Goal: Complete application form: Complete application form

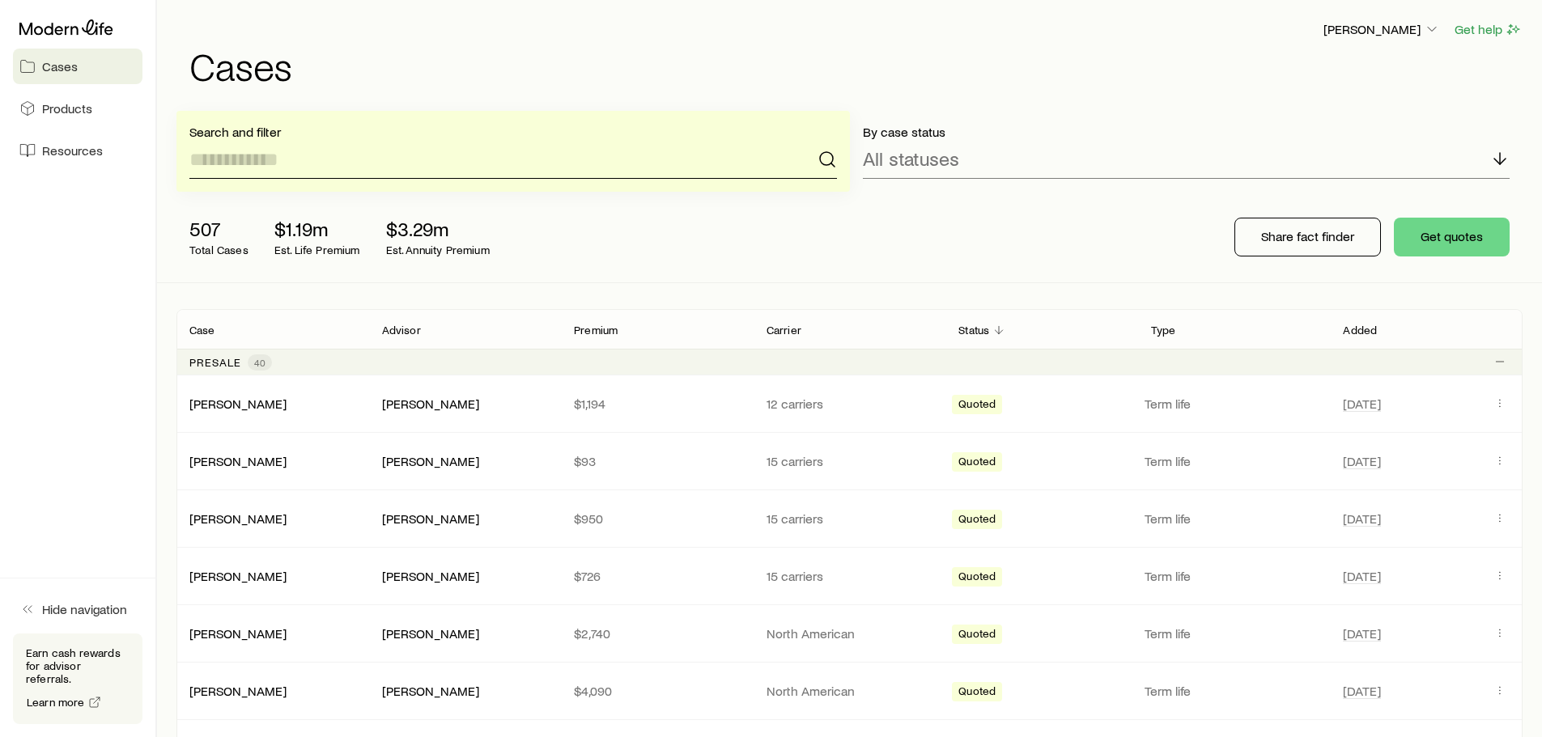
click at [491, 159] on input at bounding box center [513, 159] width 648 height 39
type input "*"
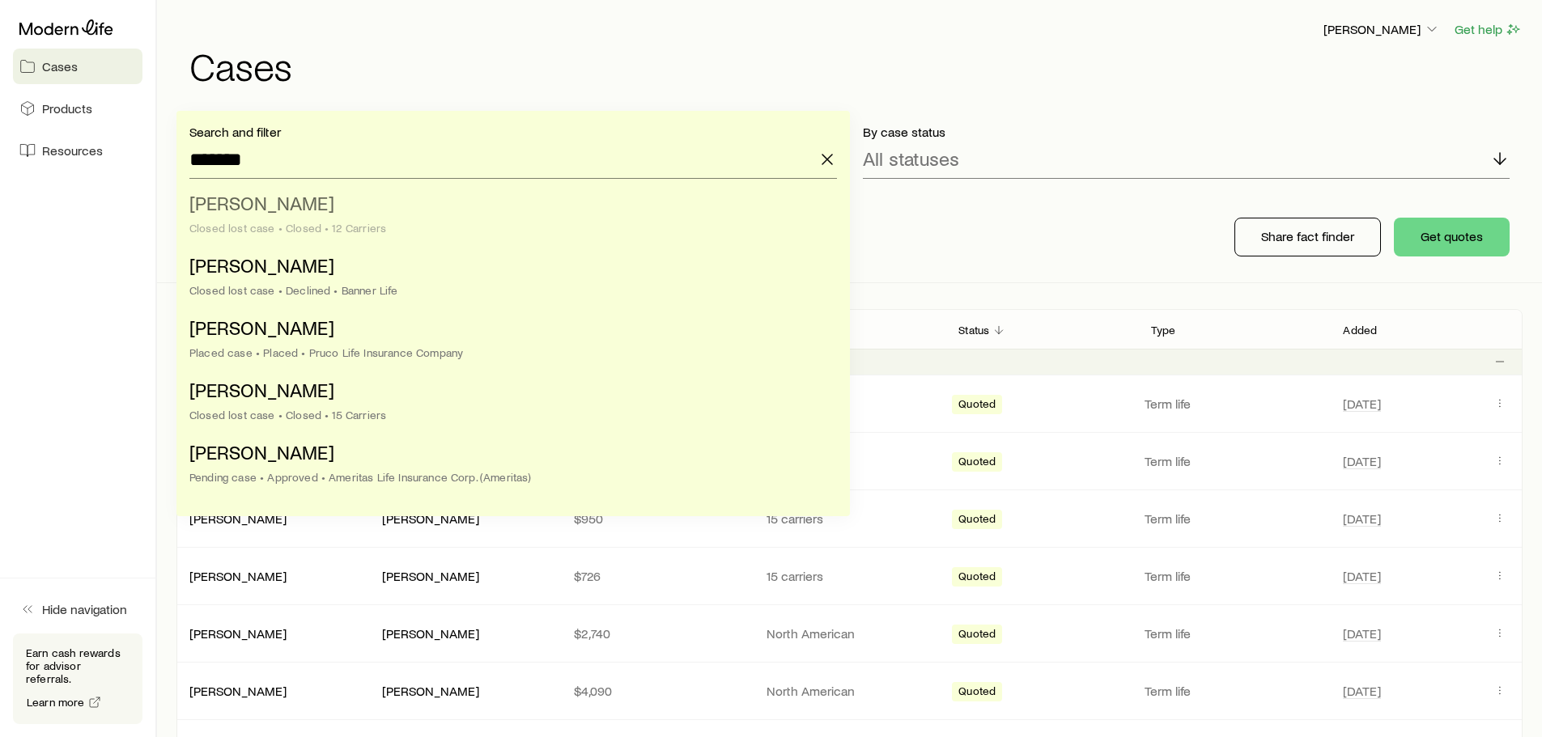
click at [410, 198] on li "[PERSON_NAME] lost case • Closed • 12 Carriers" at bounding box center [508, 216] width 638 height 62
type input "**********"
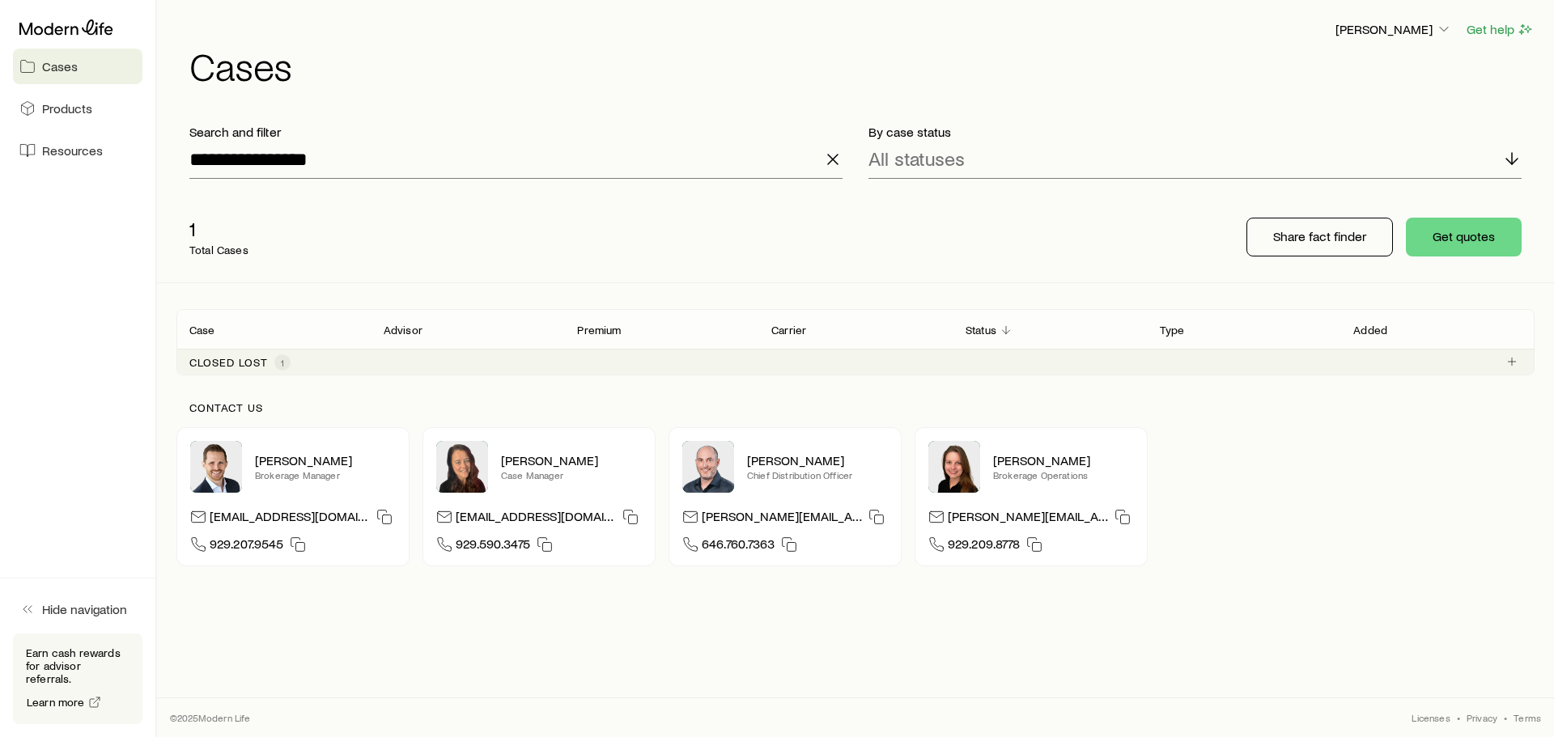
click at [1207, 382] on div "Contact us [PERSON_NAME] Brokerage Manager [EMAIL_ADDRESS][DOMAIN_NAME] 929.207…" at bounding box center [855, 484] width 1358 height 217
click at [1206, 365] on div "Closed lost 1" at bounding box center [855, 362] width 1358 height 26
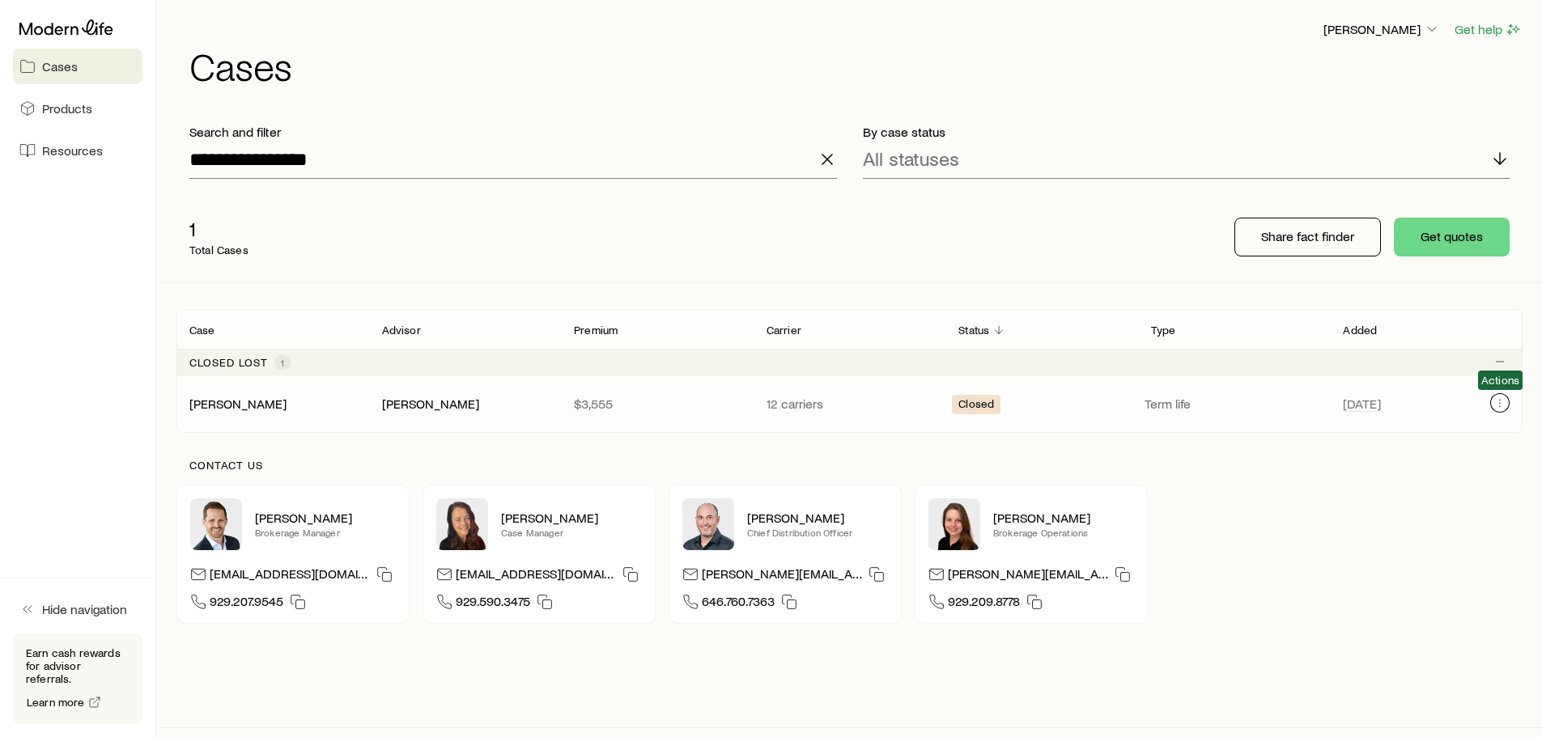
click at [1500, 401] on icon "Client cases" at bounding box center [1500, 400] width 1 height 1
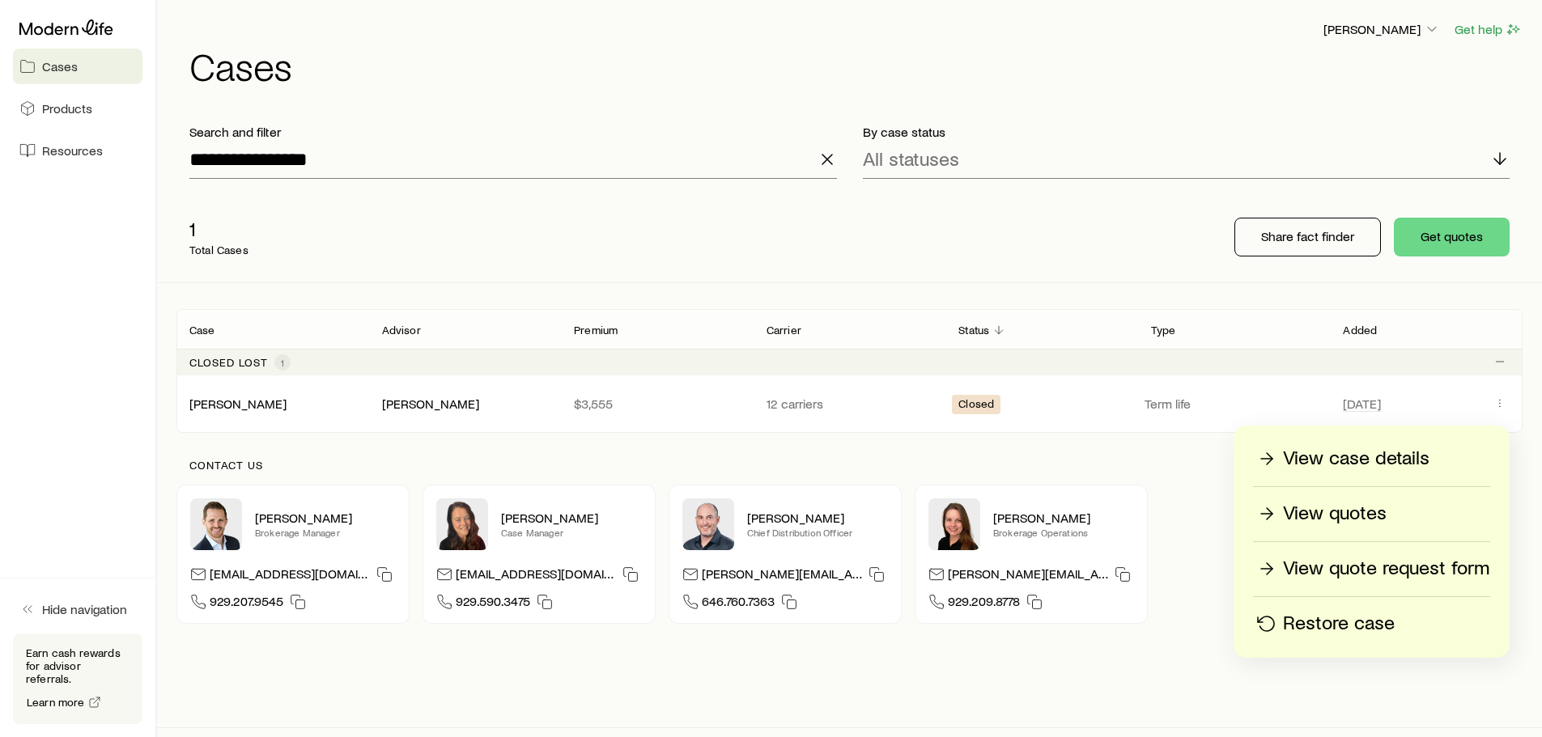
click at [1350, 564] on p "View quote request form" at bounding box center [1386, 569] width 206 height 26
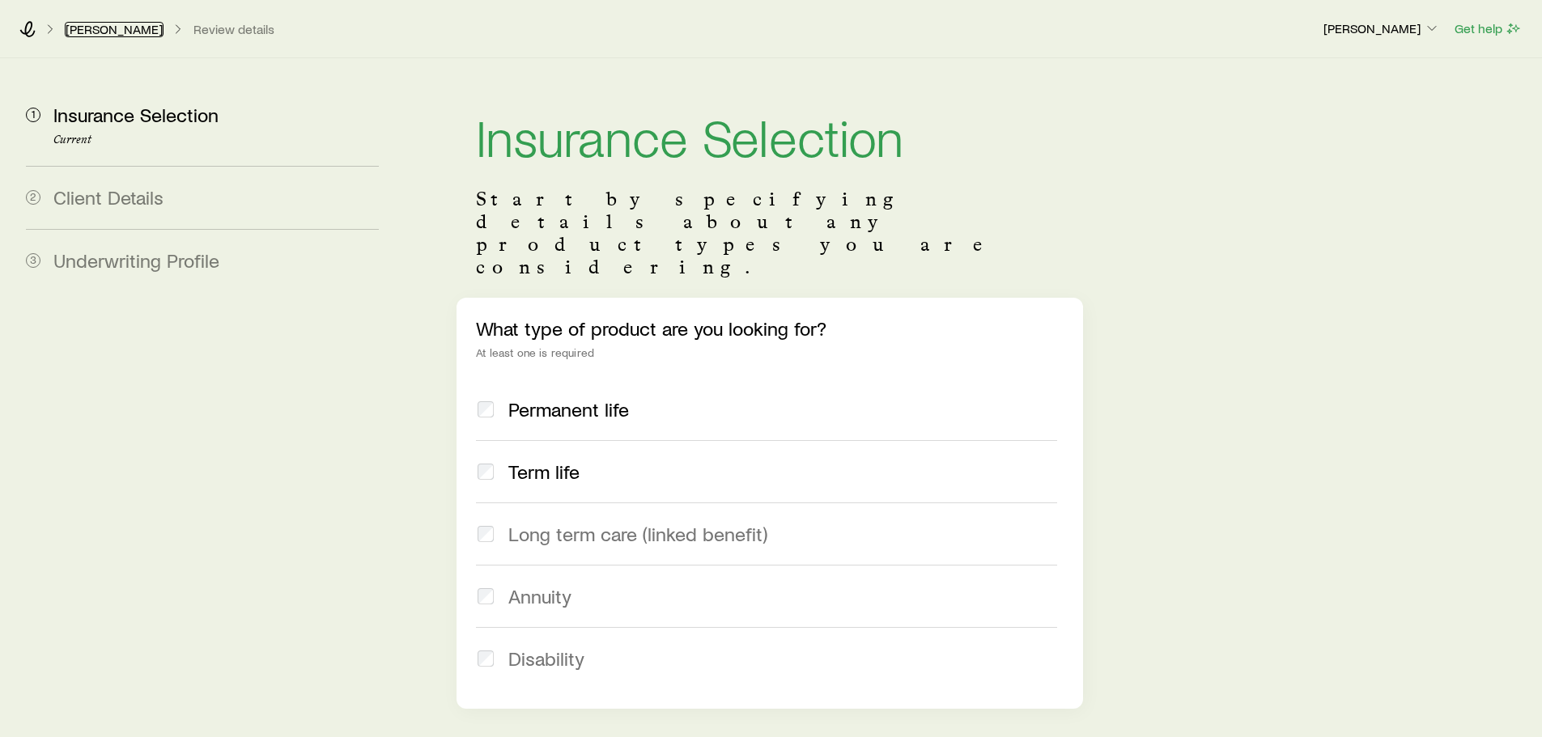
click at [103, 28] on link "[PERSON_NAME]" at bounding box center [114, 29] width 99 height 15
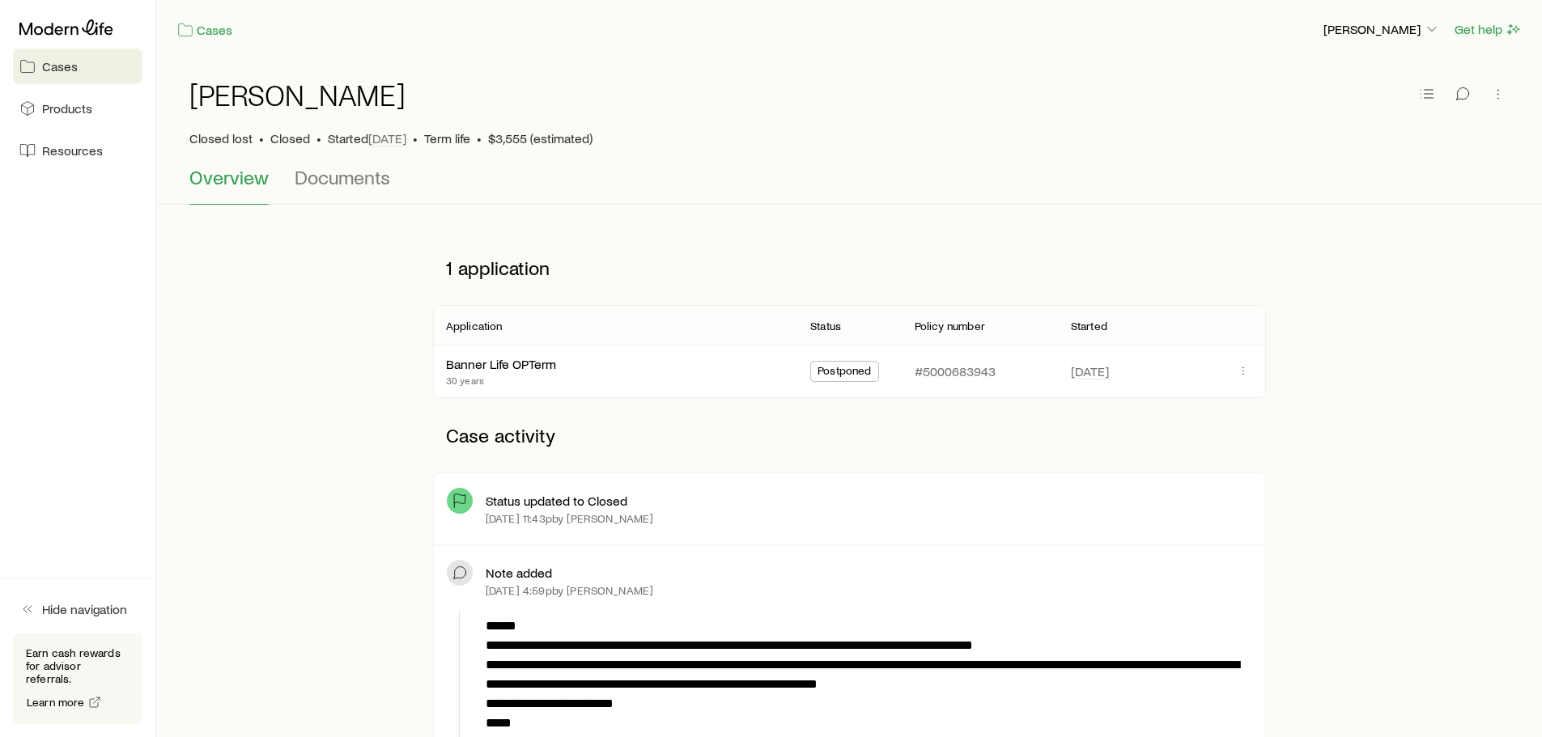
click at [66, 40] on div at bounding box center [78, 27] width 130 height 29
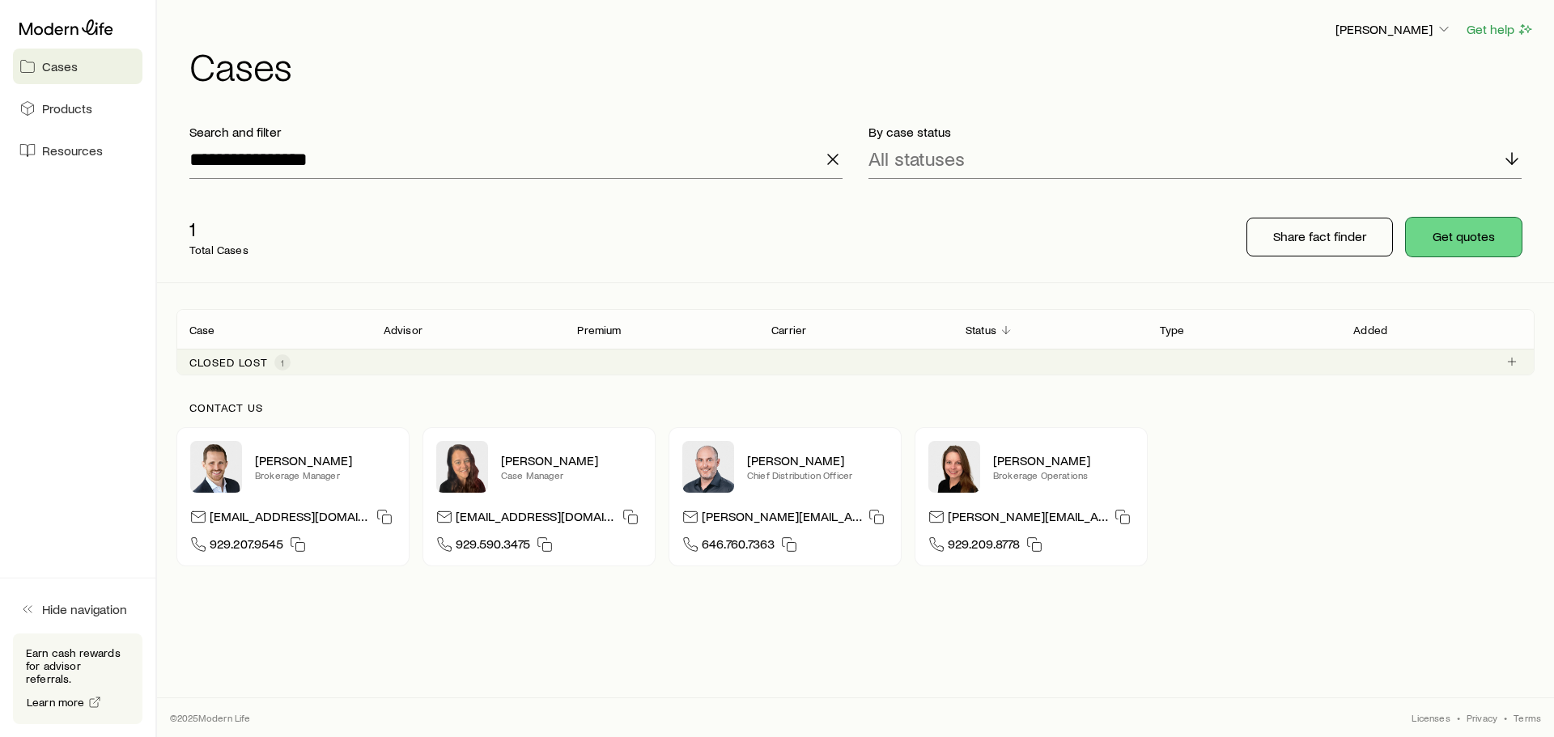
click at [1430, 243] on button "Get quotes" at bounding box center [1464, 237] width 116 height 39
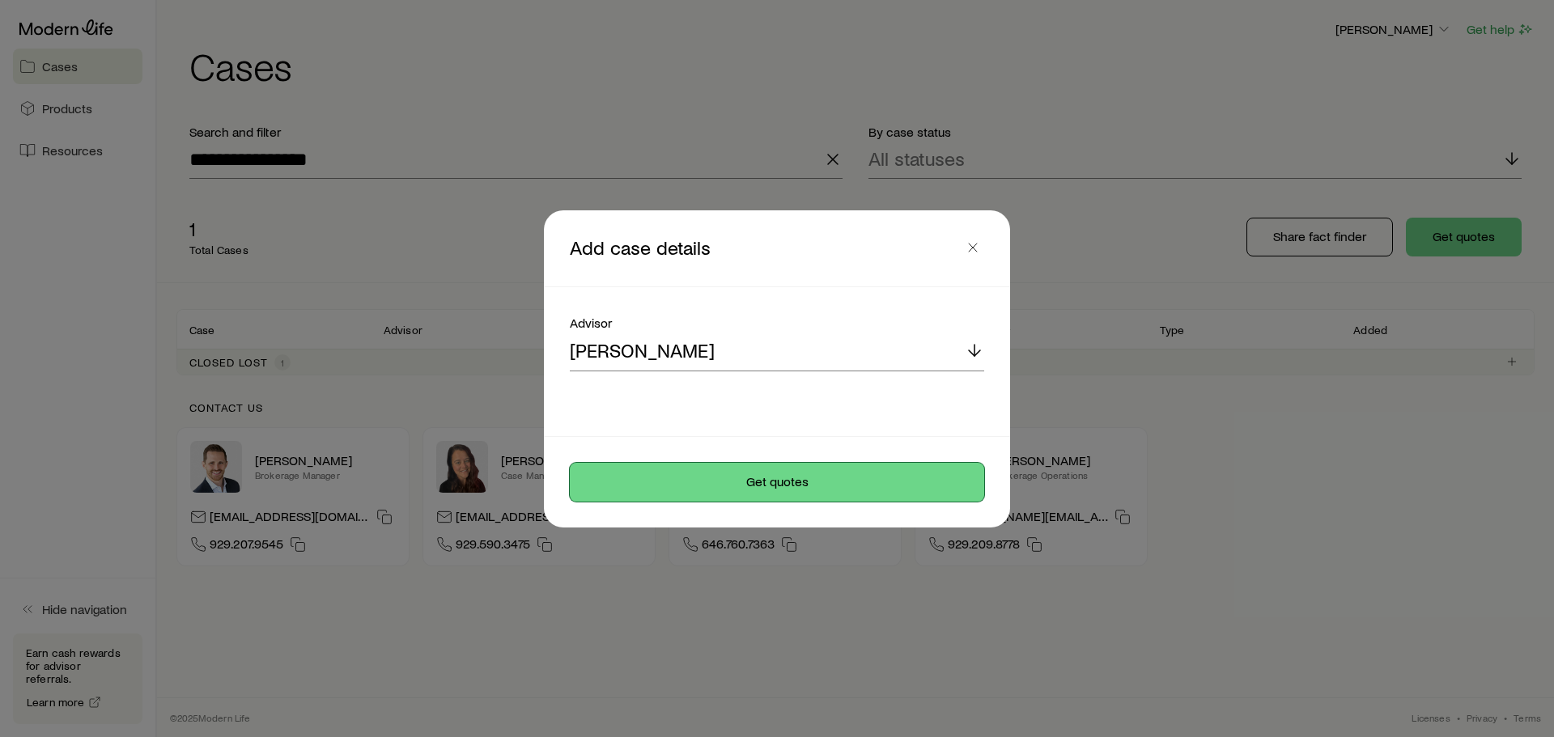
click at [856, 466] on button "Get quotes" at bounding box center [777, 482] width 414 height 39
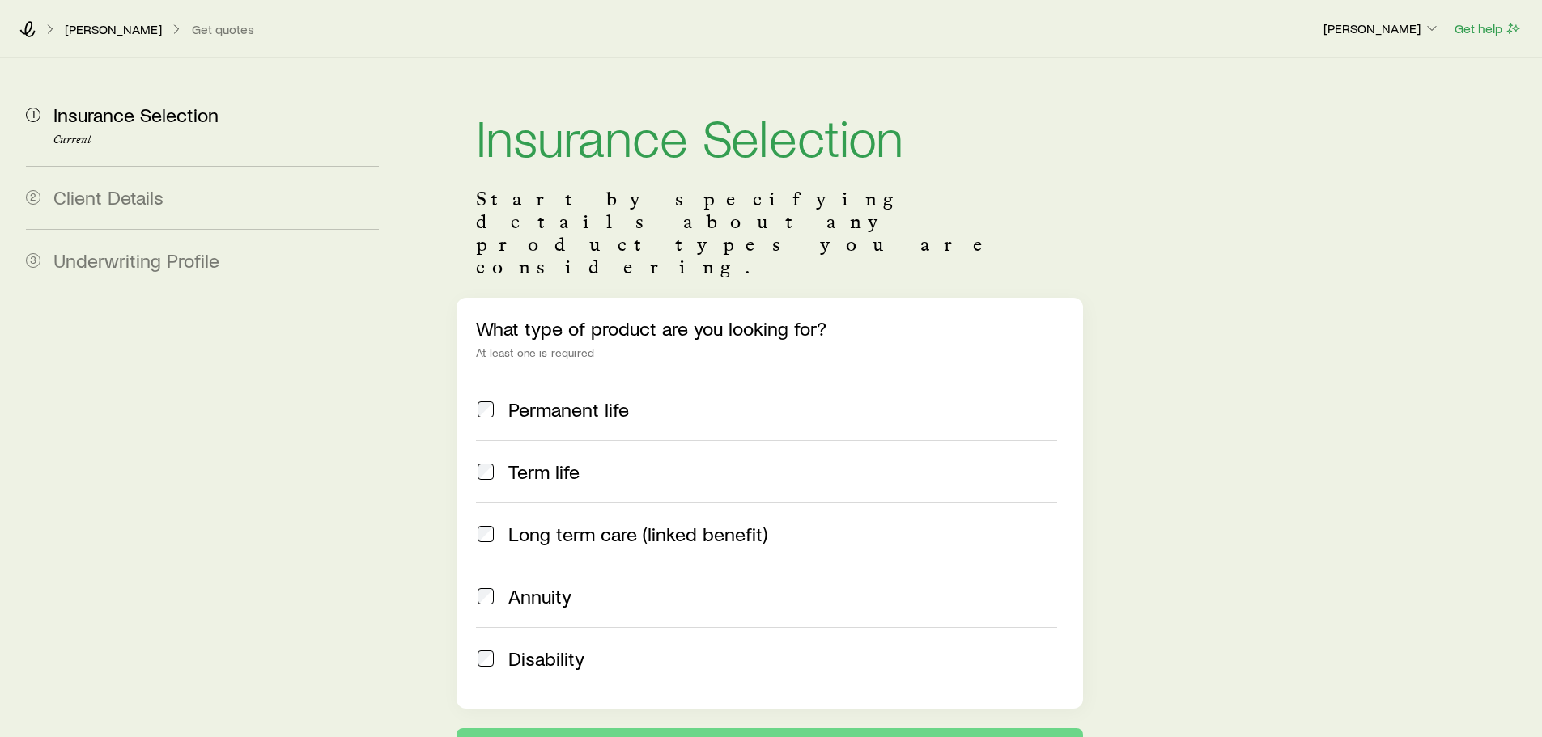
click at [538, 648] on span "Disability" at bounding box center [546, 659] width 76 height 23
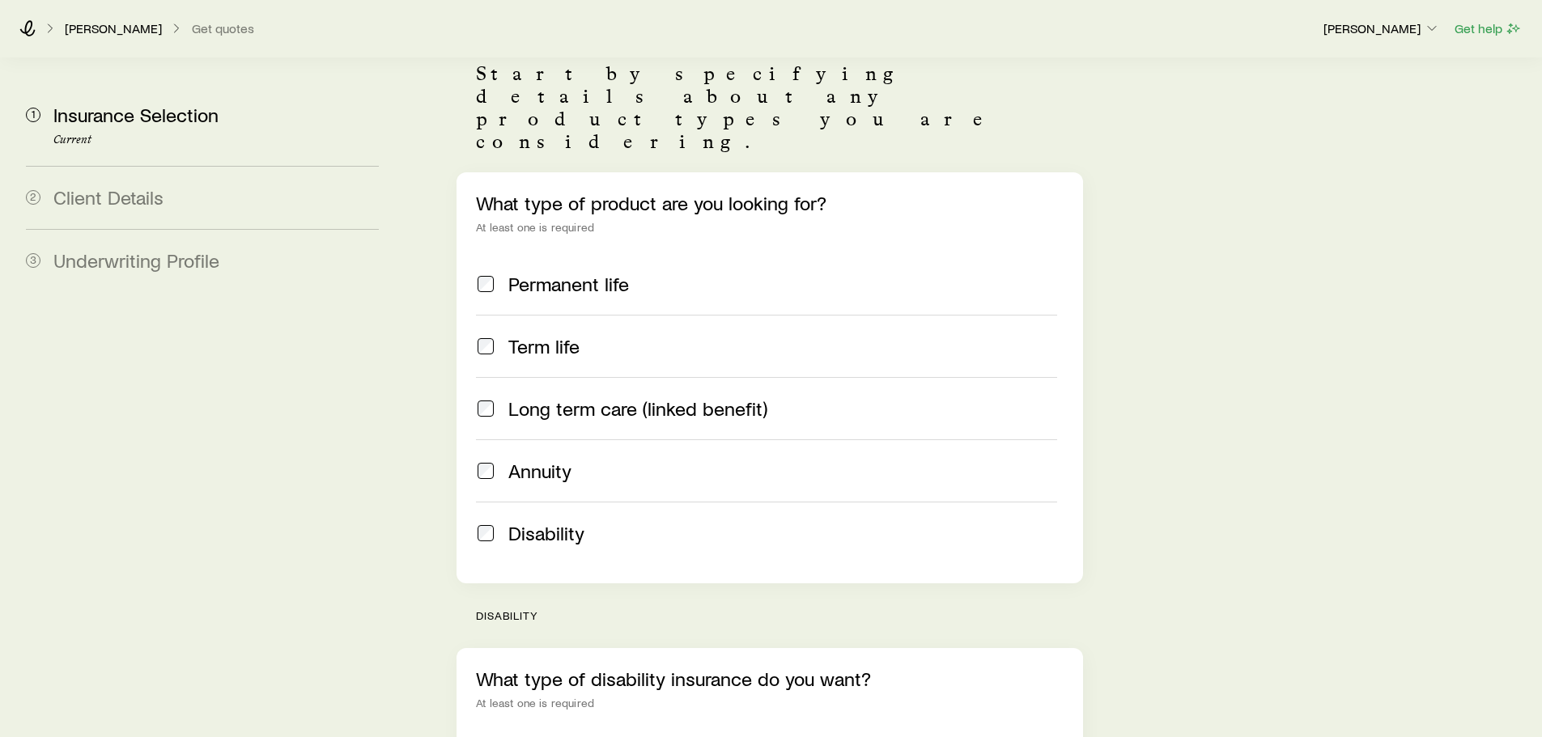
scroll to position [405, 0]
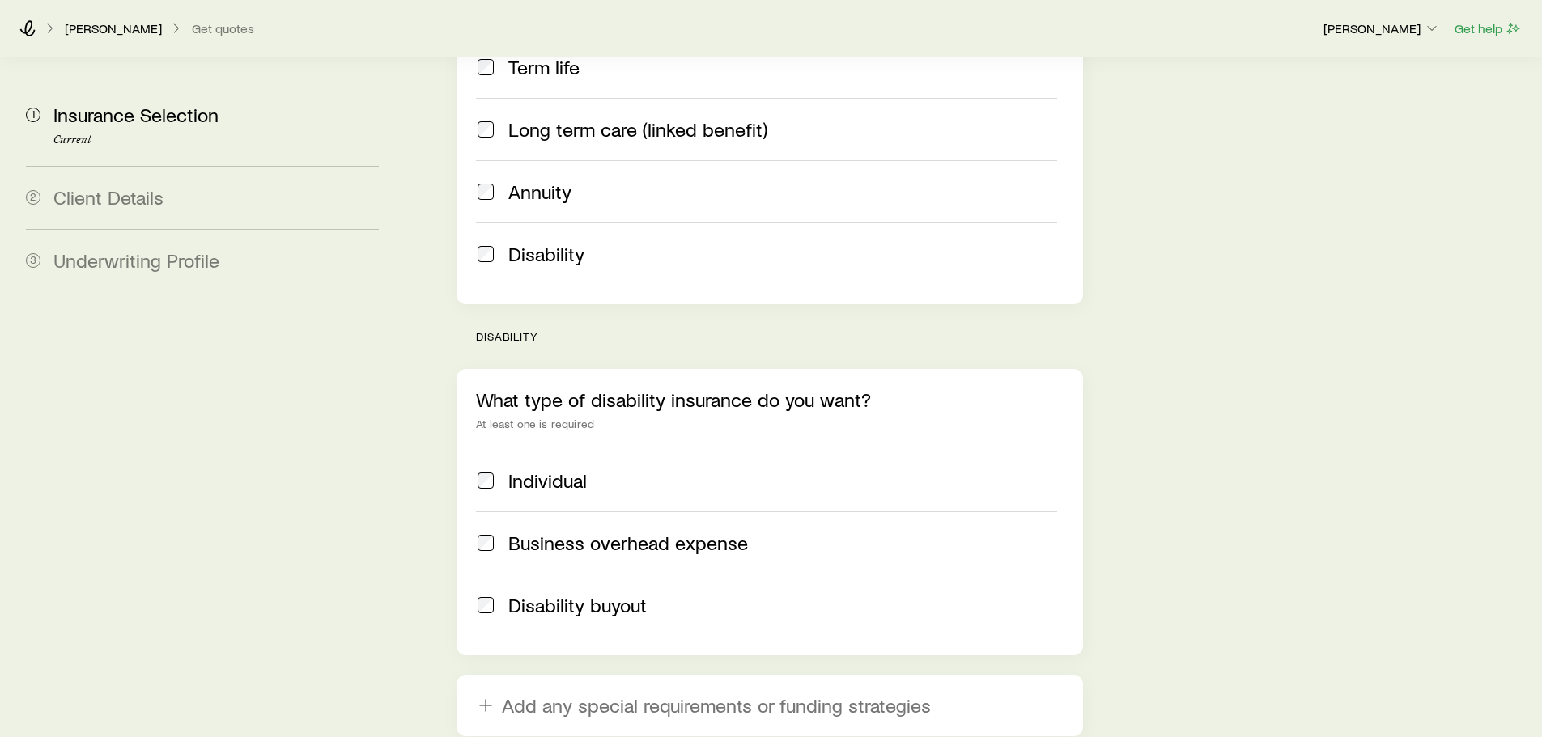
click at [555, 470] on span "Individual" at bounding box center [547, 481] width 79 height 23
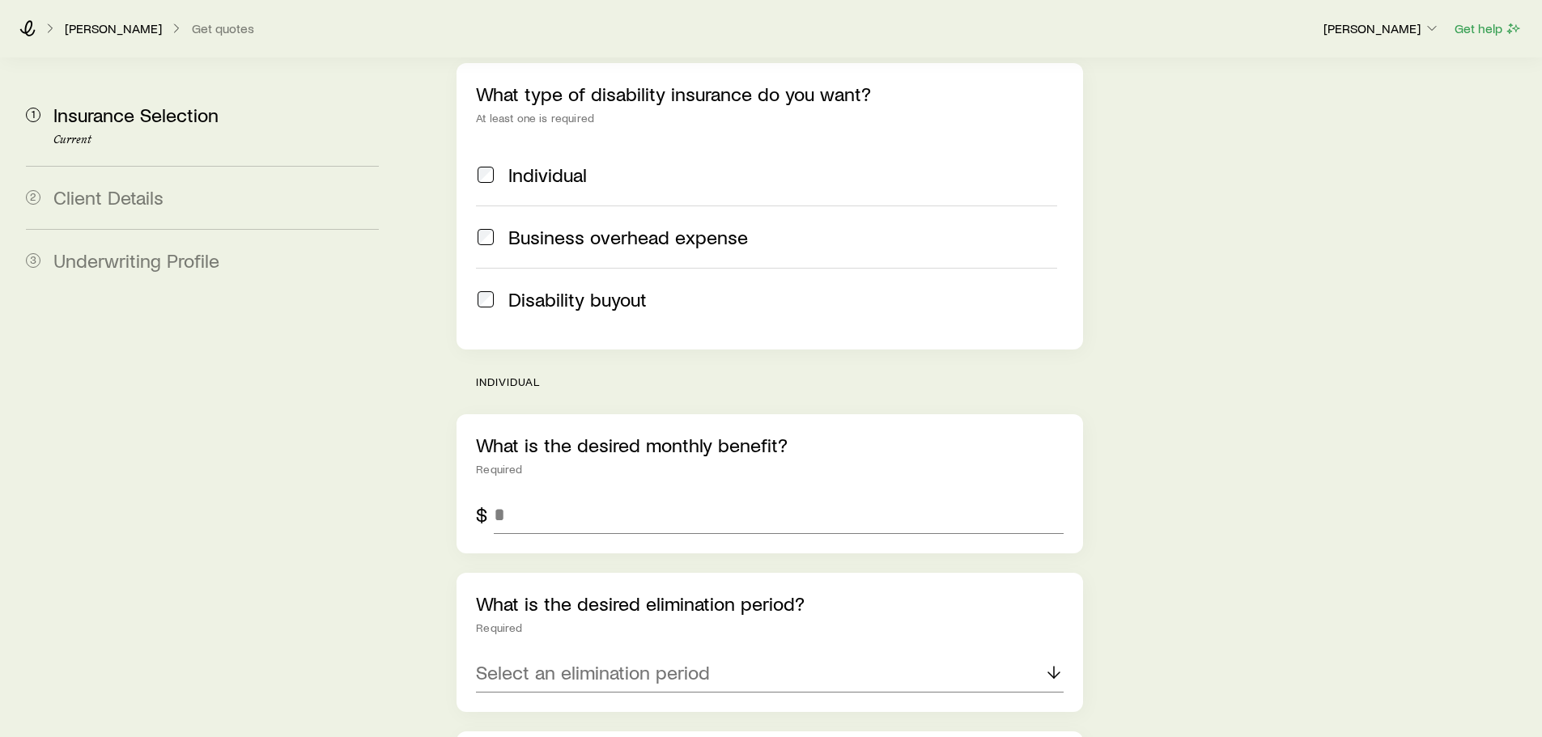
scroll to position [729, 0]
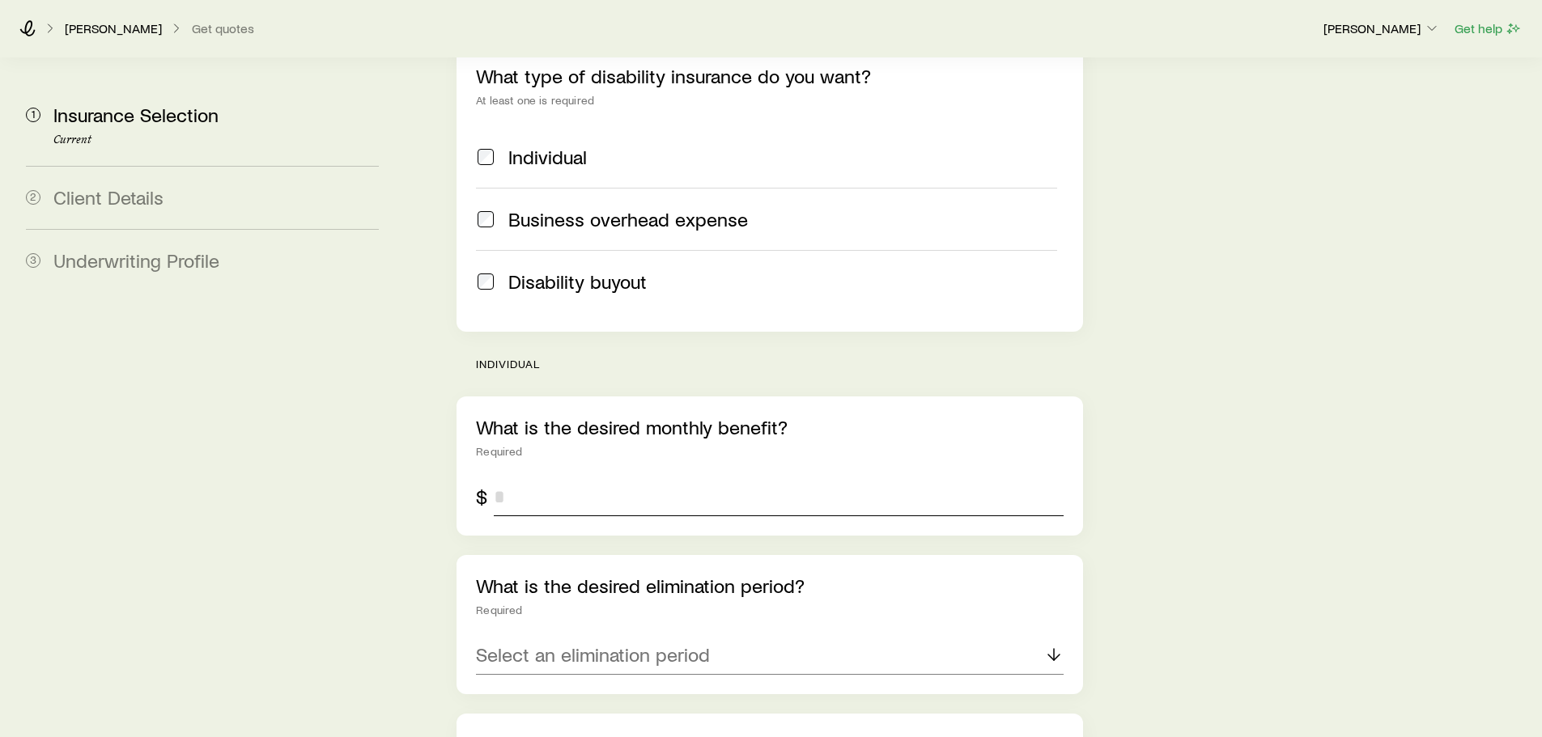
click at [586, 478] on input "tel" at bounding box center [778, 497] width 569 height 39
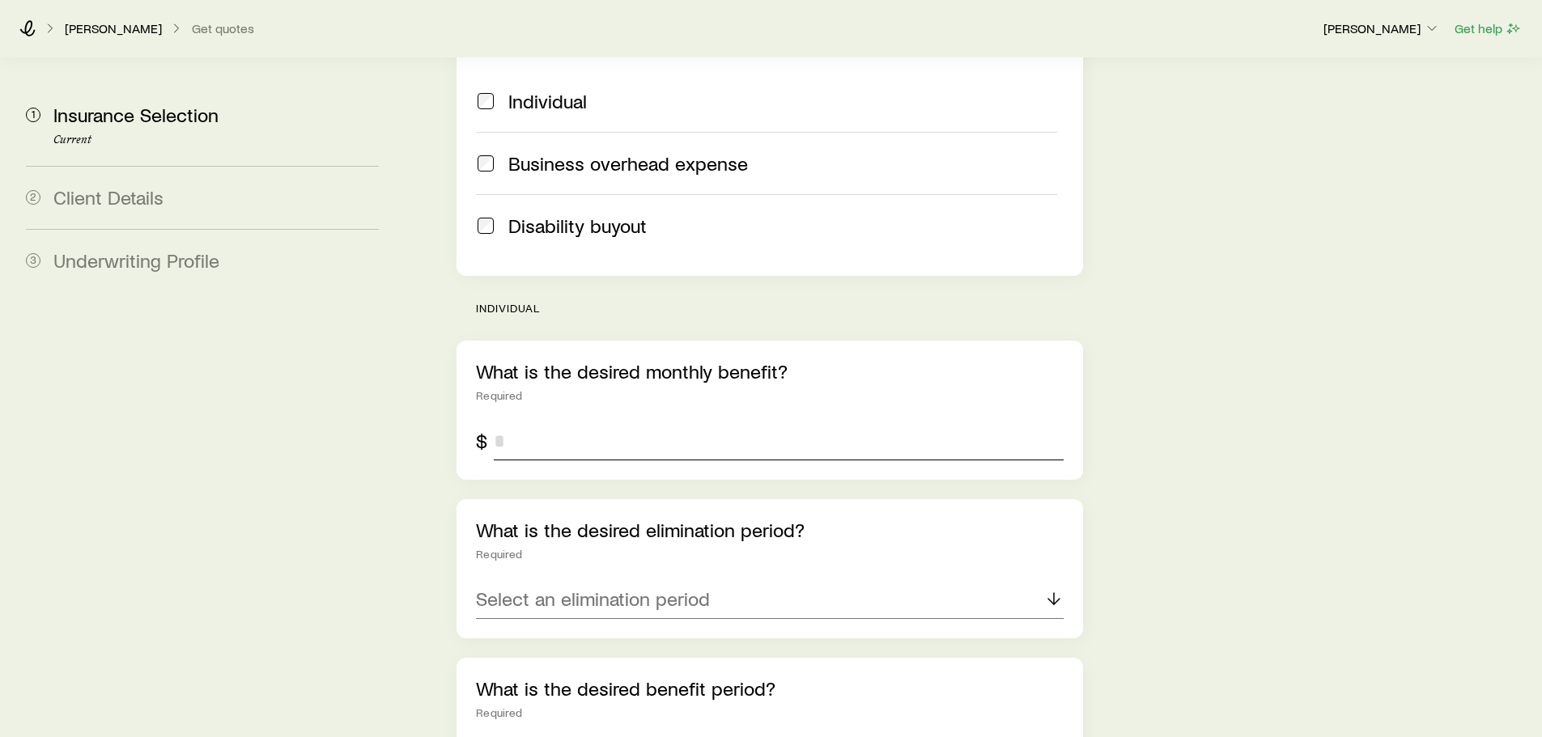
scroll to position [890, 0]
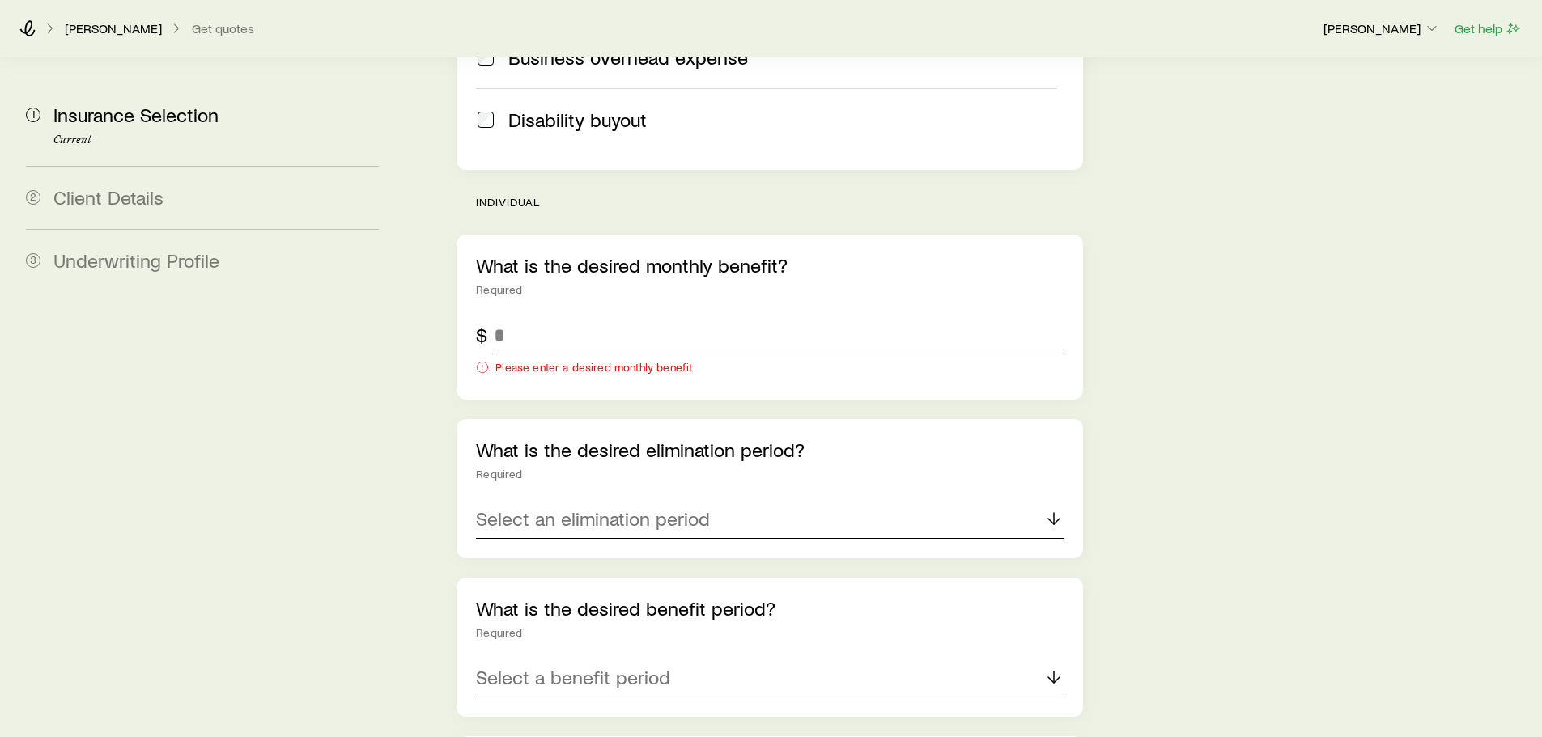
click at [598, 441] on div "What is the desired elimination period? Required Select an elimination period" at bounding box center [770, 488] width 626 height 139
click at [594, 508] on p "Select an elimination period" at bounding box center [593, 519] width 234 height 23
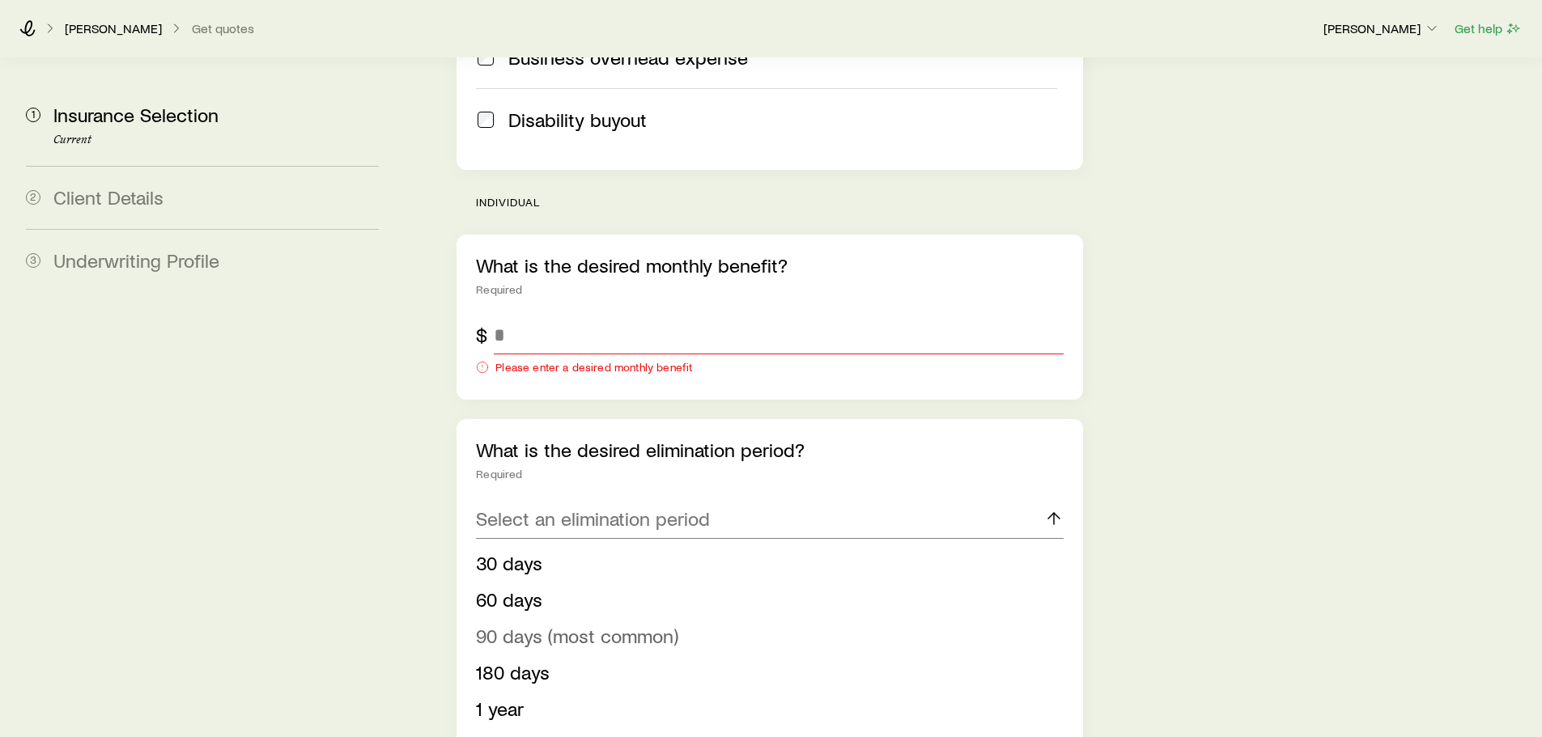
click at [551, 624] on span "90 days (most common)" at bounding box center [577, 635] width 202 height 23
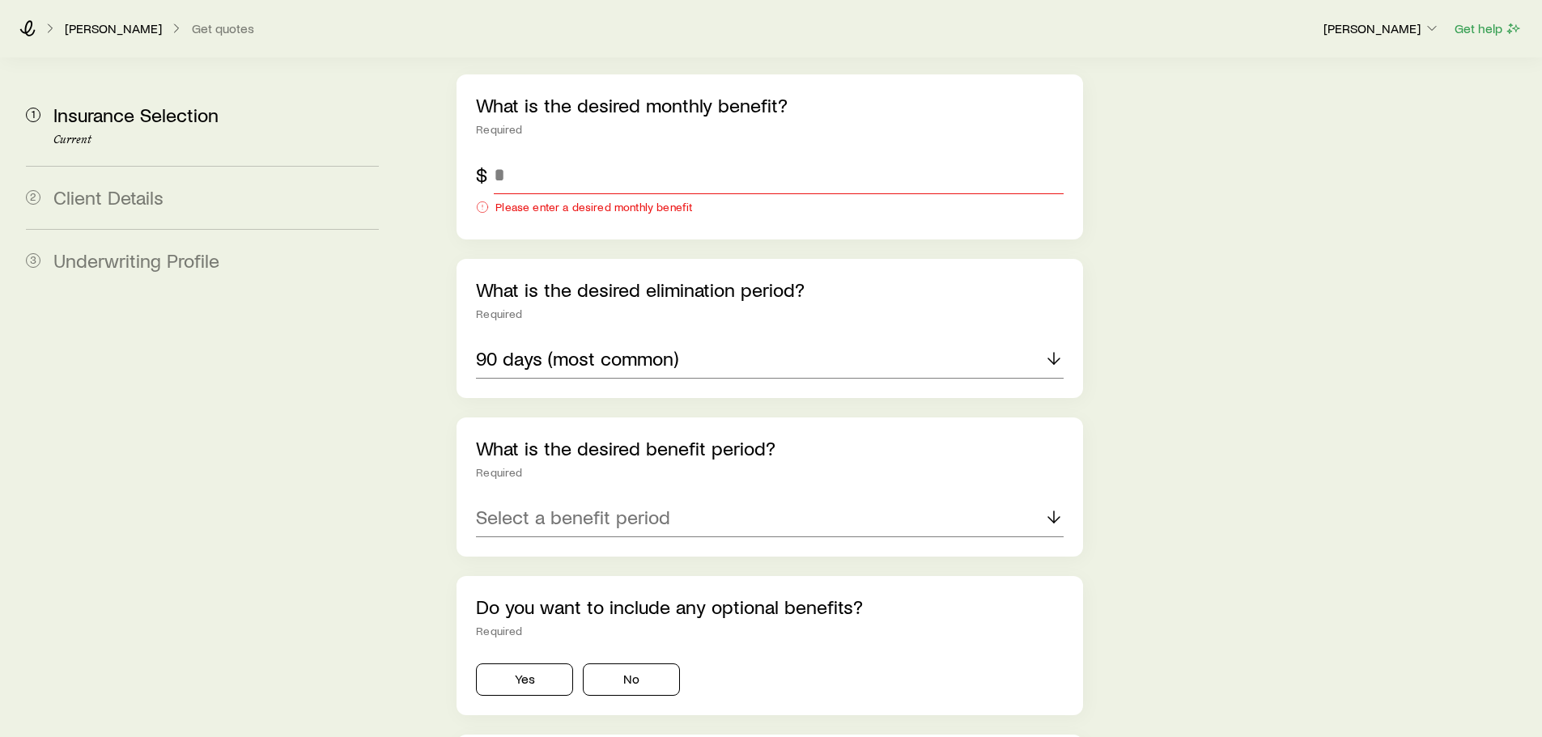
scroll to position [1052, 0]
click at [548, 504] on p "Select a benefit period" at bounding box center [573, 515] width 194 height 23
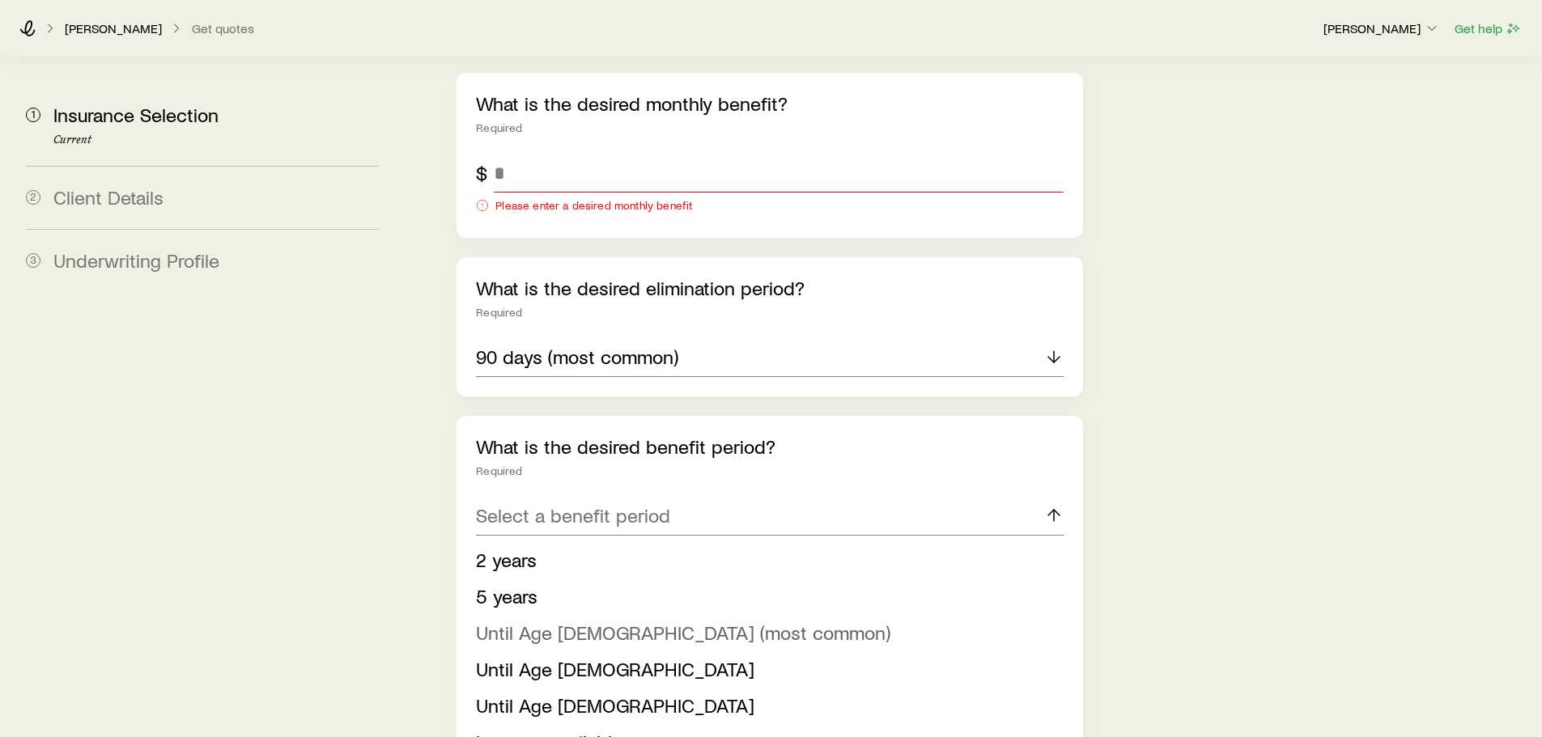
click at [538, 621] on span "Until Age [DEMOGRAPHIC_DATA] (most common)" at bounding box center [683, 632] width 414 height 23
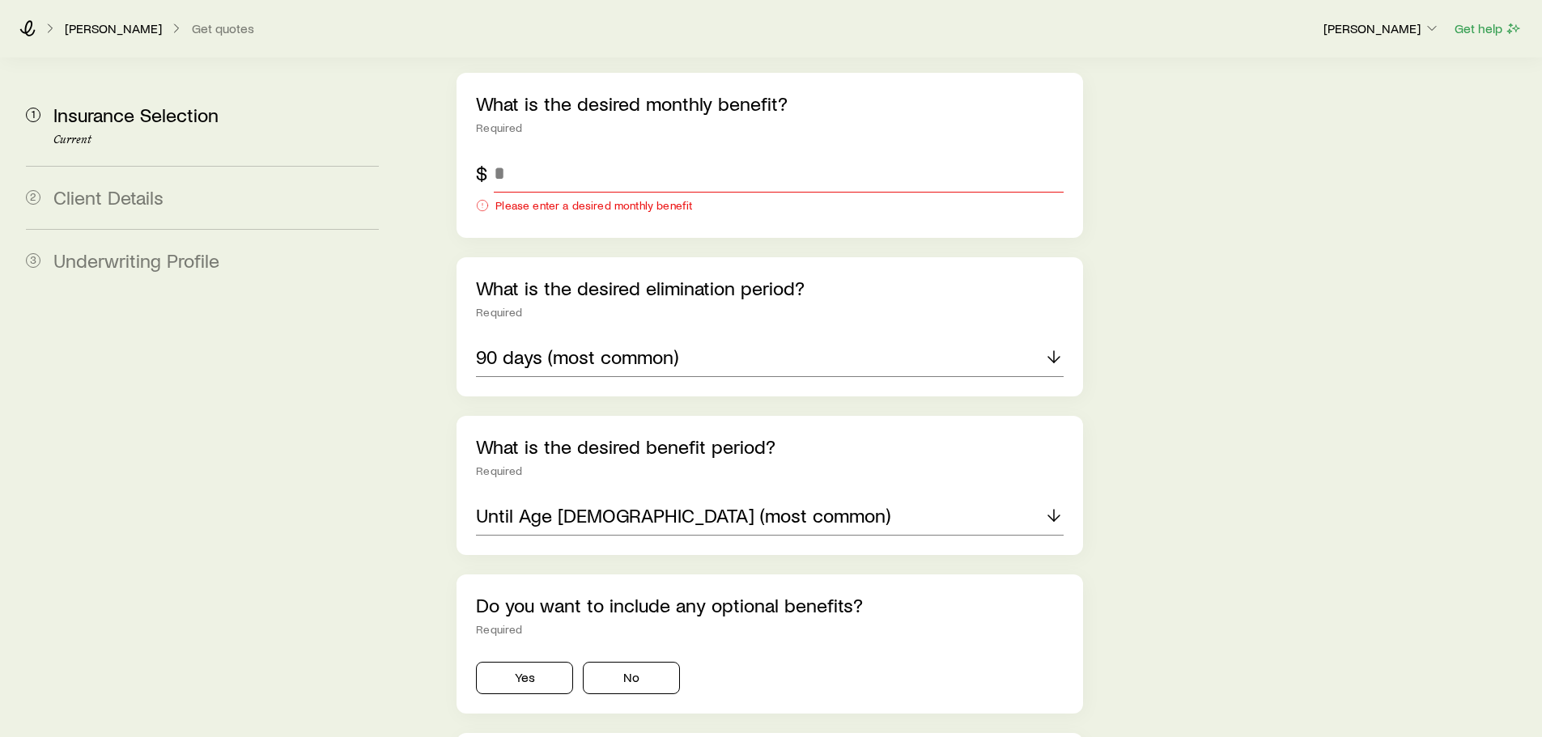
scroll to position [1214, 0]
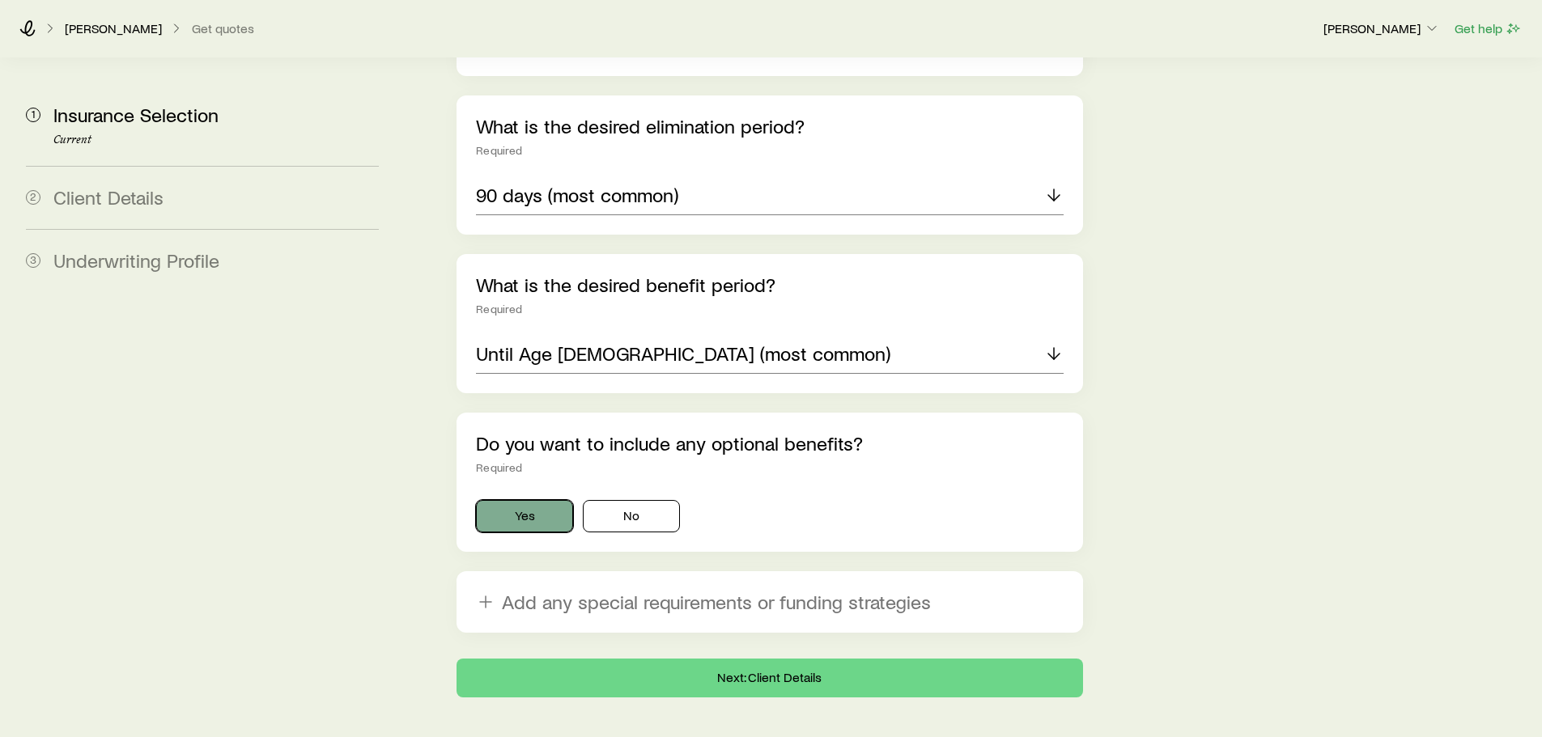
click at [520, 500] on button "Yes" at bounding box center [524, 516] width 97 height 32
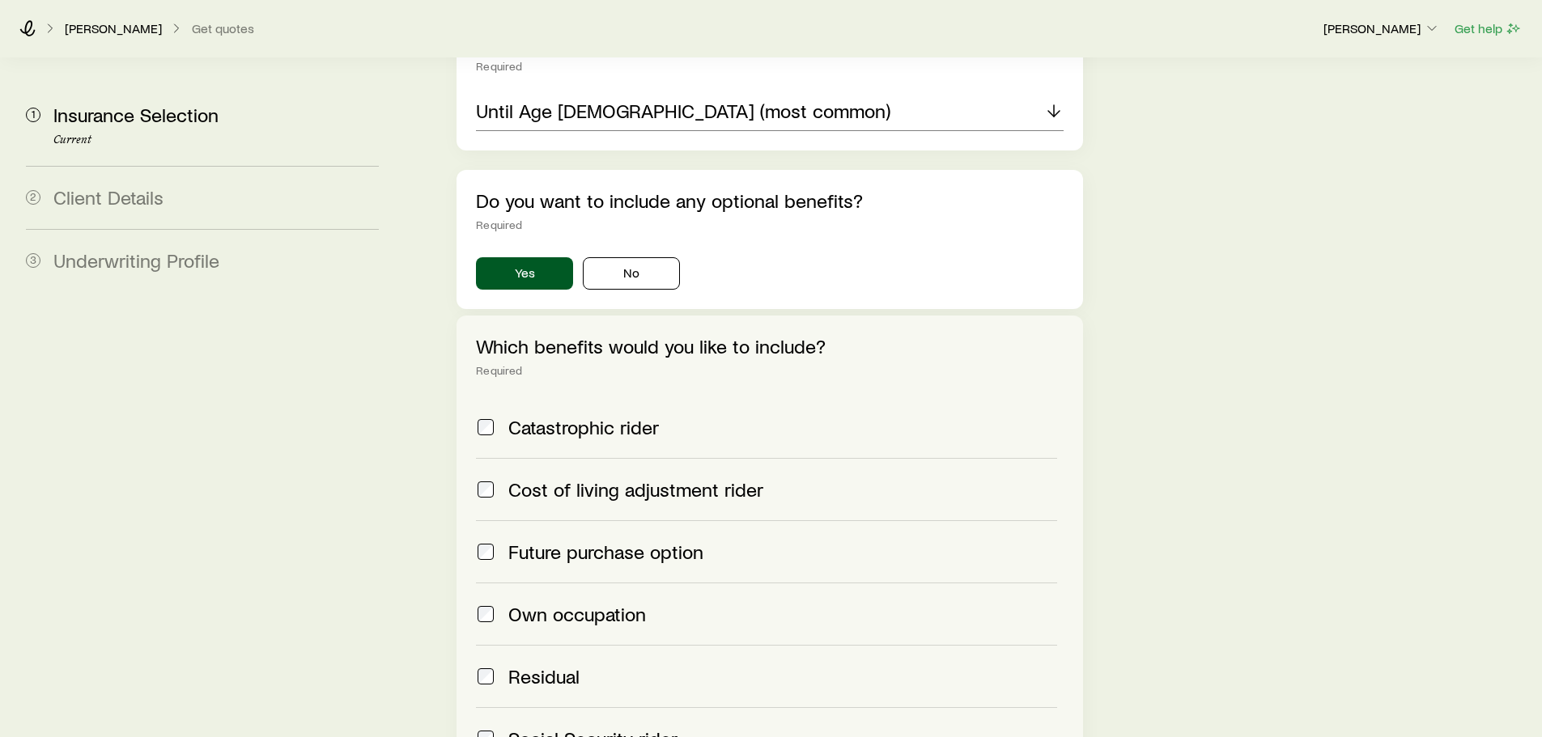
click at [553, 458] on label "Cost of living adjustment rider" at bounding box center [766, 489] width 580 height 62
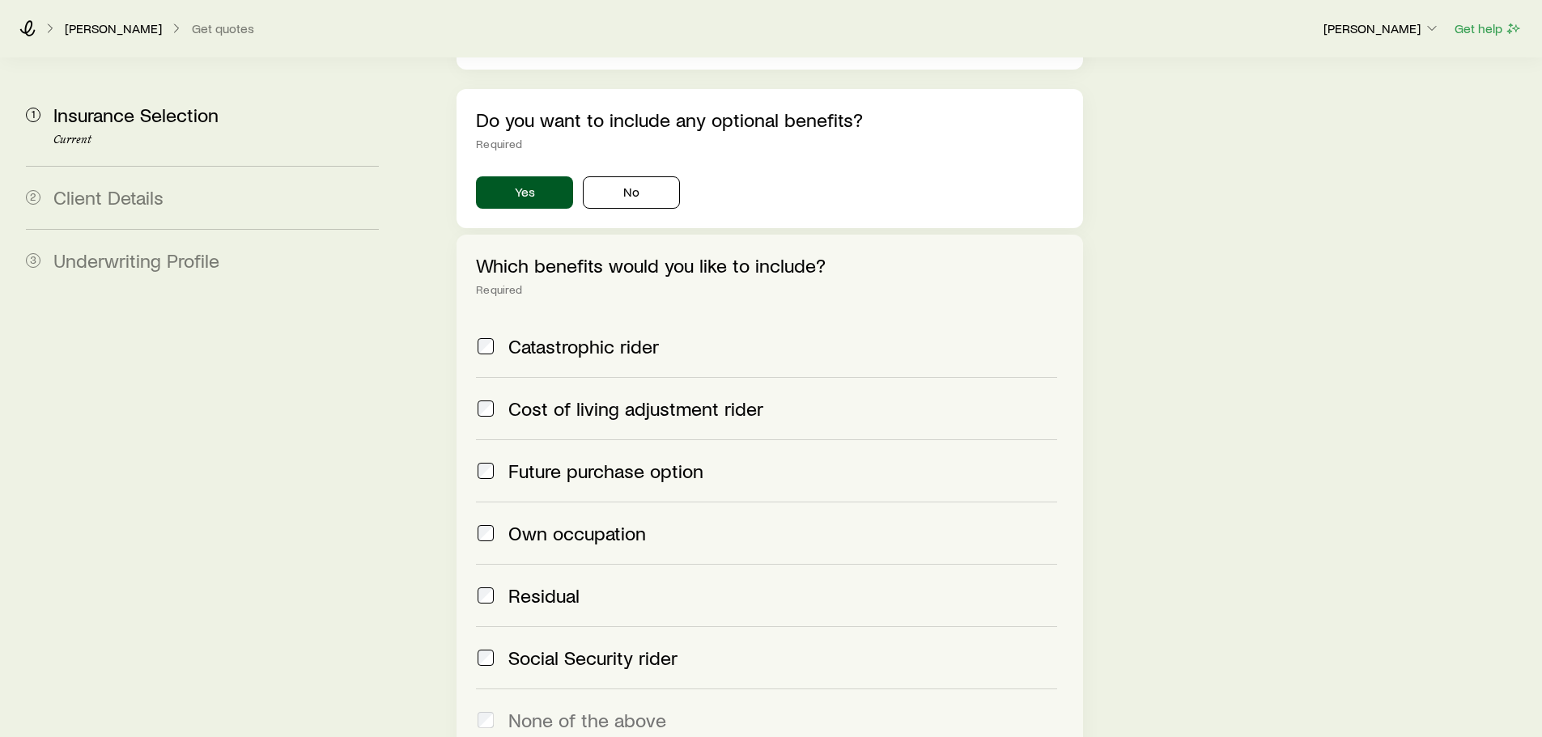
click at [552, 522] on span "Own occupation" at bounding box center [577, 533] width 138 height 23
click at [554, 584] on span "Residual" at bounding box center [543, 595] width 71 height 23
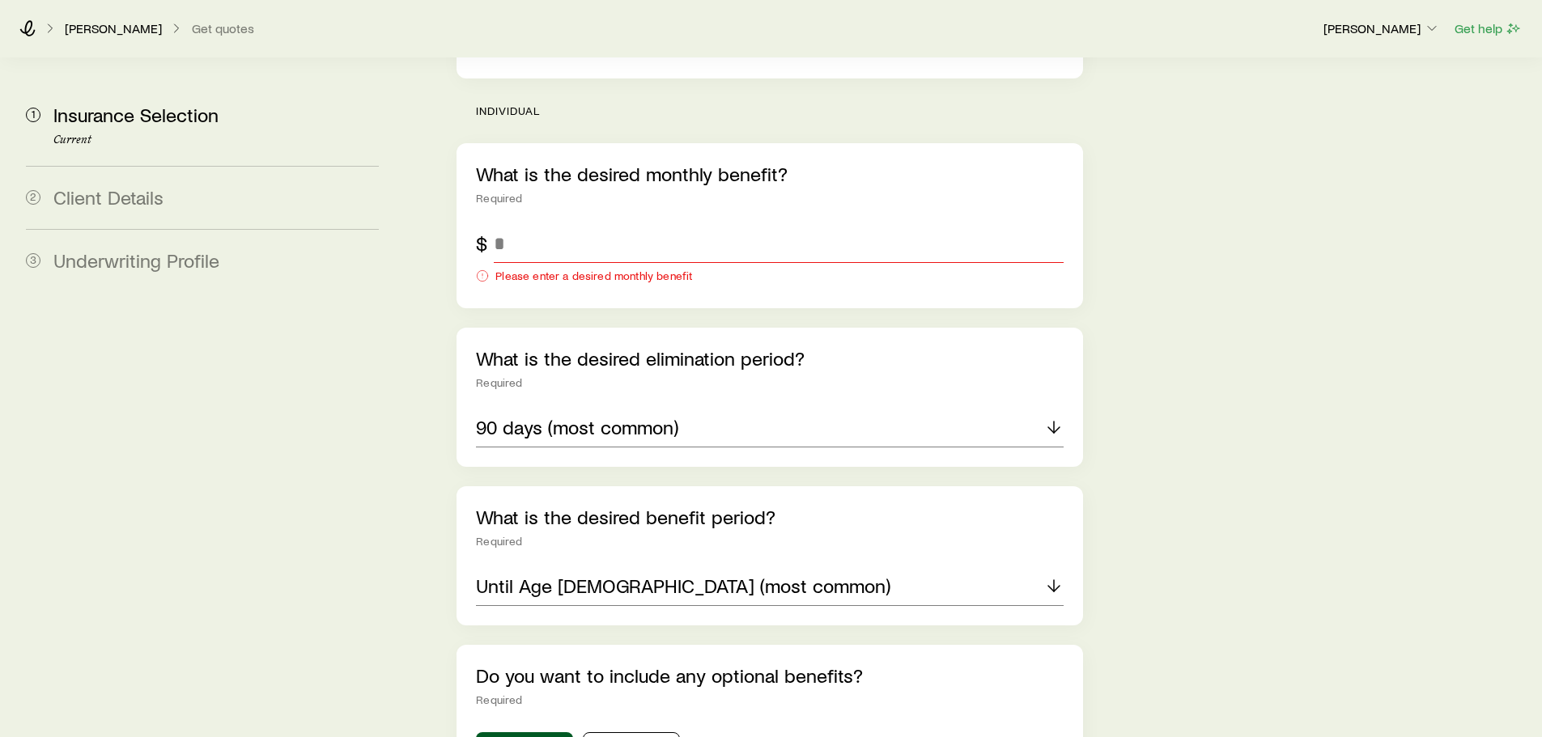
scroll to position [792, 0]
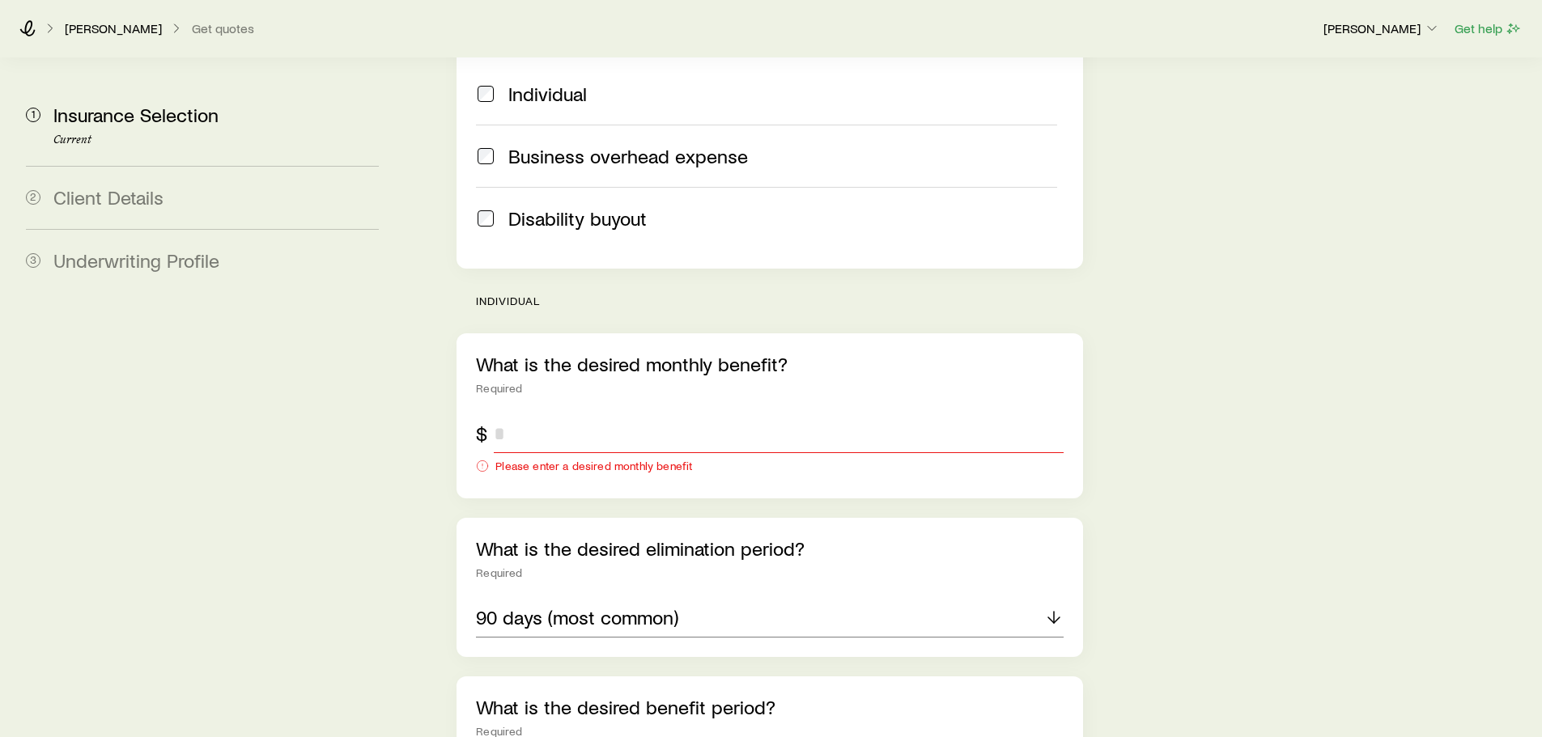
click at [601, 414] on input "tel" at bounding box center [778, 433] width 569 height 39
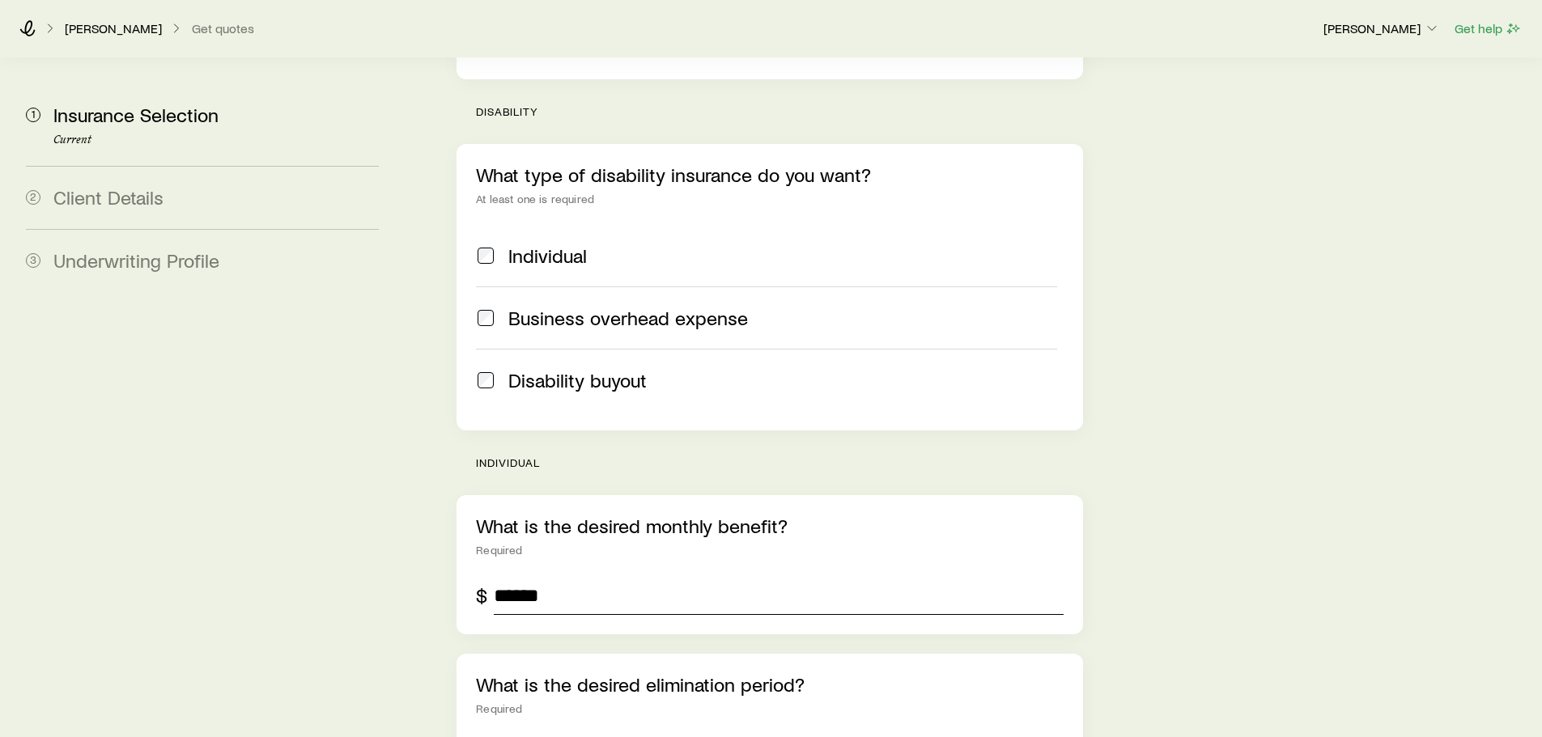
type input "******"
click at [593, 307] on span "Business overhead expense" at bounding box center [628, 318] width 240 height 23
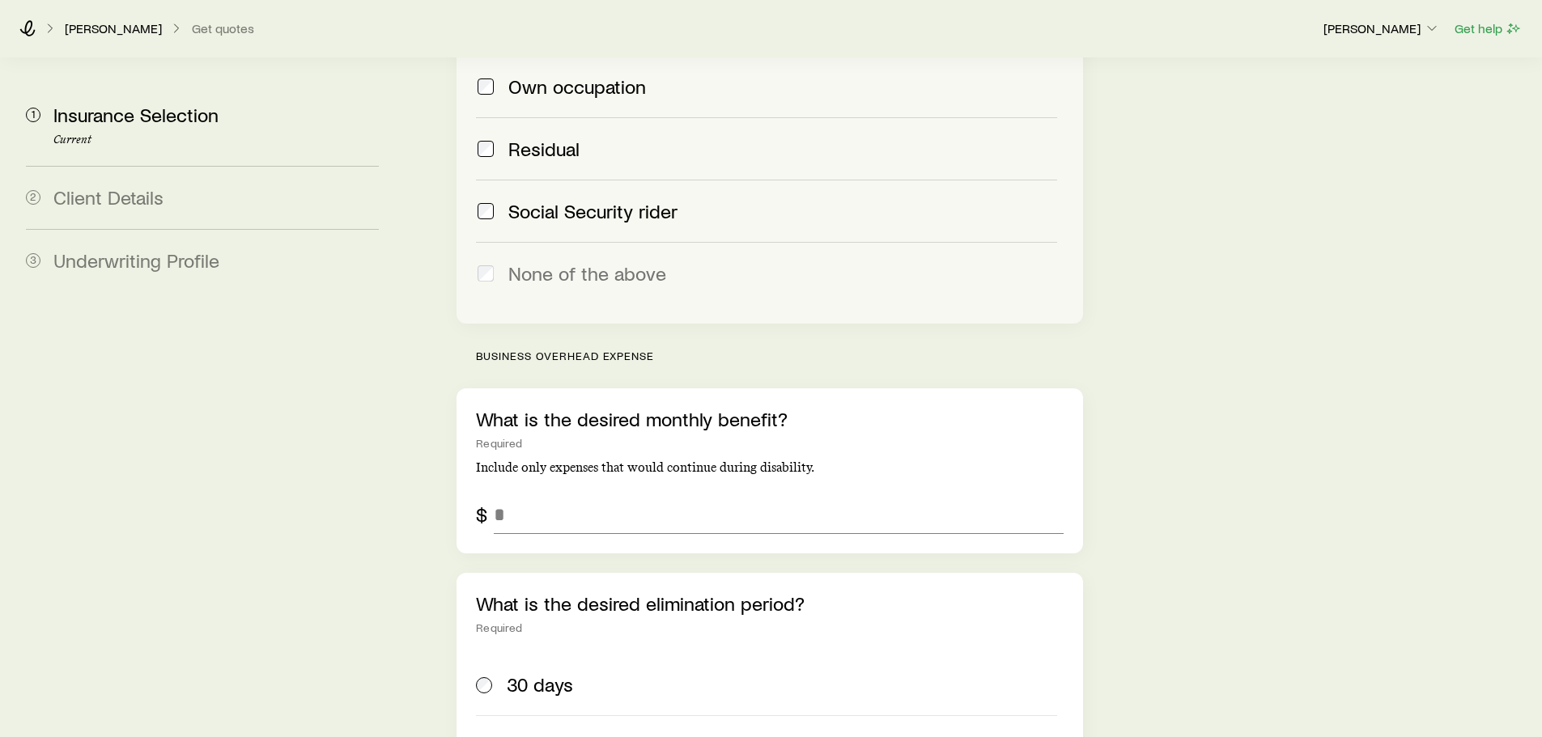
scroll to position [2006, 0]
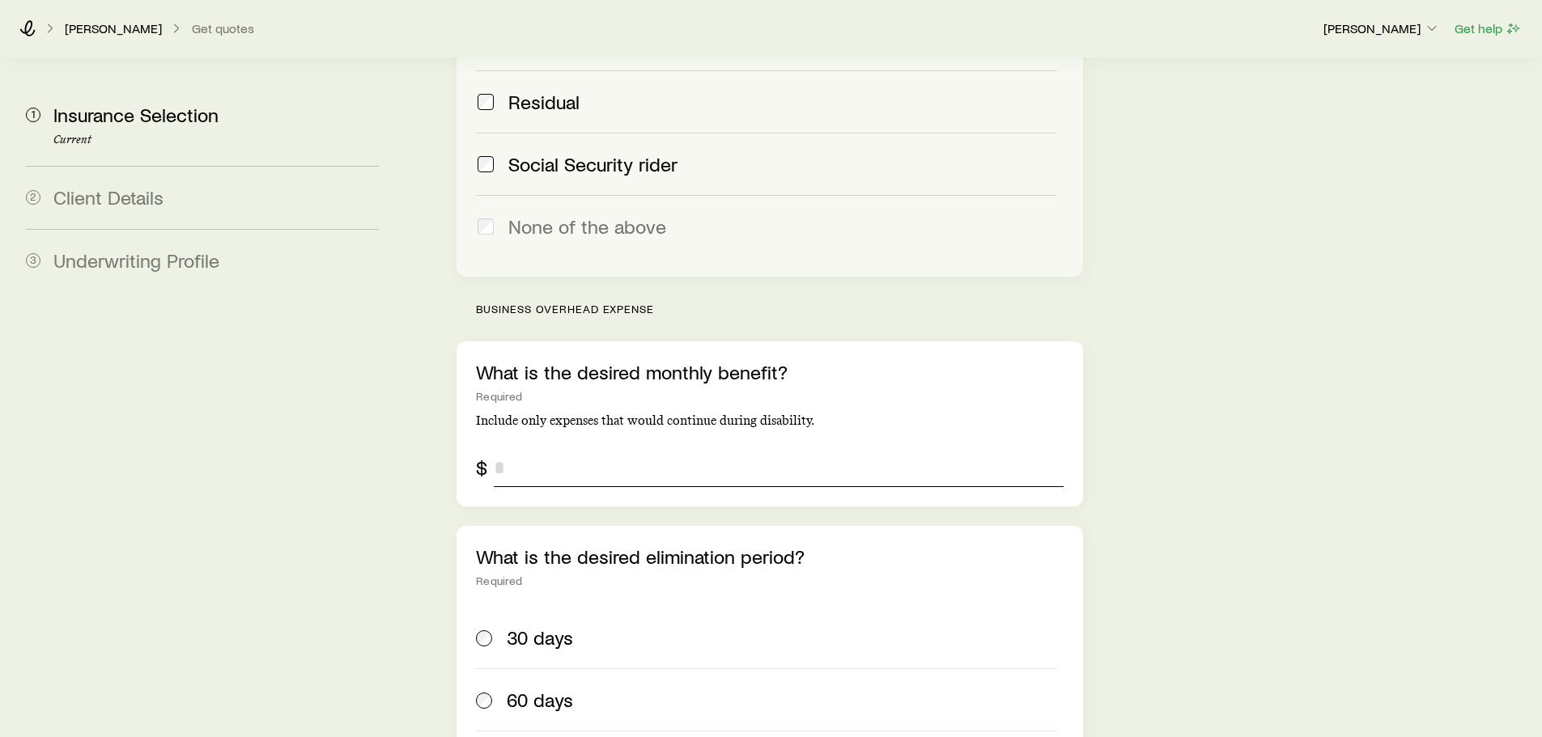
click at [665, 448] on input "tel" at bounding box center [778, 467] width 569 height 39
drag, startPoint x: 589, startPoint y: 418, endPoint x: 496, endPoint y: 423, distance: 92.4
click at [496, 448] on input "tel" at bounding box center [778, 467] width 569 height 39
drag, startPoint x: 529, startPoint y: 424, endPoint x: 499, endPoint y: 430, distance: 29.7
click at [521, 448] on input "tel" at bounding box center [778, 467] width 569 height 39
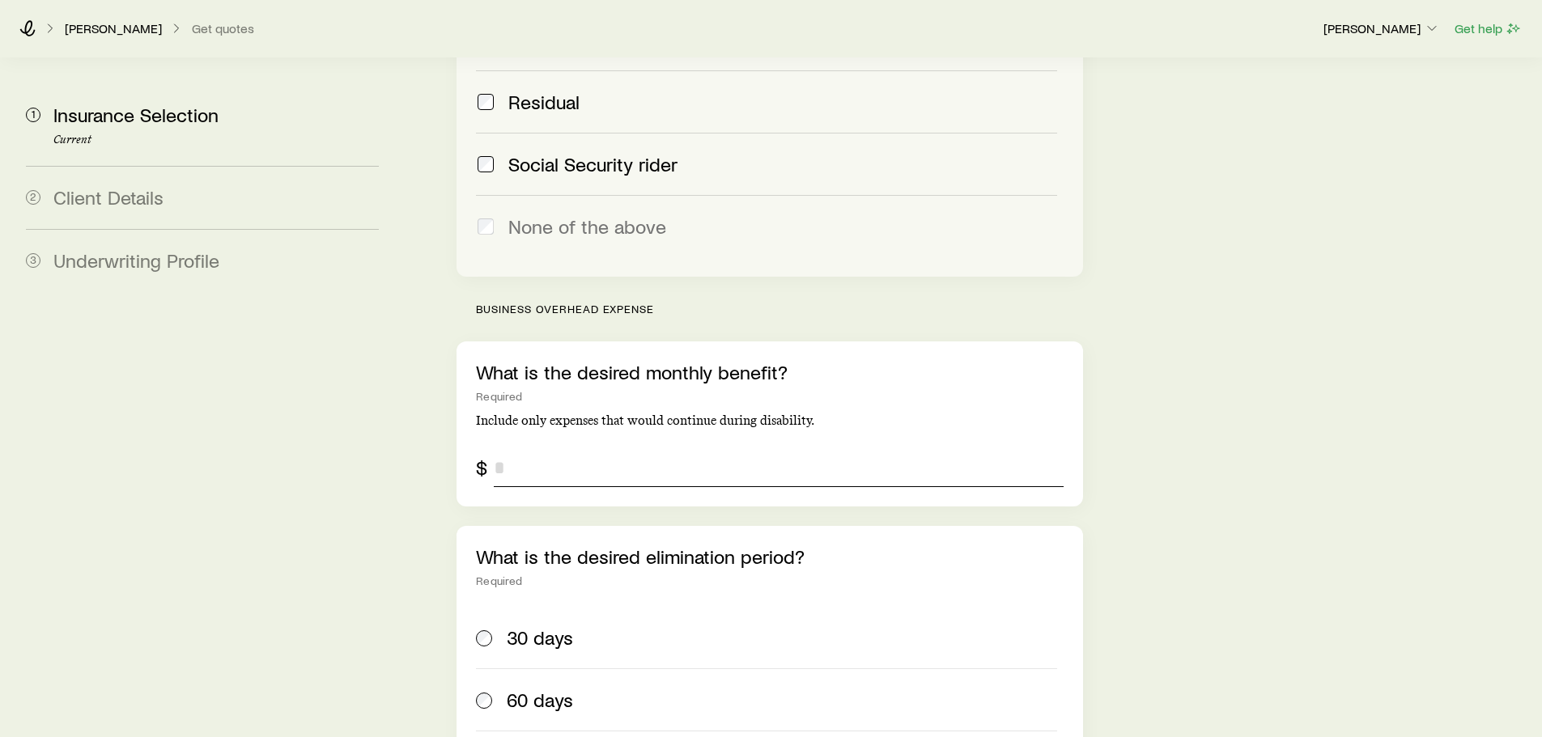
drag, startPoint x: 499, startPoint y: 430, endPoint x: 521, endPoint y: 420, distance: 23.2
click at [501, 448] on input "tel" at bounding box center [778, 467] width 569 height 39
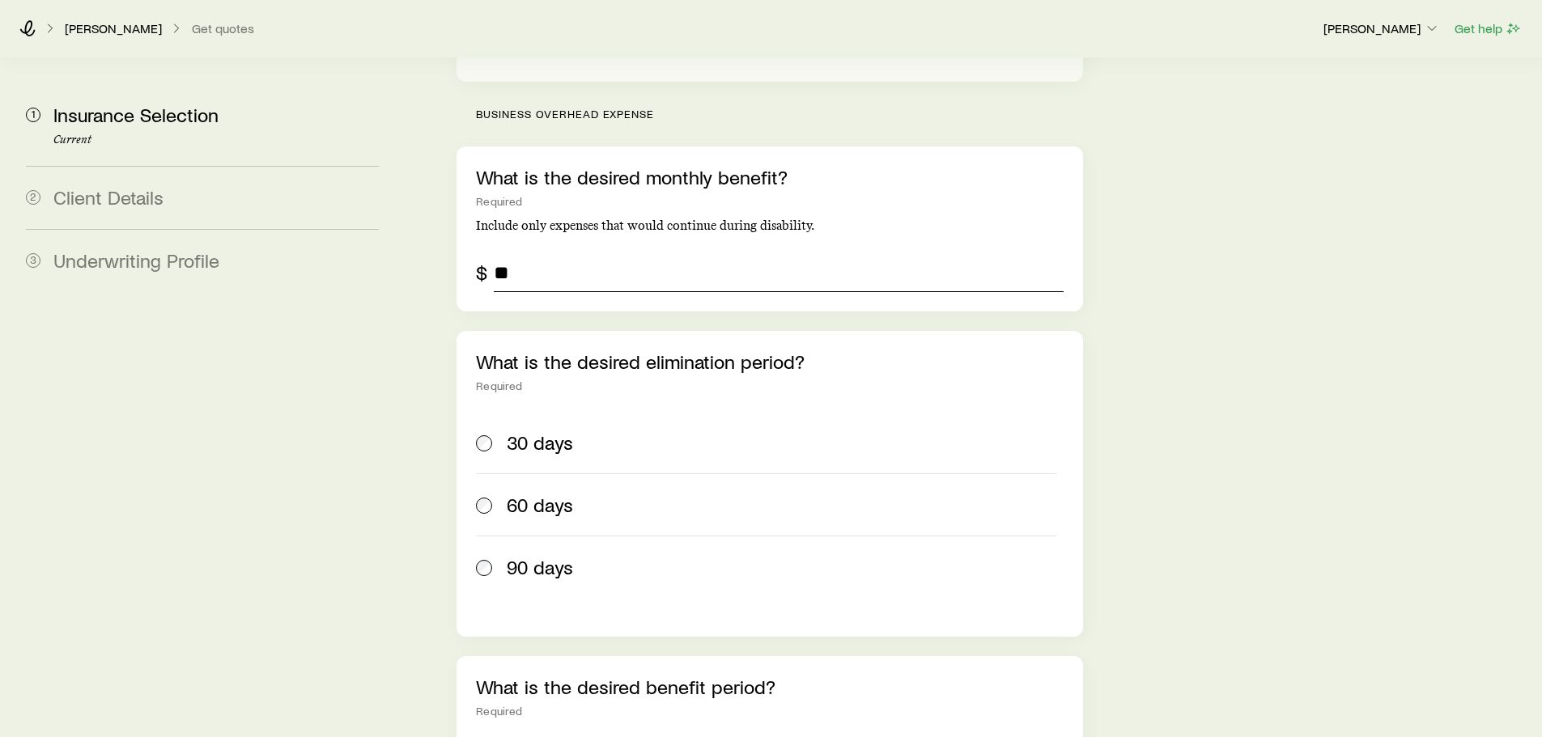
scroll to position [2249, 0]
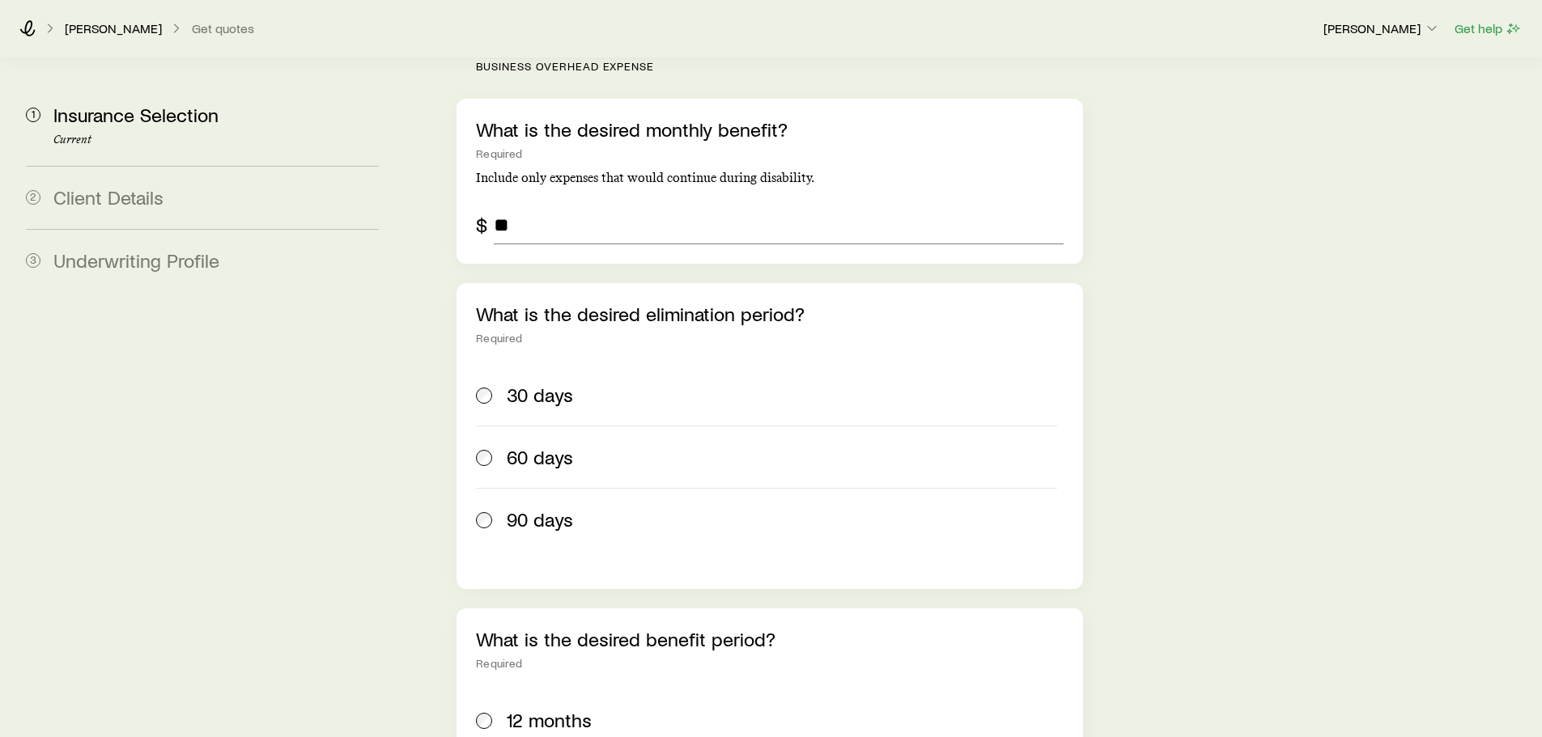
click at [522, 508] on span "90 days" at bounding box center [540, 519] width 66 height 23
drag, startPoint x: 564, startPoint y: 189, endPoint x: 487, endPoint y: 179, distance: 77.5
click at [487, 206] on div "$ **" at bounding box center [769, 225] width 587 height 39
drag, startPoint x: 589, startPoint y: 184, endPoint x: 445, endPoint y: 174, distance: 143.6
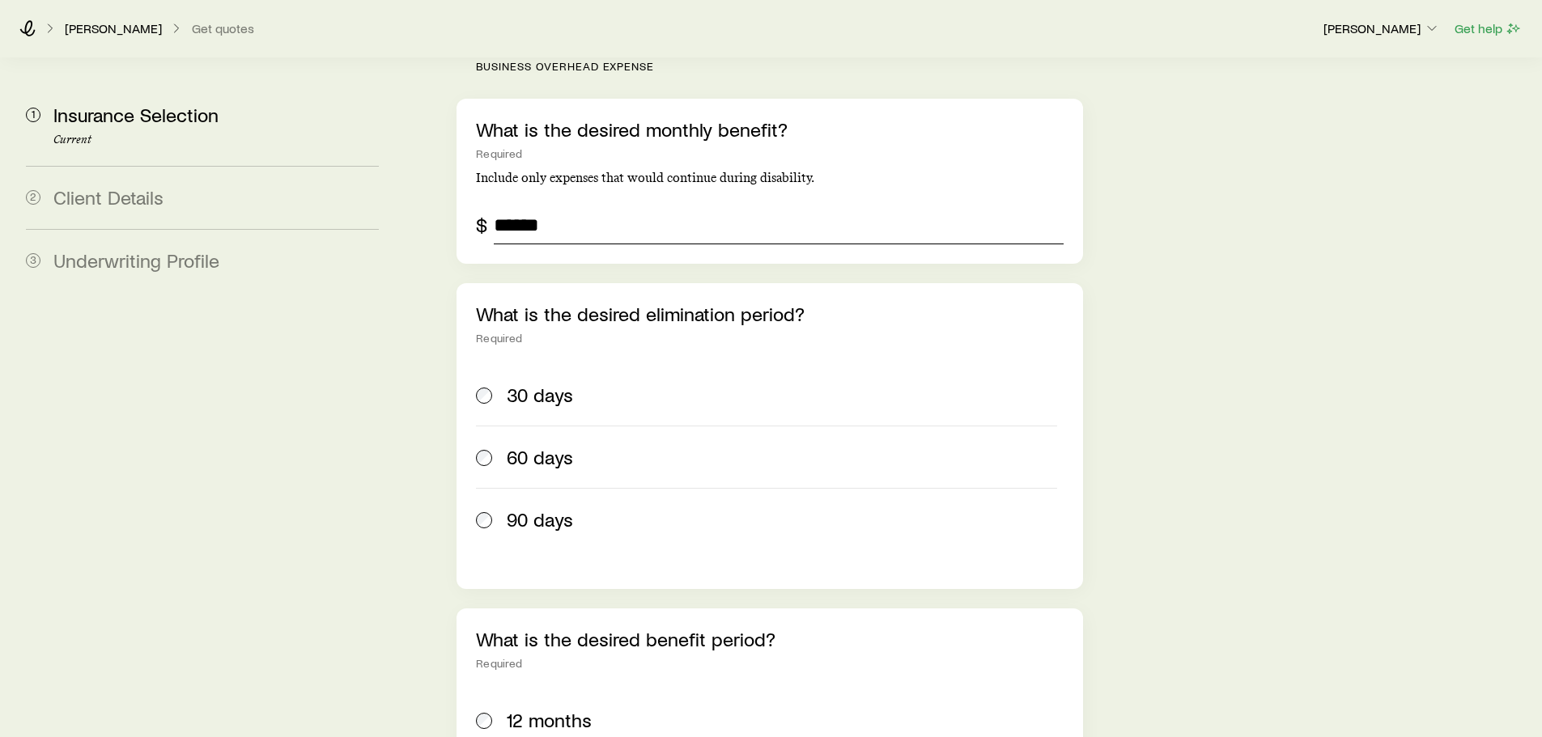
type input "******"
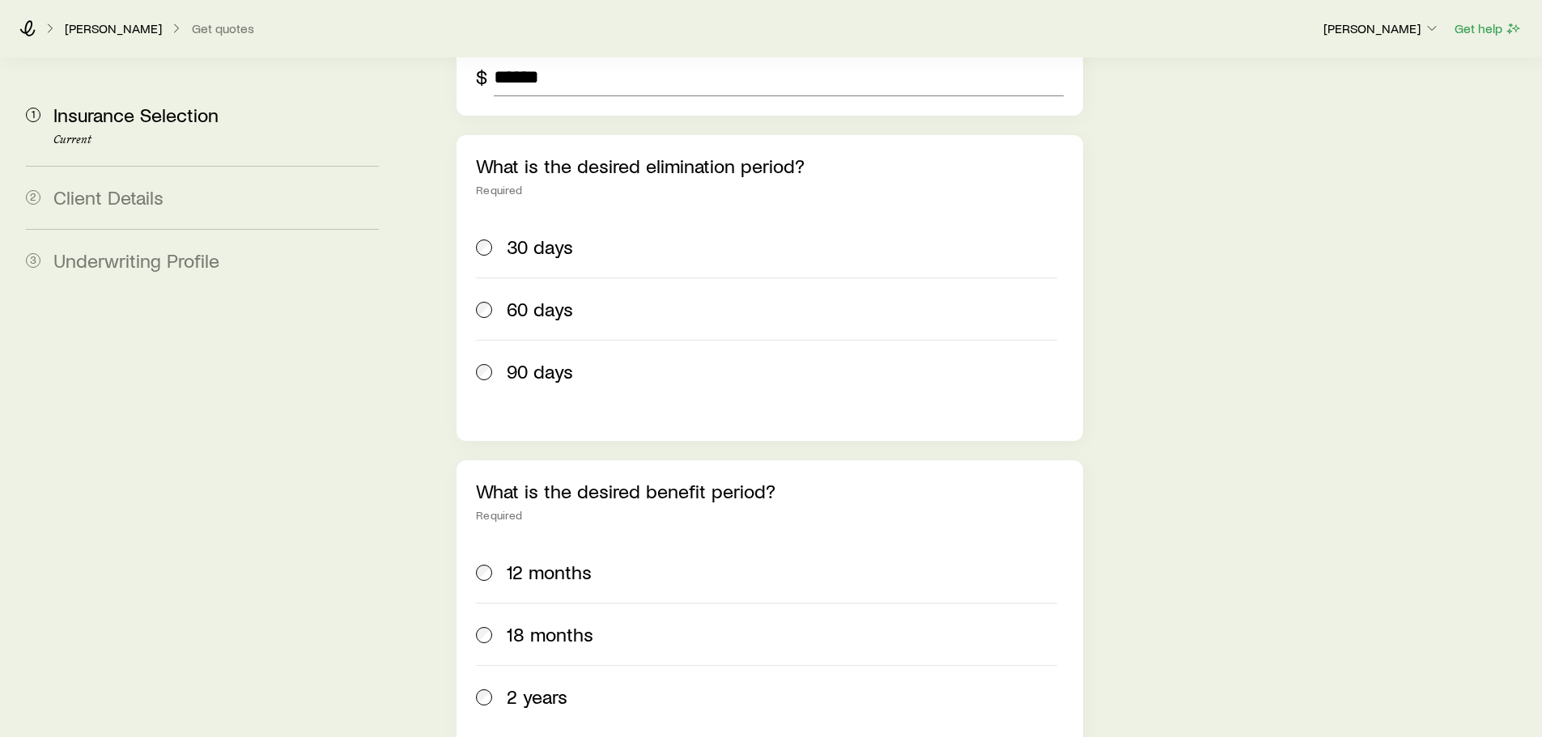
scroll to position [2654, 0]
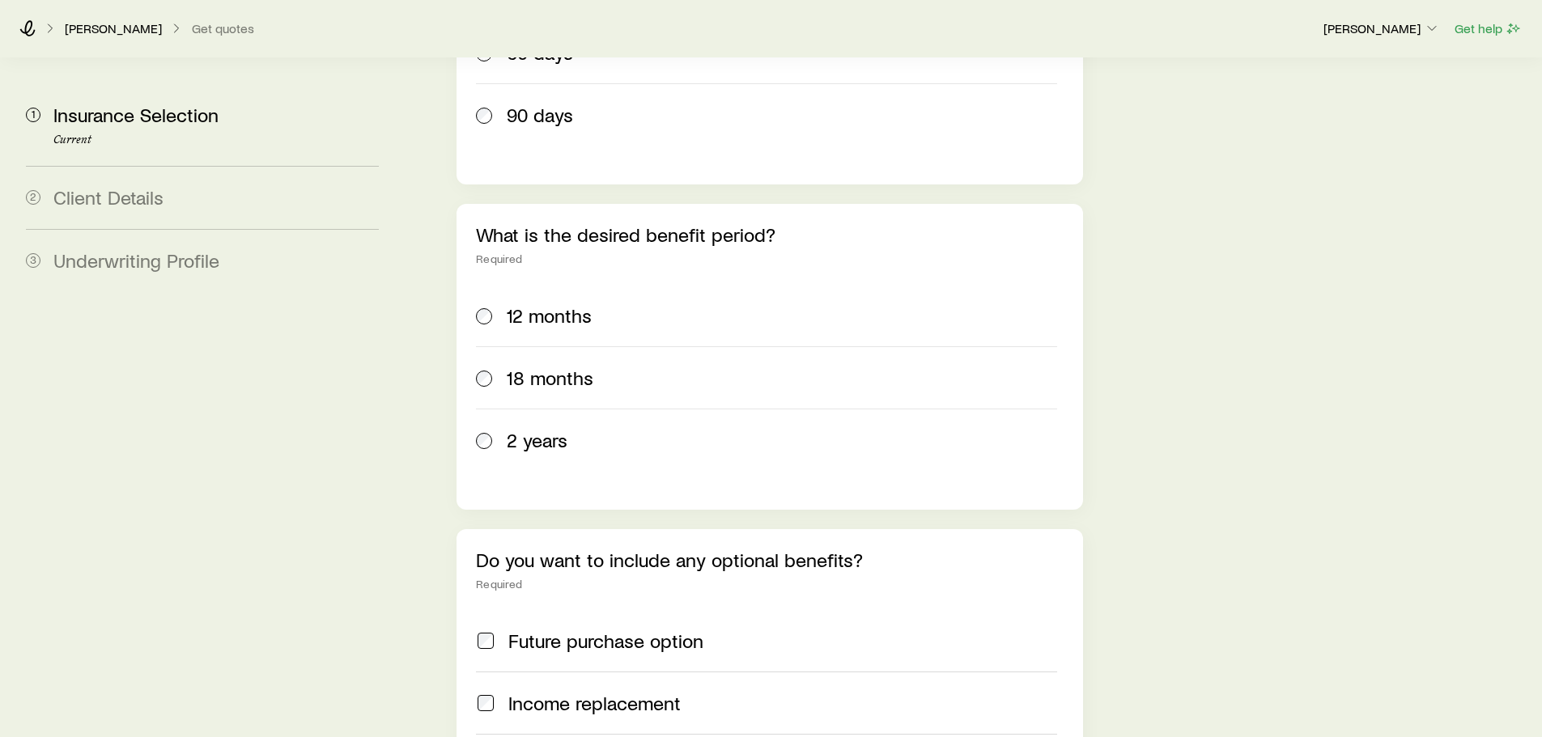
click at [503, 429] on div "2 years" at bounding box center [766, 440] width 580 height 23
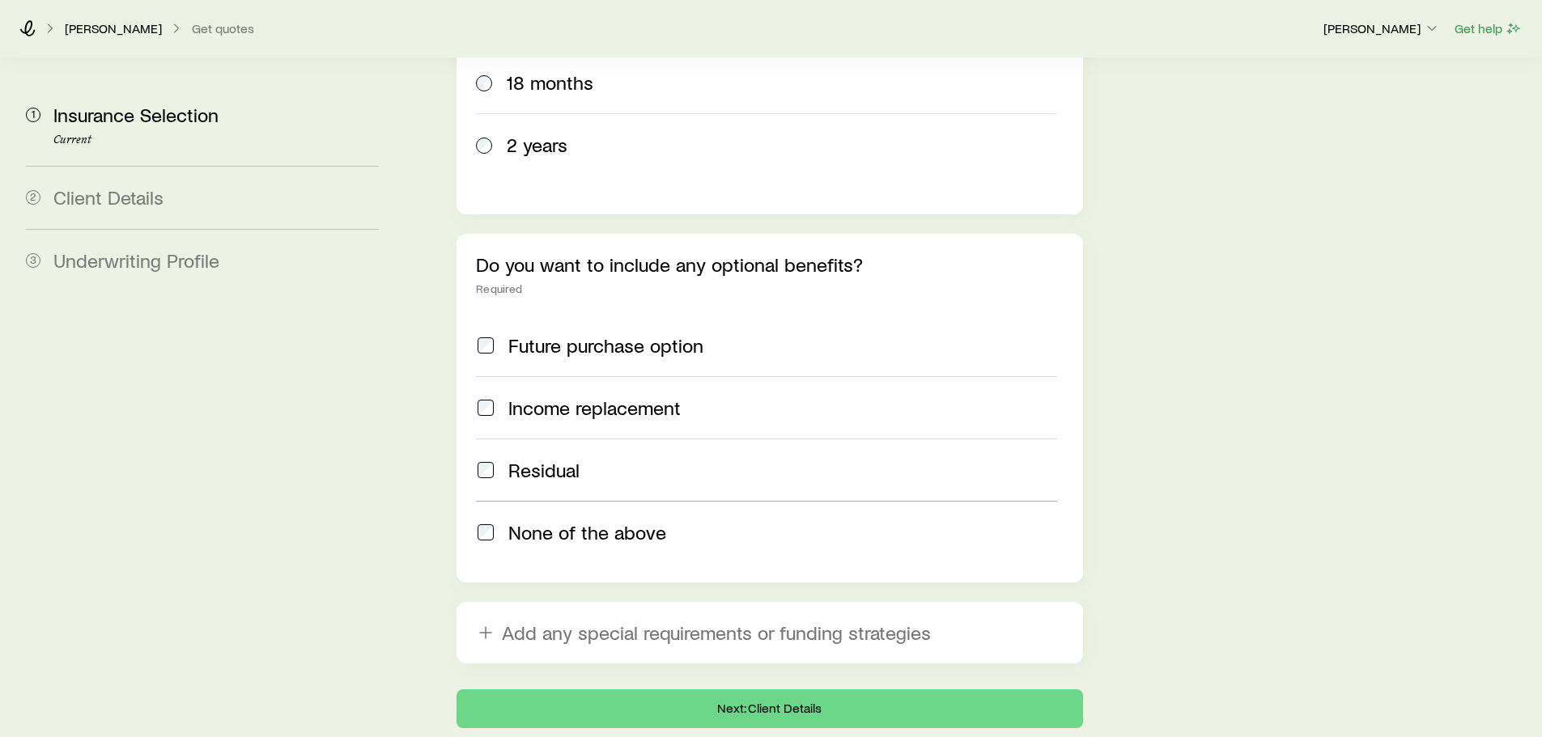
scroll to position [2977, 0]
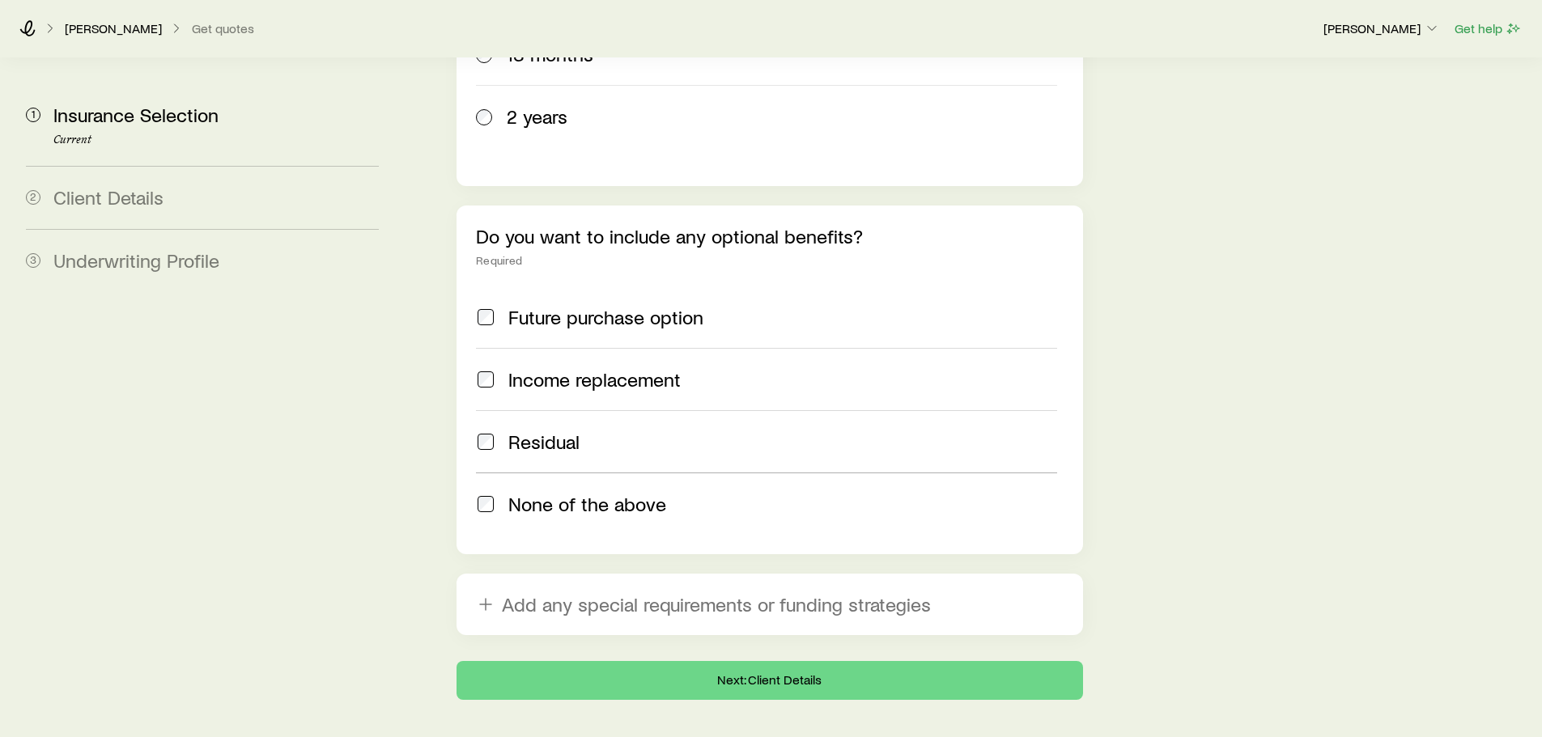
click at [556, 493] on span "None of the above" at bounding box center [587, 504] width 158 height 23
click at [755, 661] on button "Next: Client Details" at bounding box center [770, 680] width 626 height 39
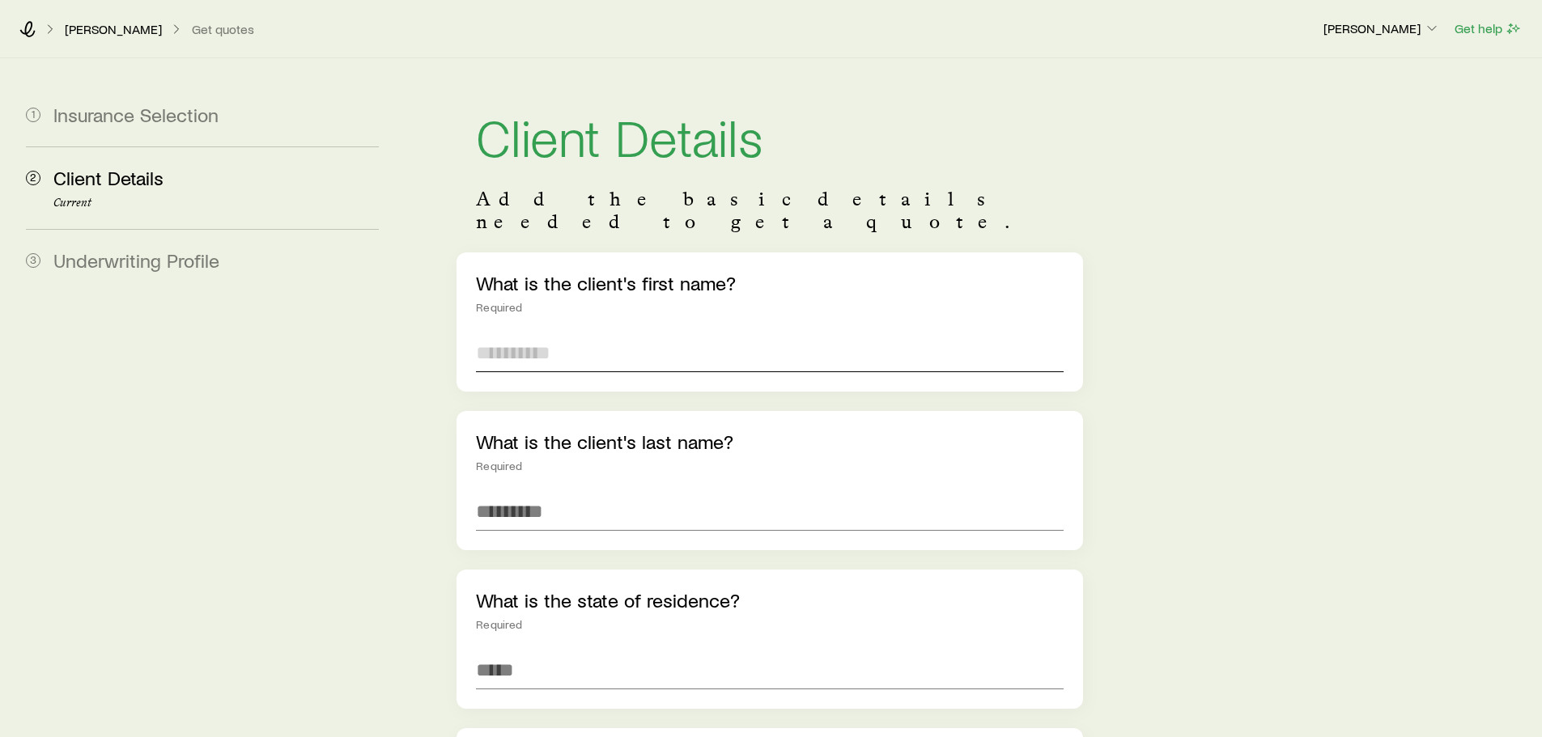
click at [603, 334] on input "text" at bounding box center [769, 353] width 587 height 39
type input "*******"
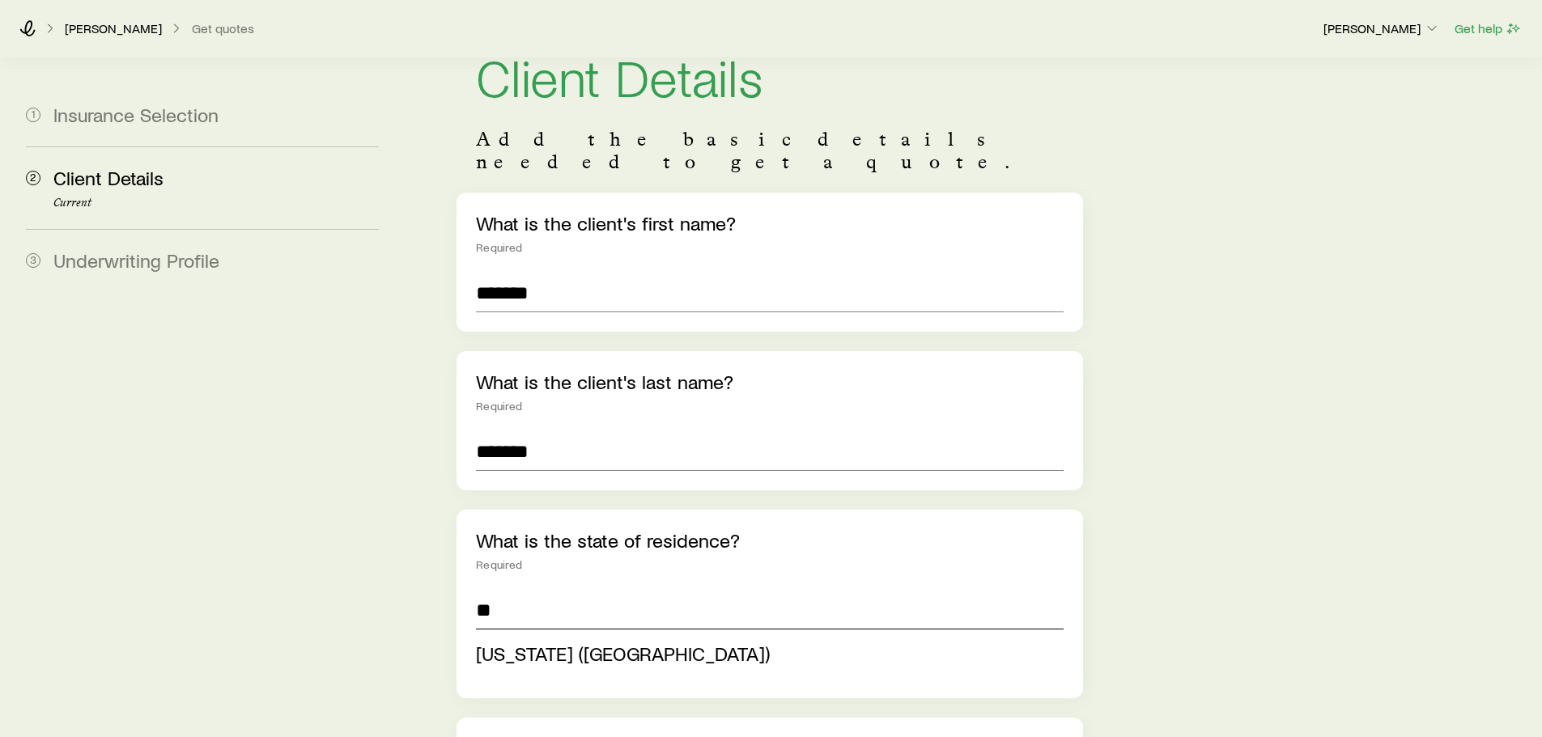
scroll to position [243, 0]
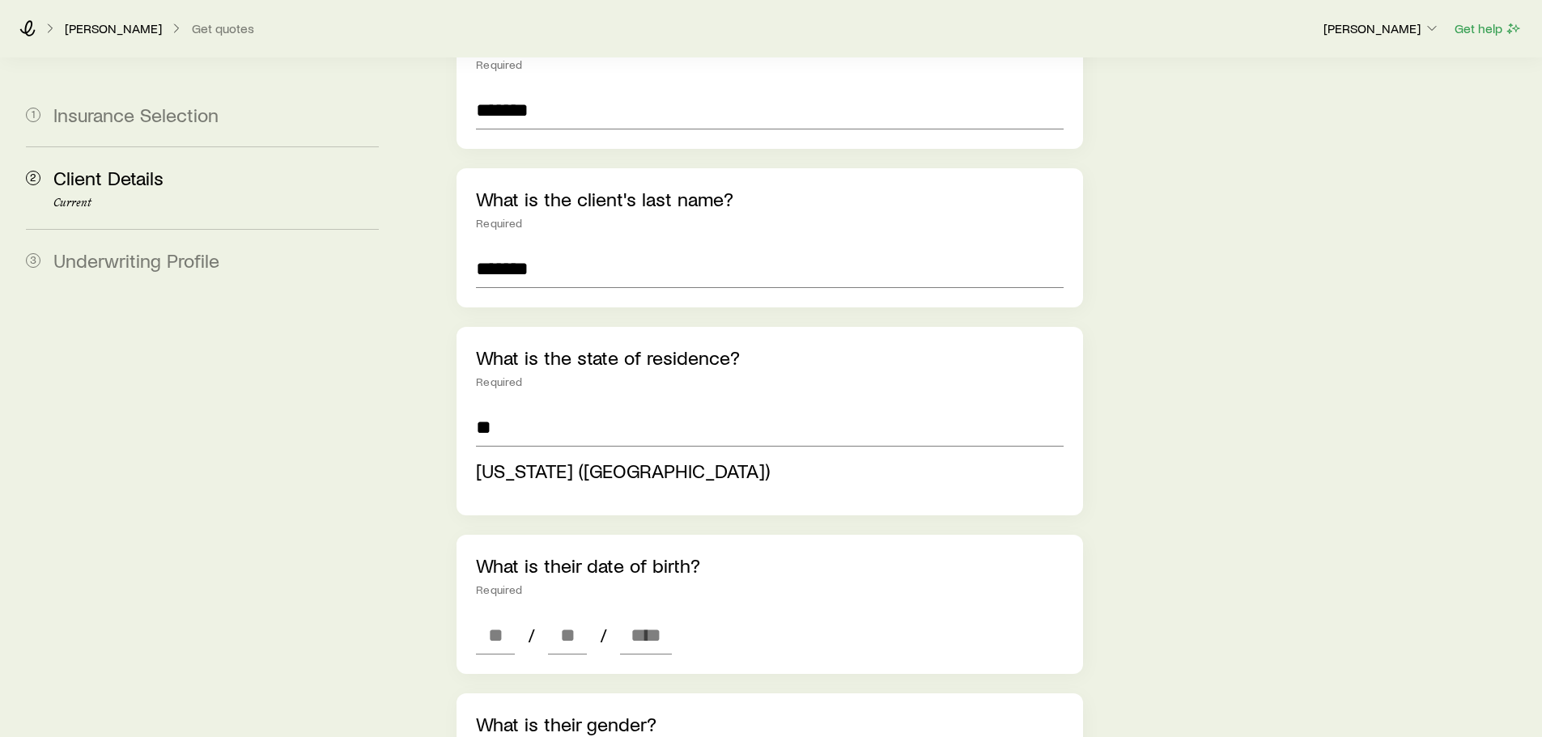
click at [573, 459] on span "[US_STATE] ([GEOGRAPHIC_DATA])" at bounding box center [623, 470] width 294 height 23
type input "**********"
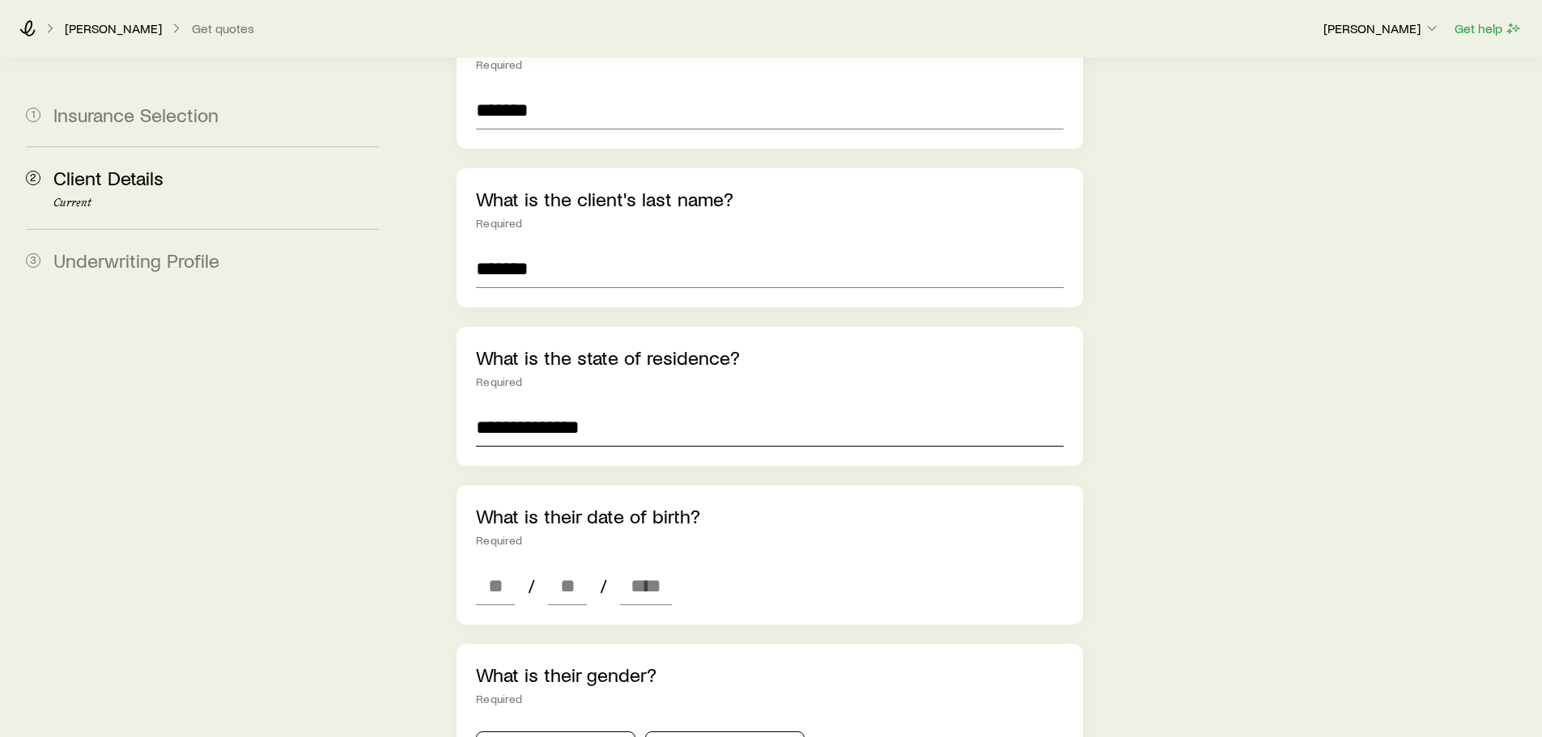
click at [588, 408] on input "**********" at bounding box center [769, 427] width 587 height 39
click at [689, 408] on input "**********" at bounding box center [769, 427] width 587 height 39
click at [637, 408] on input "**********" at bounding box center [769, 427] width 587 height 39
click at [551, 251] on input "*******" at bounding box center [769, 268] width 587 height 39
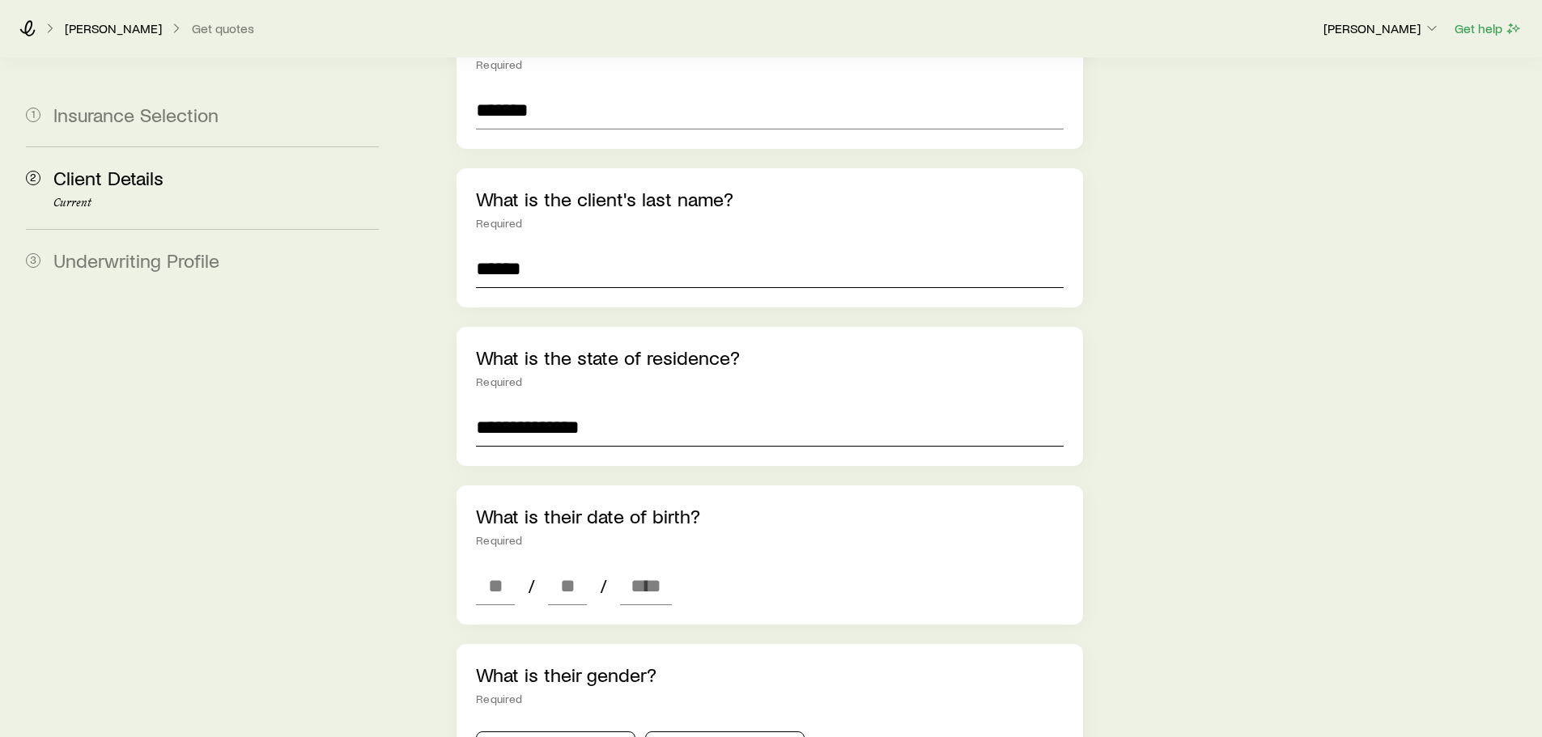
type input "******"
click at [569, 408] on input "**********" at bounding box center [769, 427] width 587 height 39
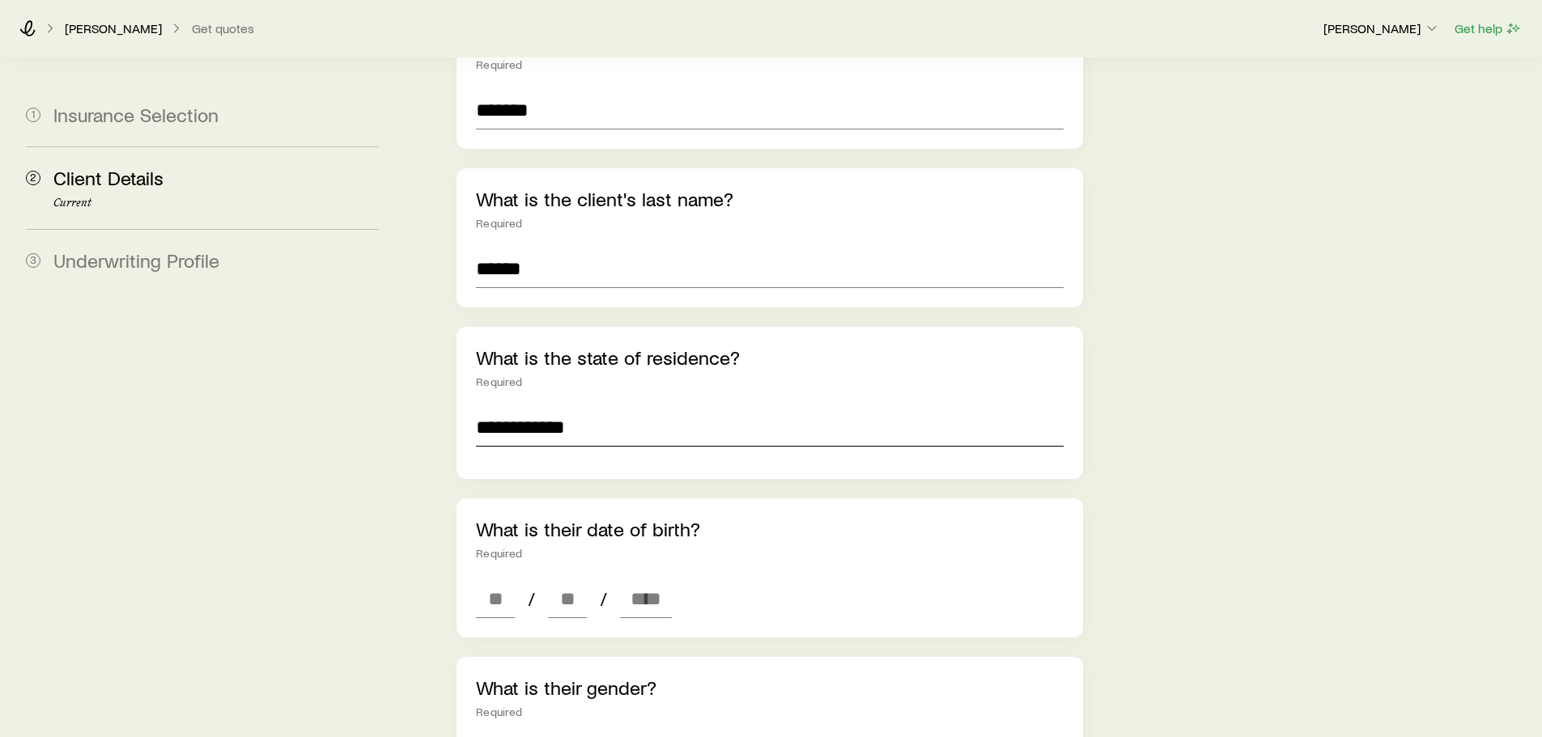
click at [613, 408] on input "**********" at bounding box center [769, 427] width 587 height 39
type input "***"
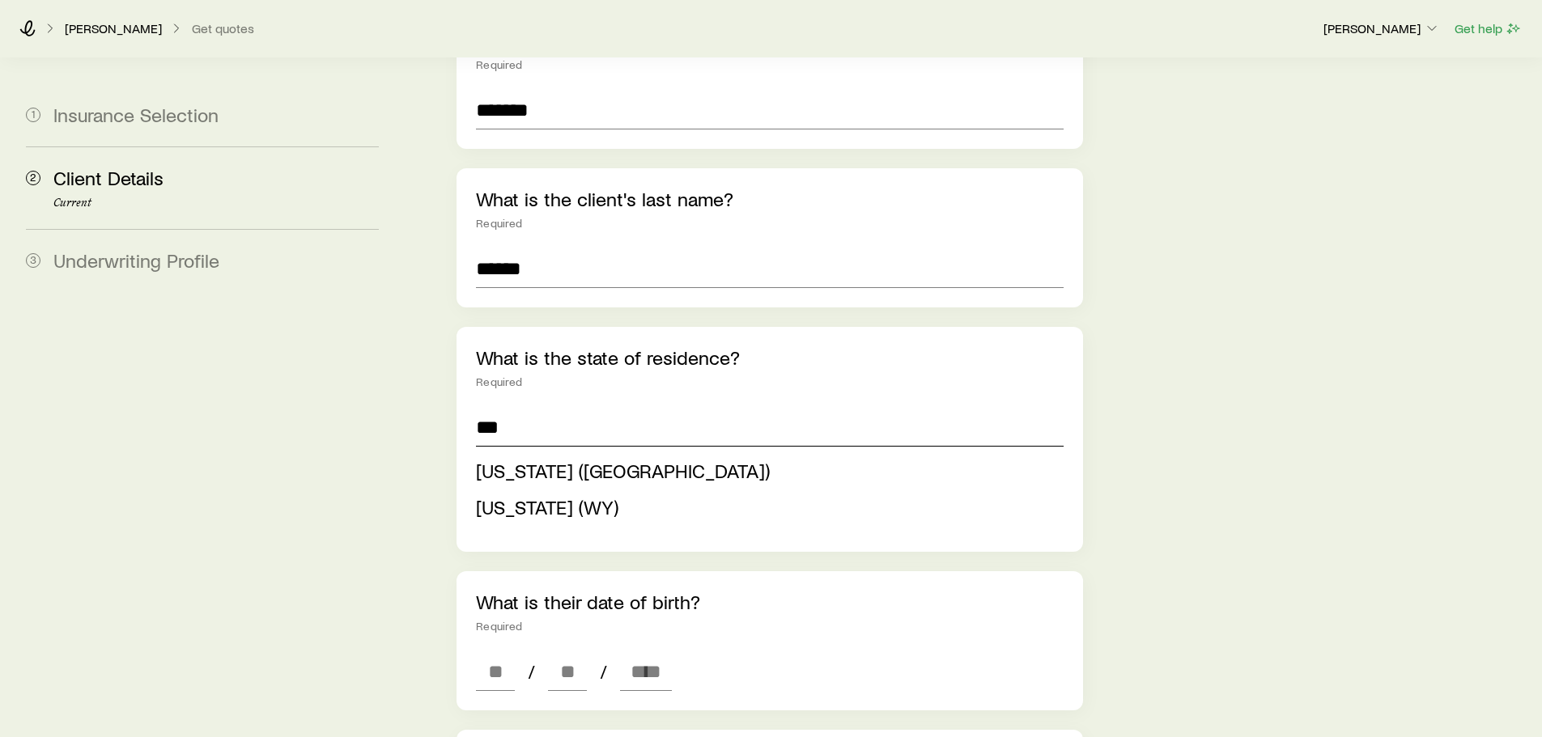
drag, startPoint x: 607, startPoint y: 402, endPoint x: 410, endPoint y: 394, distance: 196.9
click at [410, 394] on section "1 Insurance Selection 2 Client Details Current 3 Underwriting Profile Client De…" at bounding box center [771, 634] width 1516 height 1639
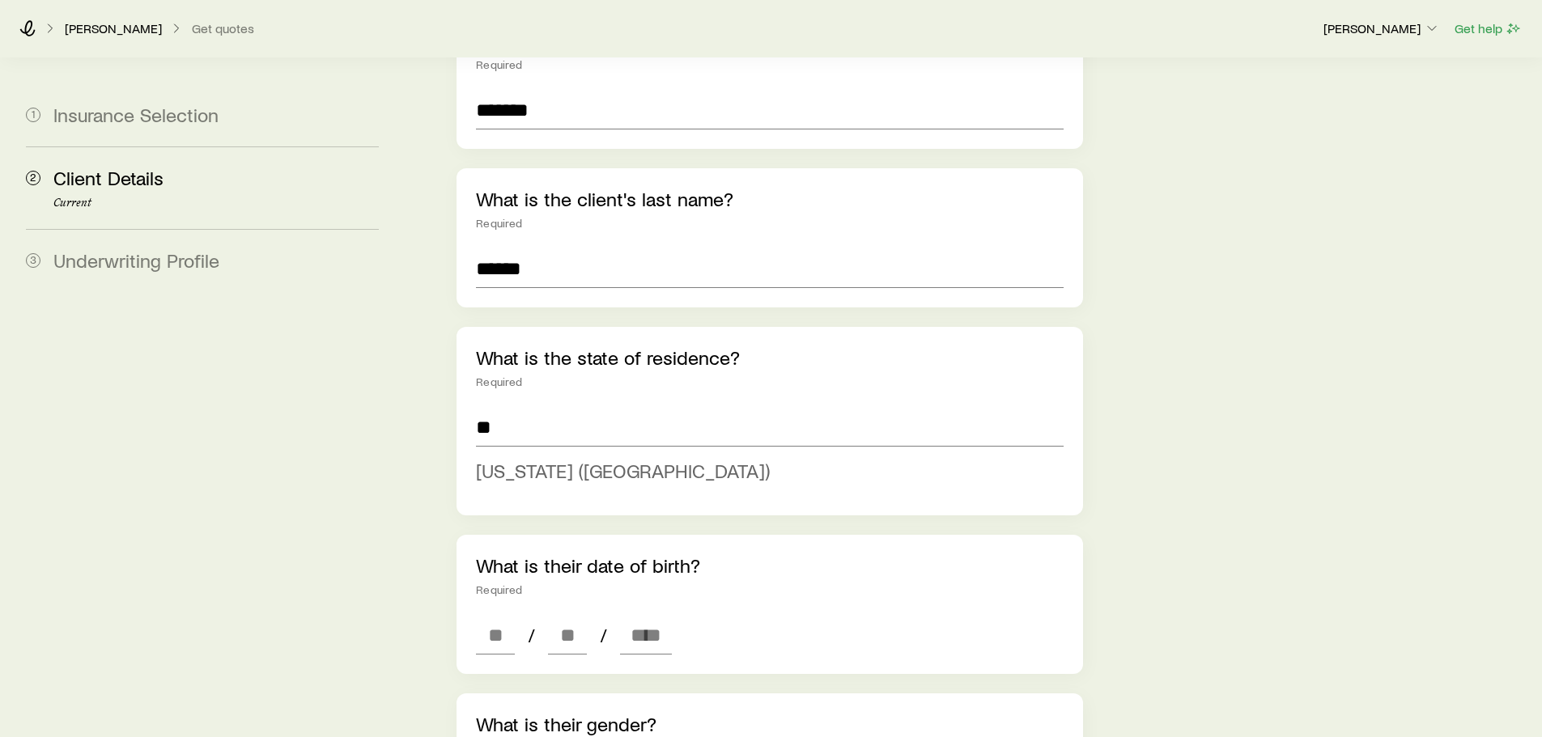
click at [504, 459] on span "[US_STATE] ([GEOGRAPHIC_DATA])" at bounding box center [623, 470] width 294 height 23
type input "**********"
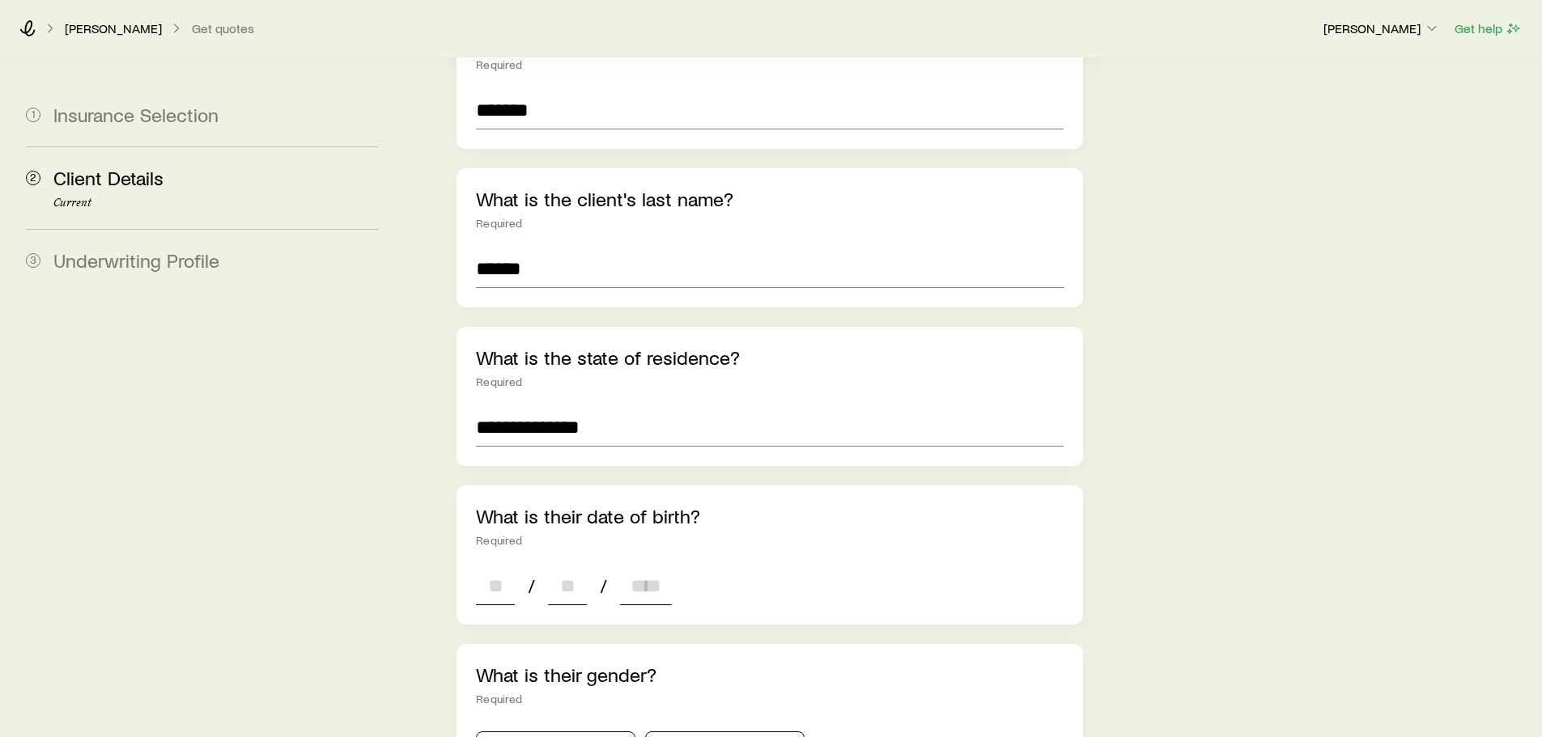
click at [512, 568] on input at bounding box center [495, 586] width 39 height 39
click at [498, 567] on input at bounding box center [495, 586] width 39 height 39
type input "**"
type input "****"
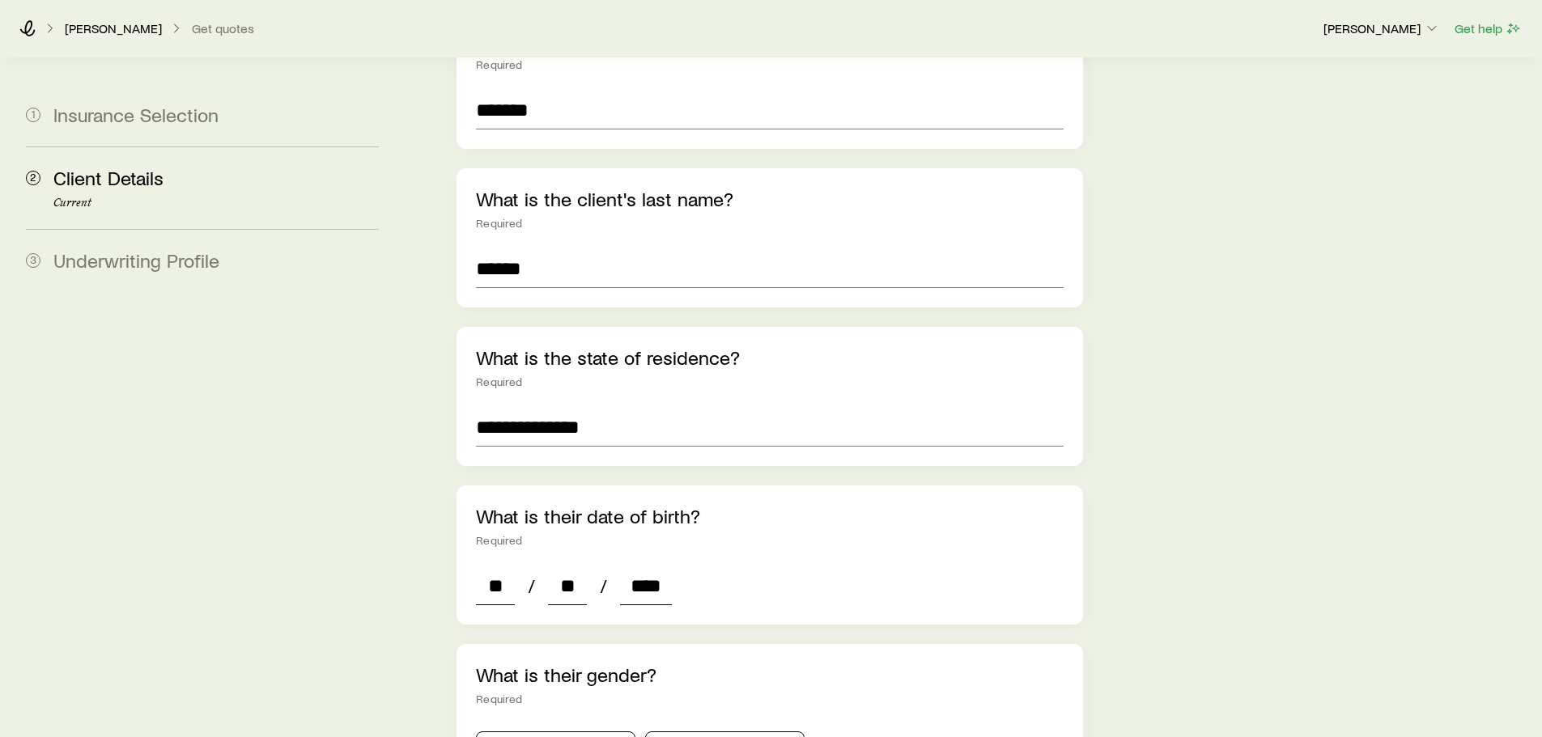
type input "*"
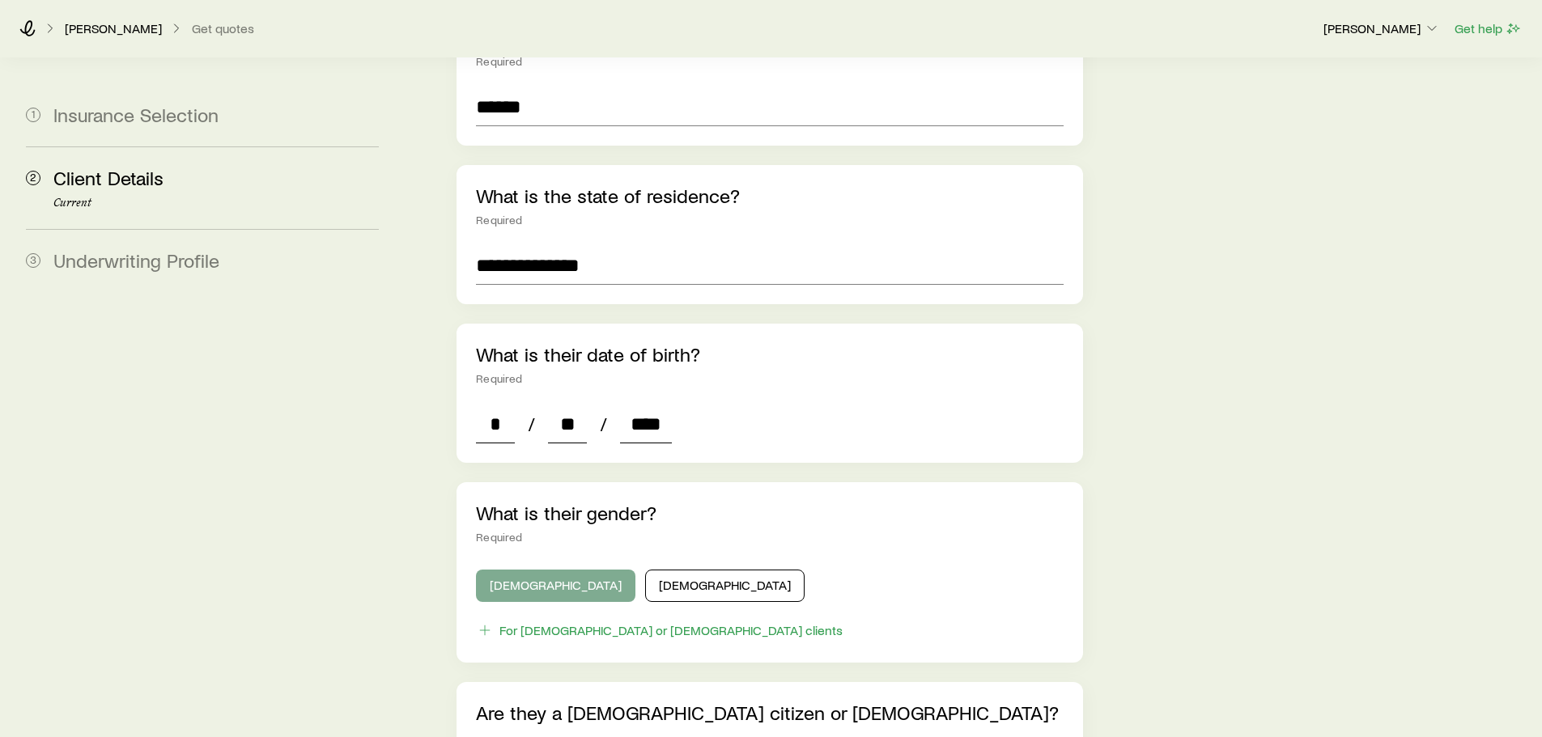
type input "****"
click at [559, 570] on button "[DEMOGRAPHIC_DATA]" at bounding box center [555, 586] width 159 height 32
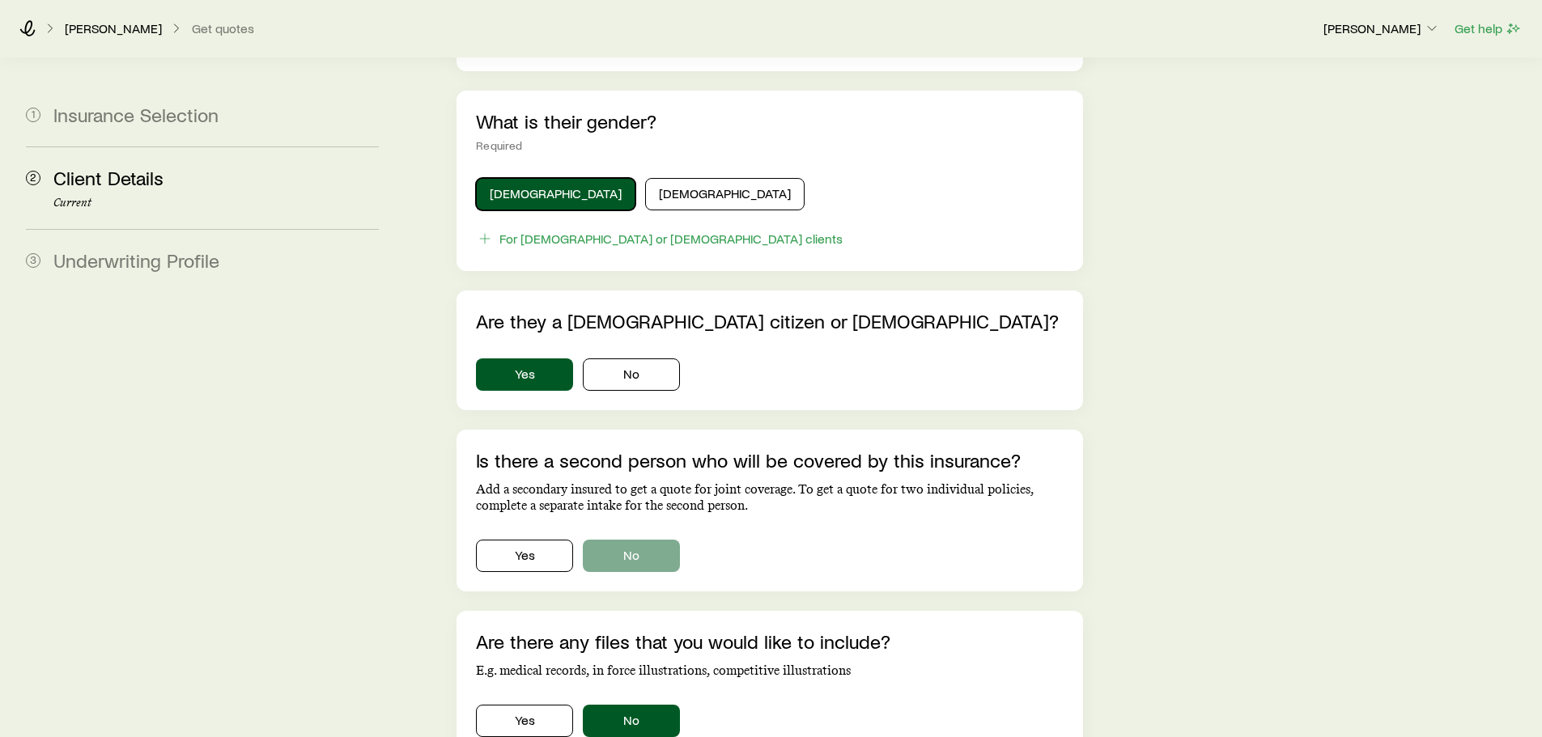
scroll to position [890, 0]
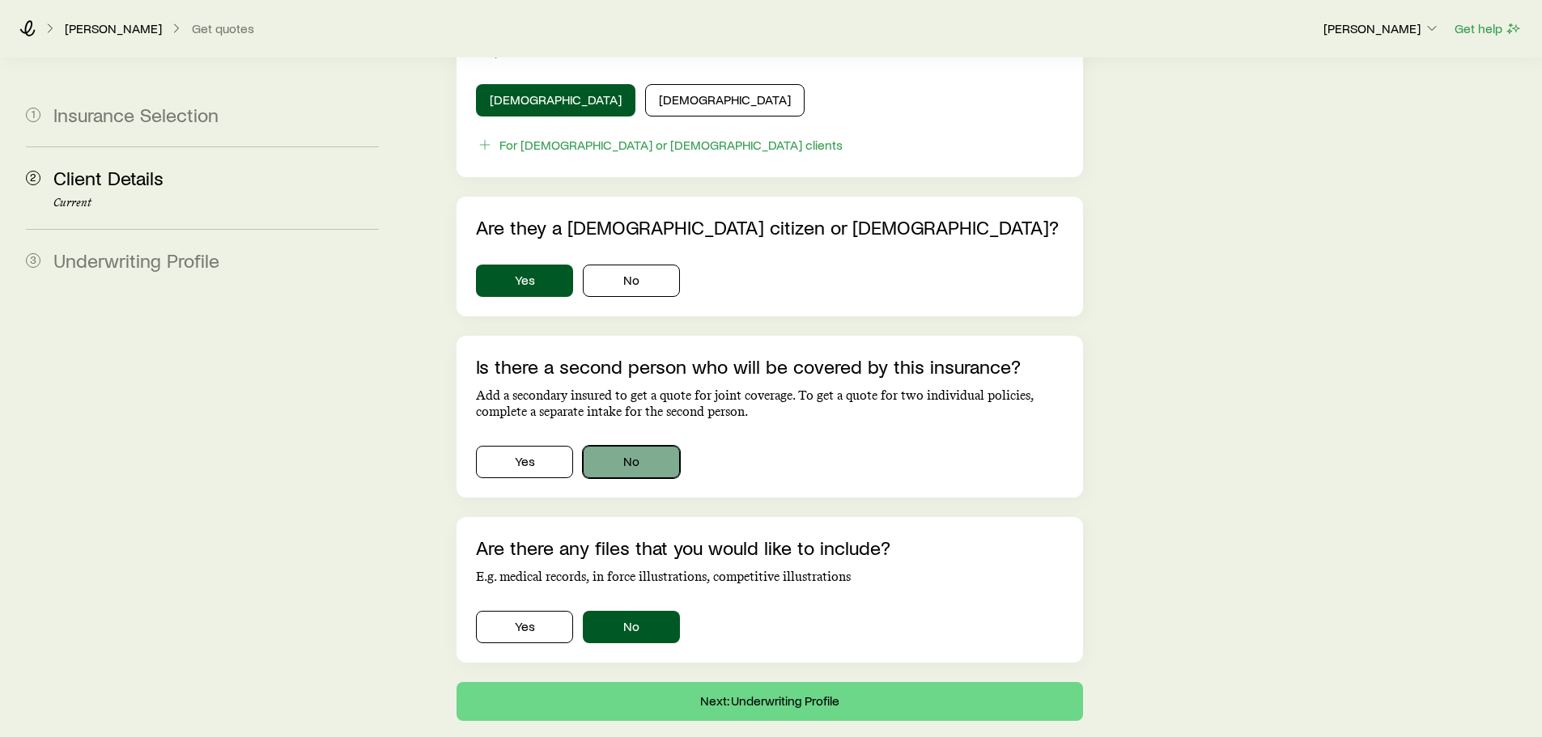
click at [623, 446] on button "No" at bounding box center [631, 462] width 97 height 32
click at [627, 682] on button "Next: Underwriting Profile" at bounding box center [770, 701] width 626 height 39
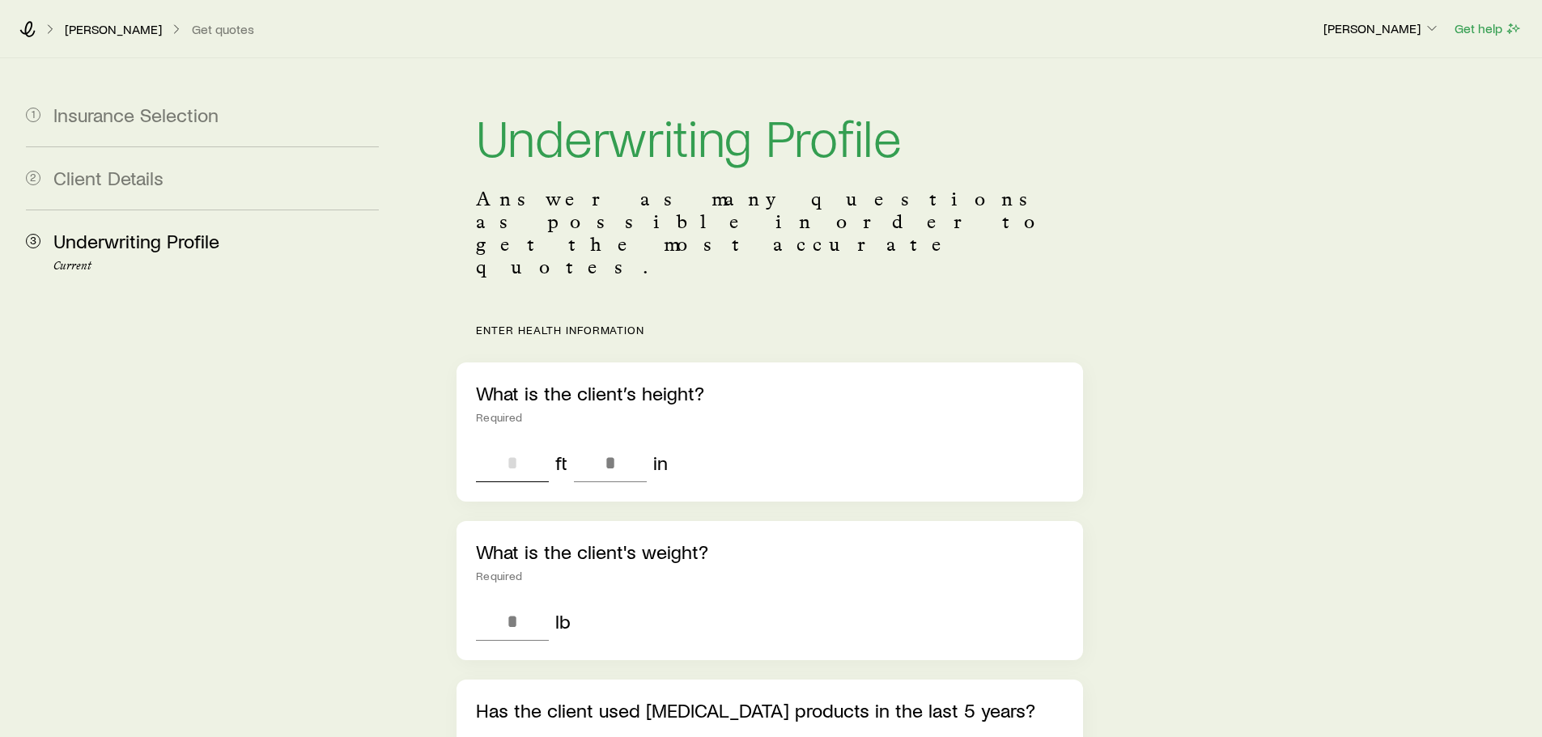
click at [529, 444] on input "tel" at bounding box center [512, 463] width 73 height 39
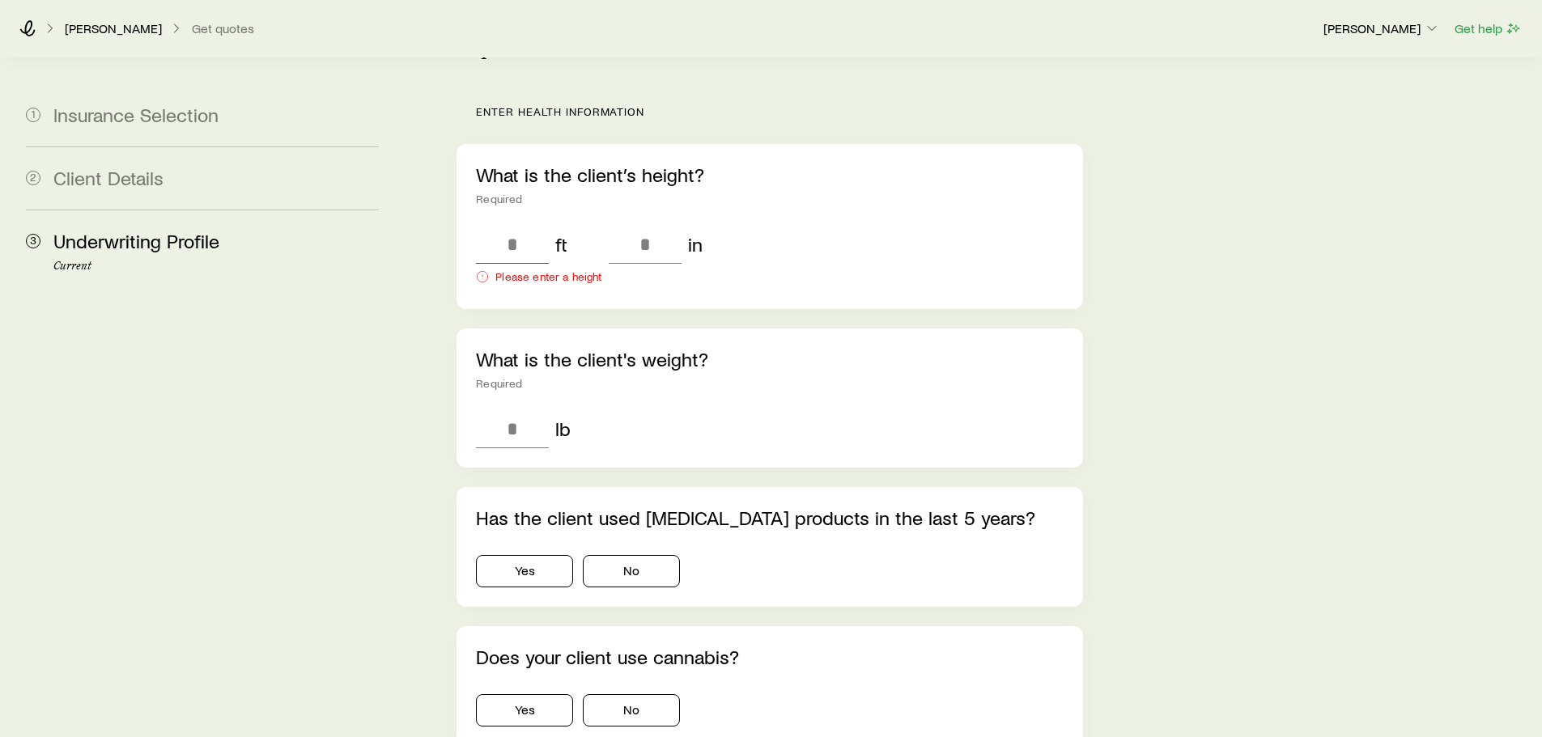
scroll to position [243, 0]
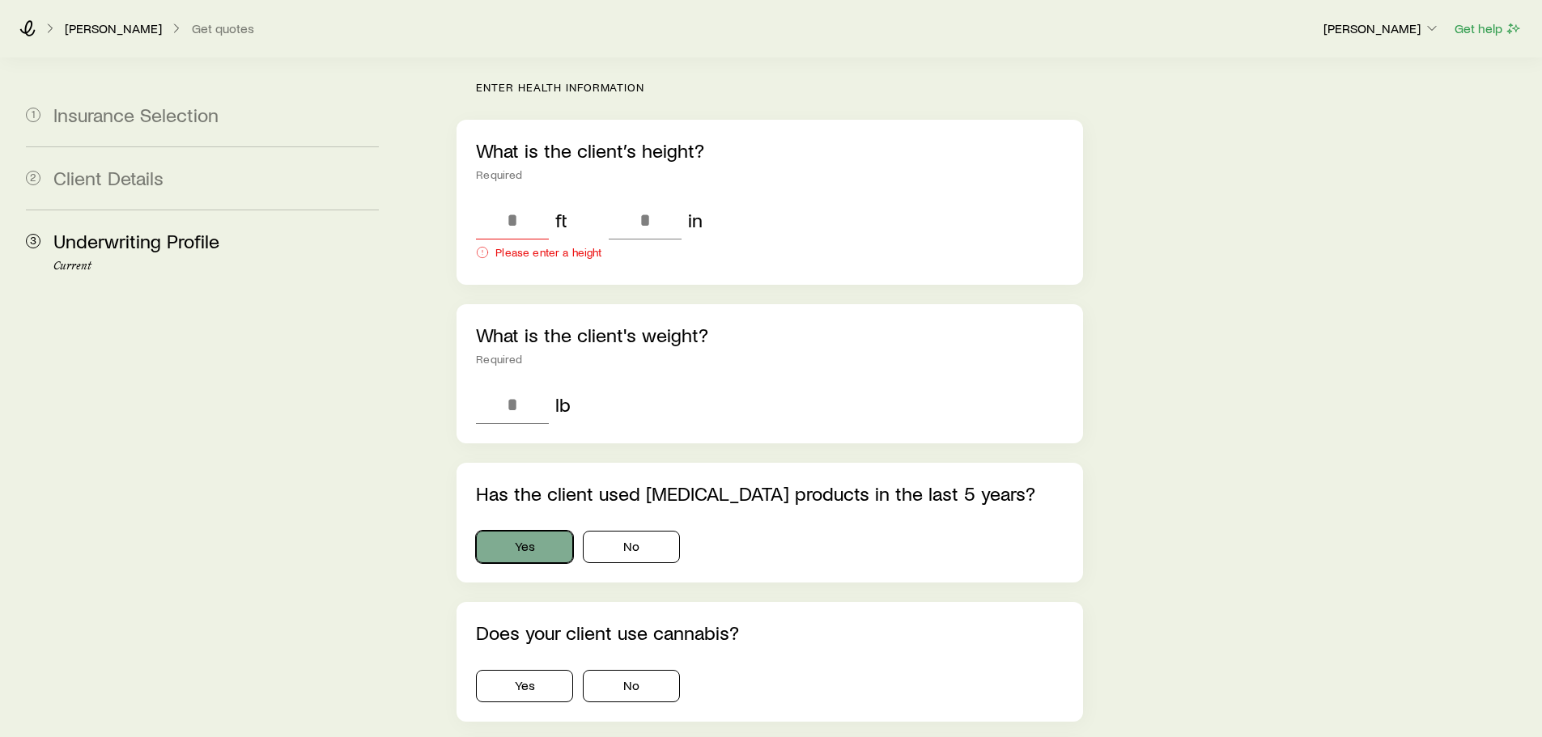
click at [558, 531] on button "Yes" at bounding box center [524, 547] width 97 height 32
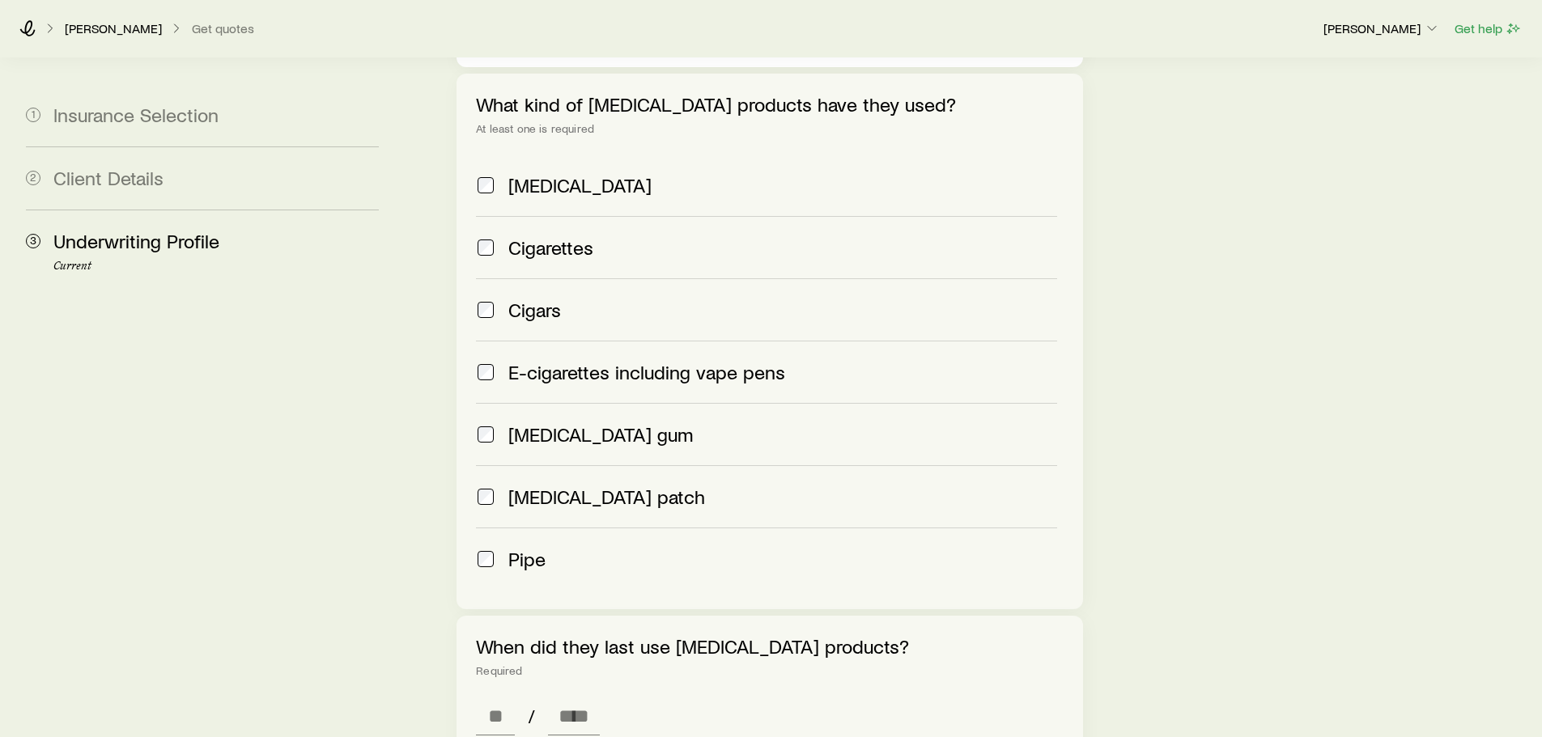
scroll to position [810, 0]
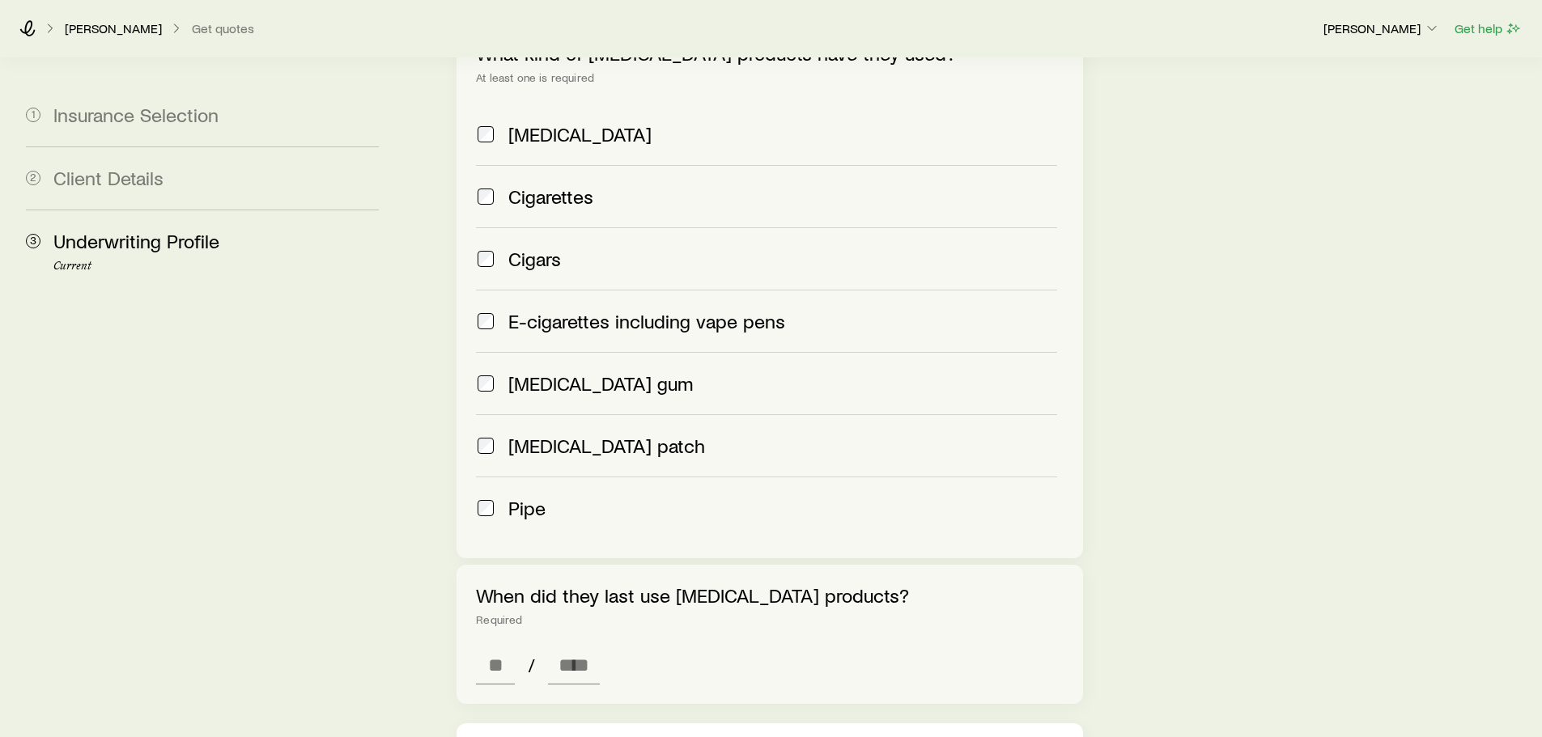
click at [558, 372] on span "[MEDICAL_DATA] gum" at bounding box center [600, 383] width 185 height 23
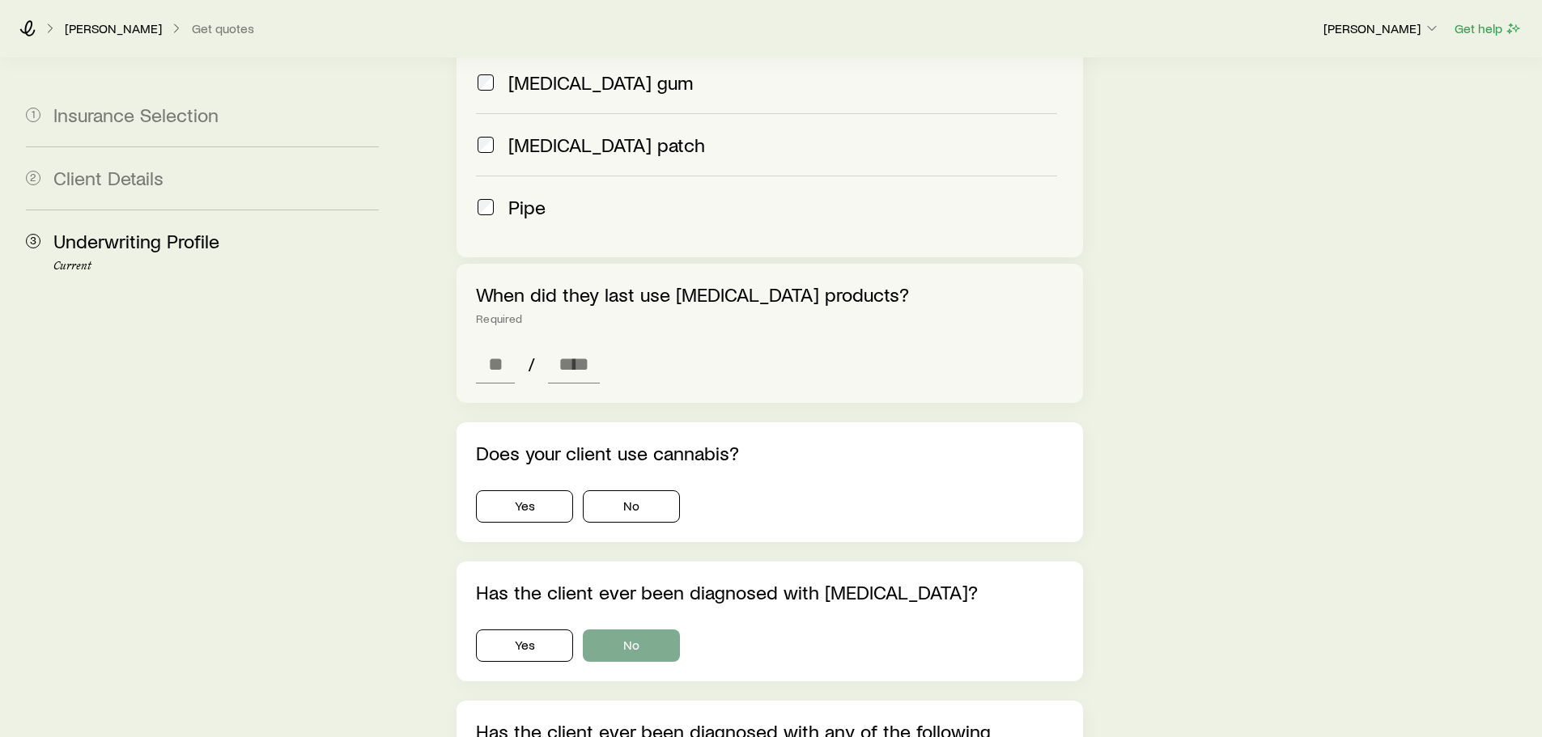
scroll to position [1133, 0]
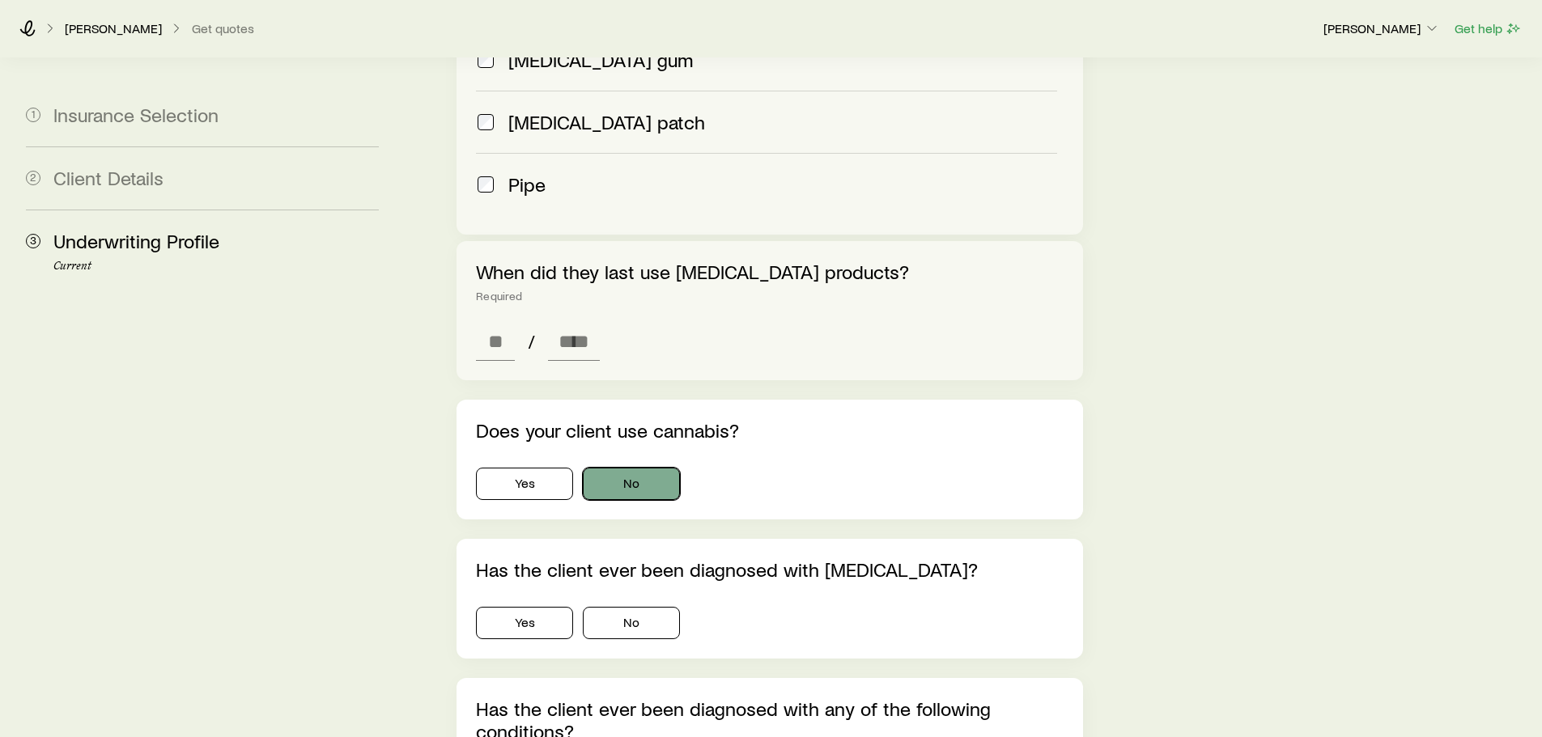
click at [625, 468] on button "No" at bounding box center [631, 484] width 97 height 32
click at [643, 607] on button "No" at bounding box center [631, 623] width 97 height 32
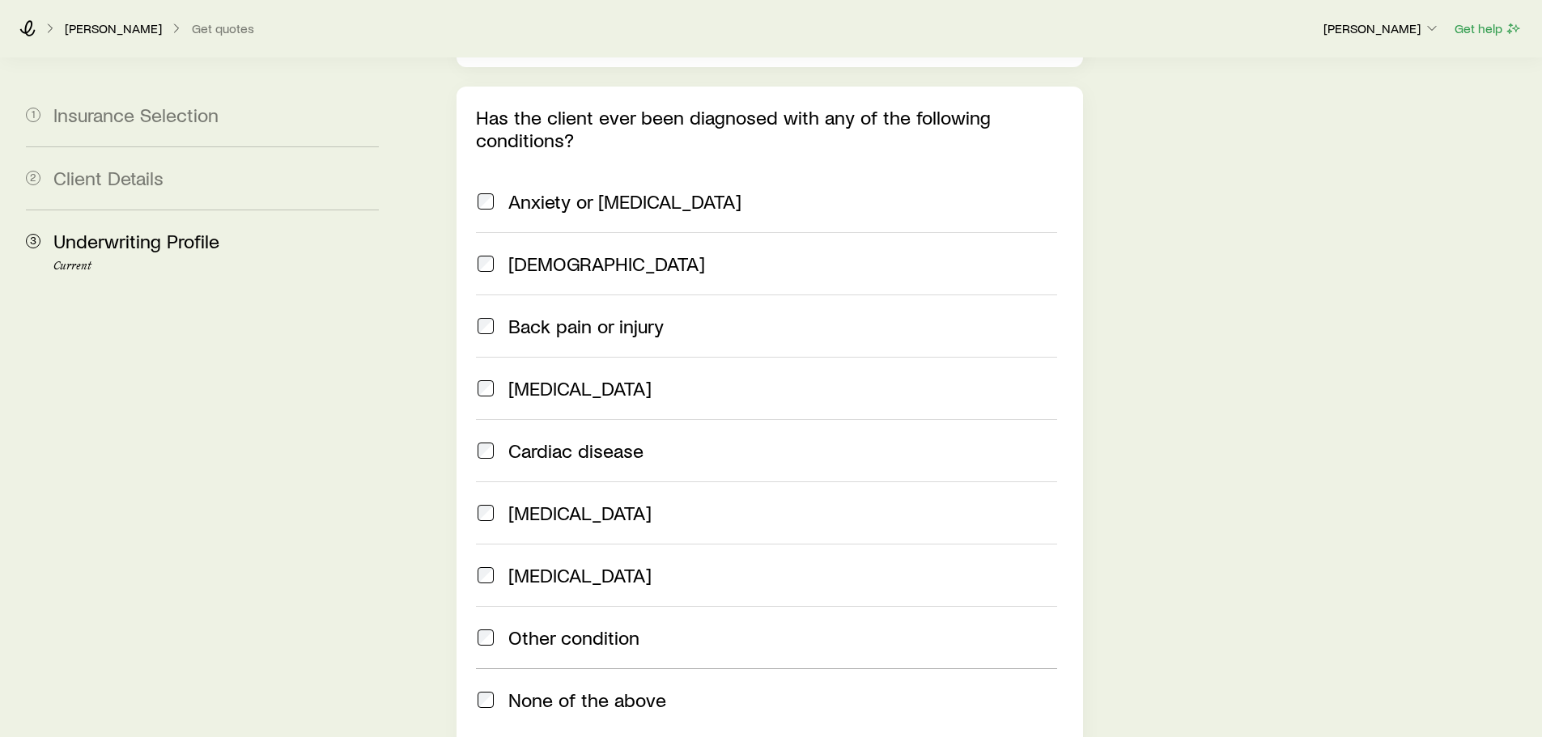
scroll to position [1862, 0]
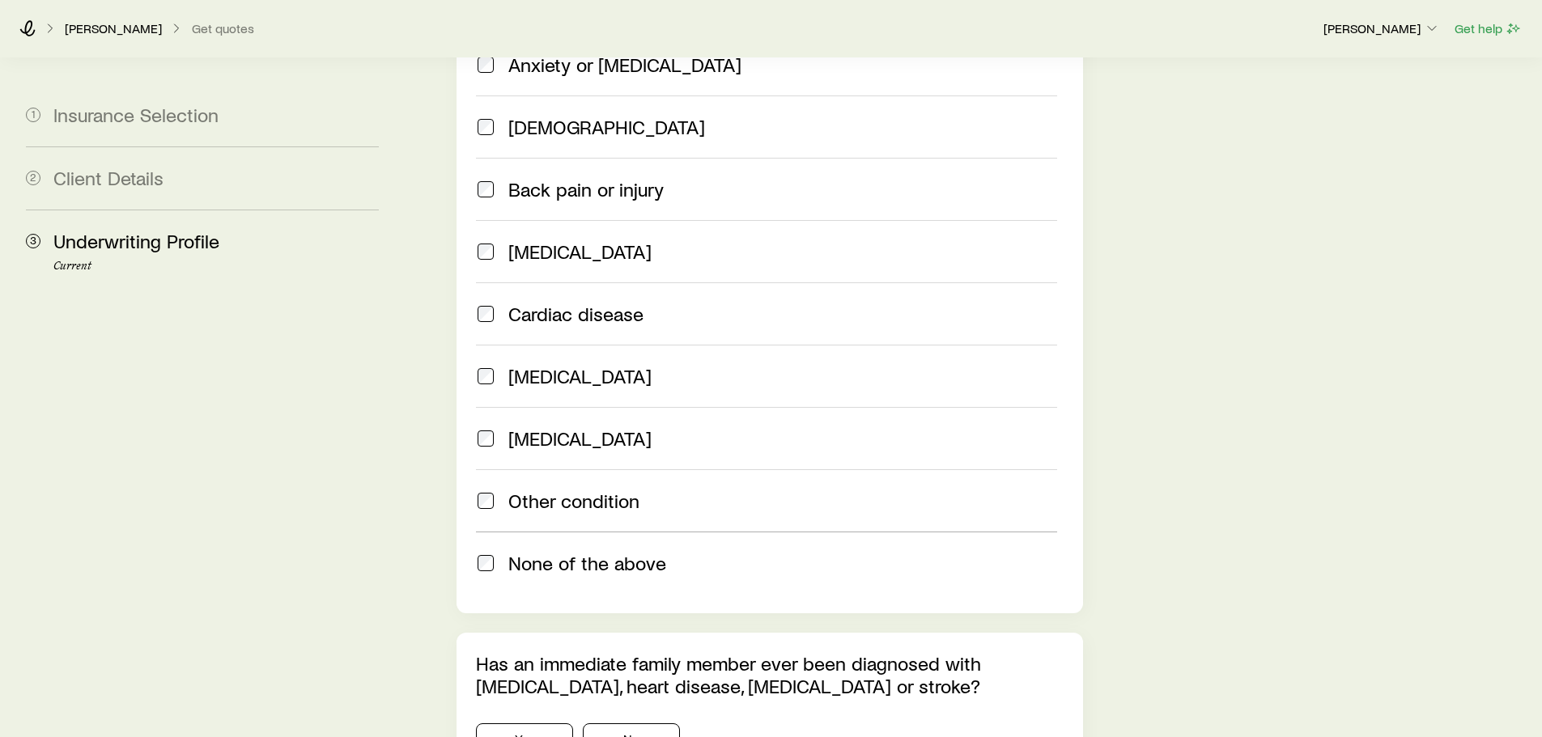
click at [563, 552] on span "None of the above" at bounding box center [587, 563] width 158 height 23
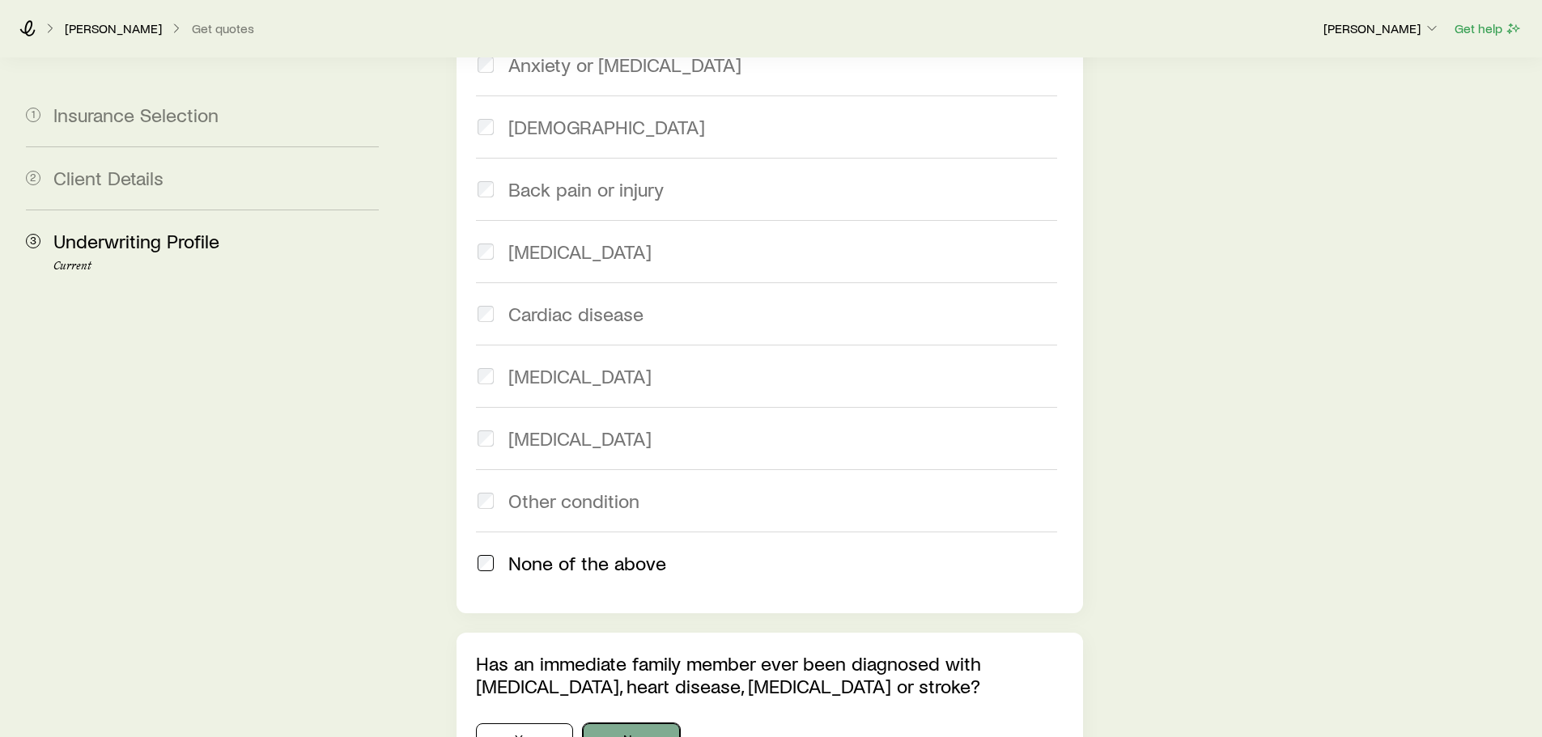
click at [615, 724] on button "No" at bounding box center [631, 740] width 97 height 32
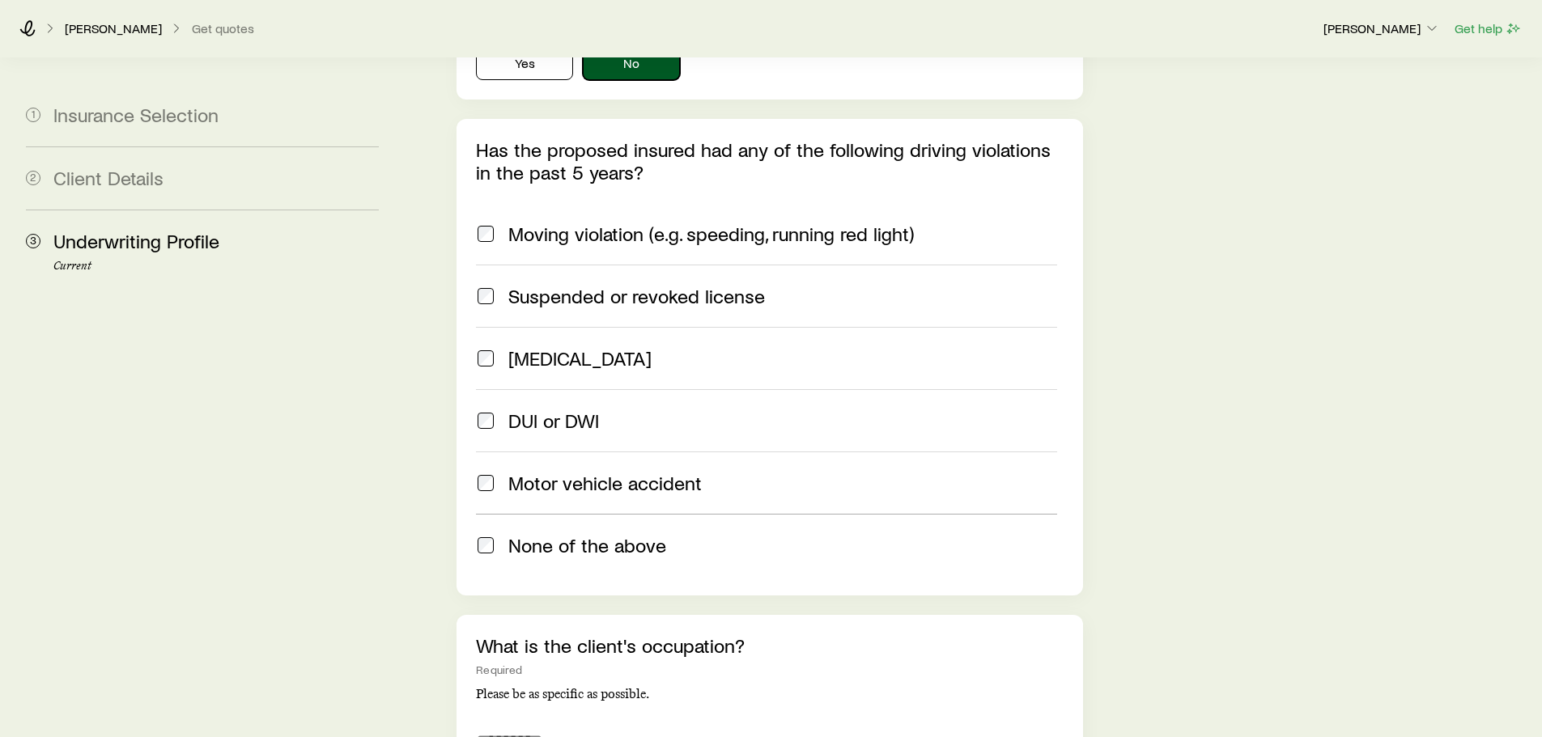
scroll to position [2671, 0]
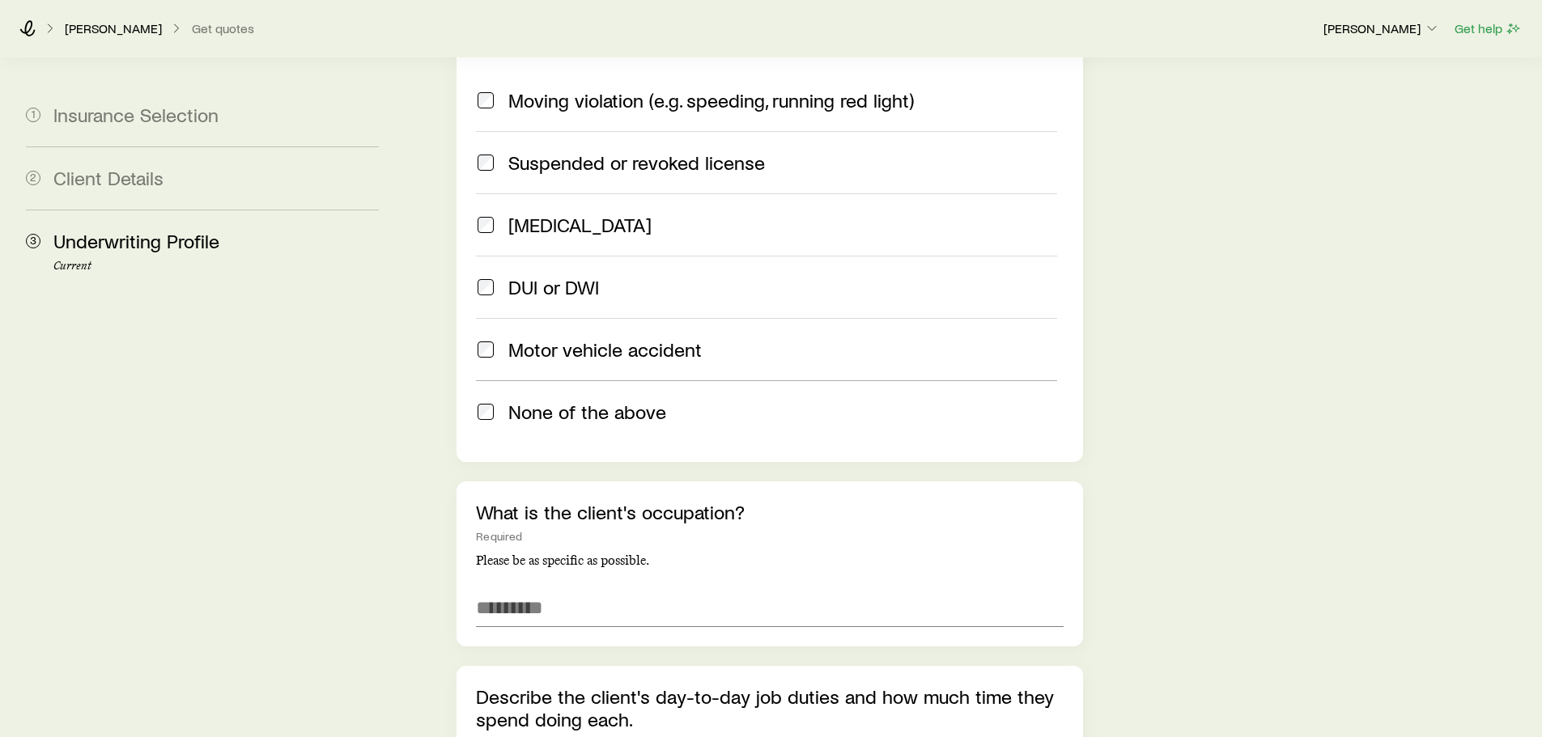
drag, startPoint x: 593, startPoint y: 366, endPoint x: 593, endPoint y: 388, distance: 21.9
click at [593, 401] on span "None of the above" at bounding box center [587, 412] width 158 height 23
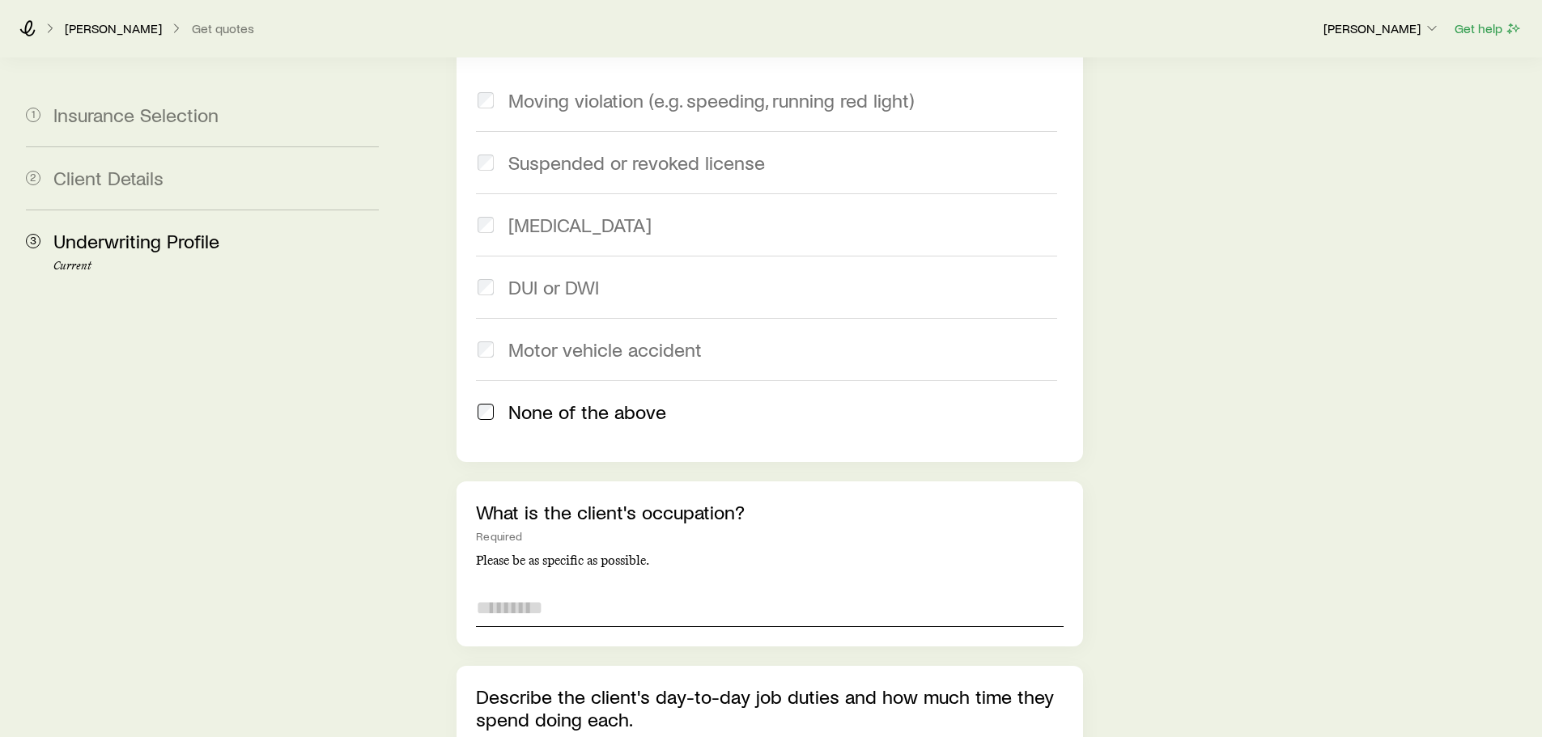
click at [590, 589] on input "text" at bounding box center [769, 608] width 587 height 39
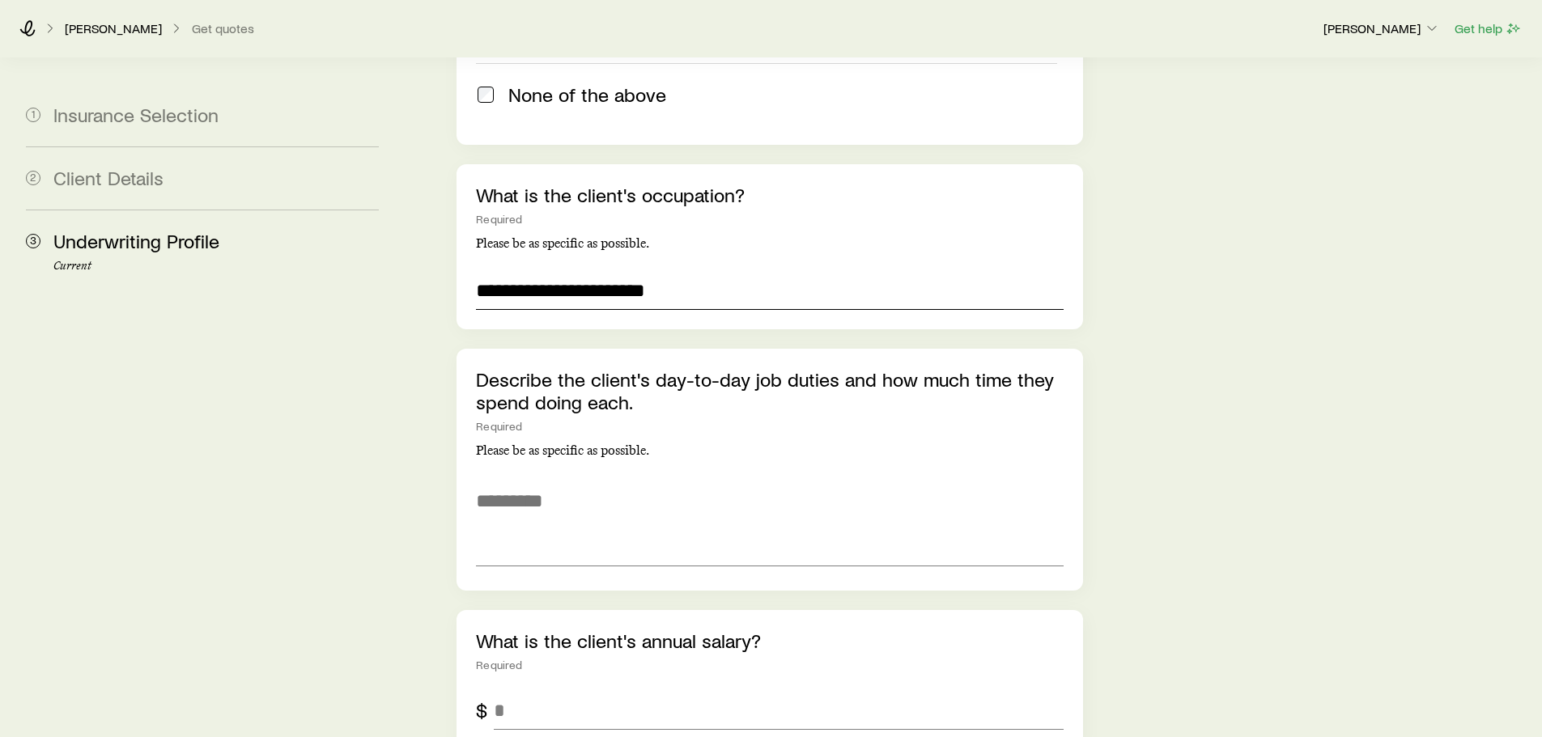
scroll to position [2995, 0]
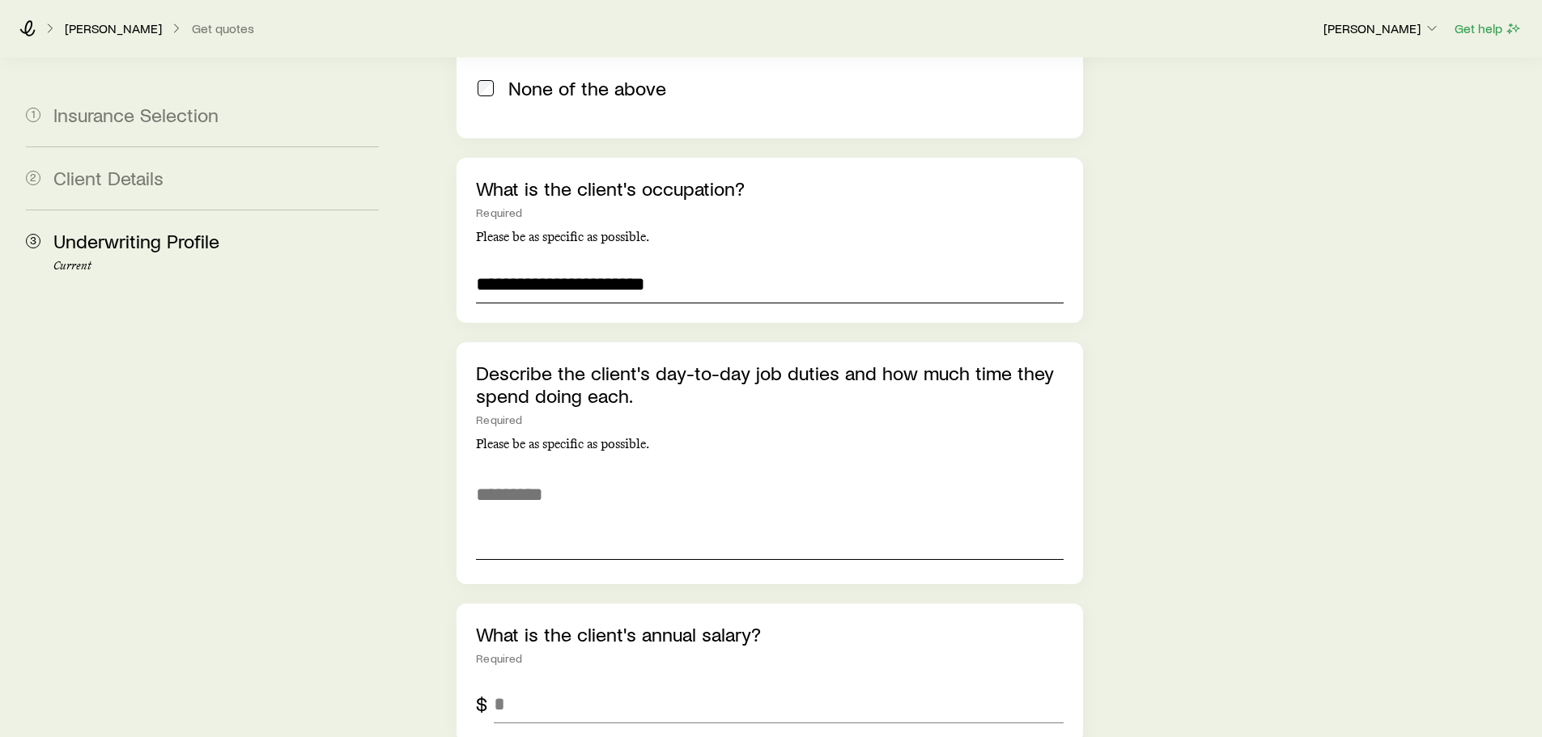
type input "**********"
click at [523, 500] on textarea at bounding box center [769, 516] width 587 height 88
type textarea "*"
type textarea "**********"
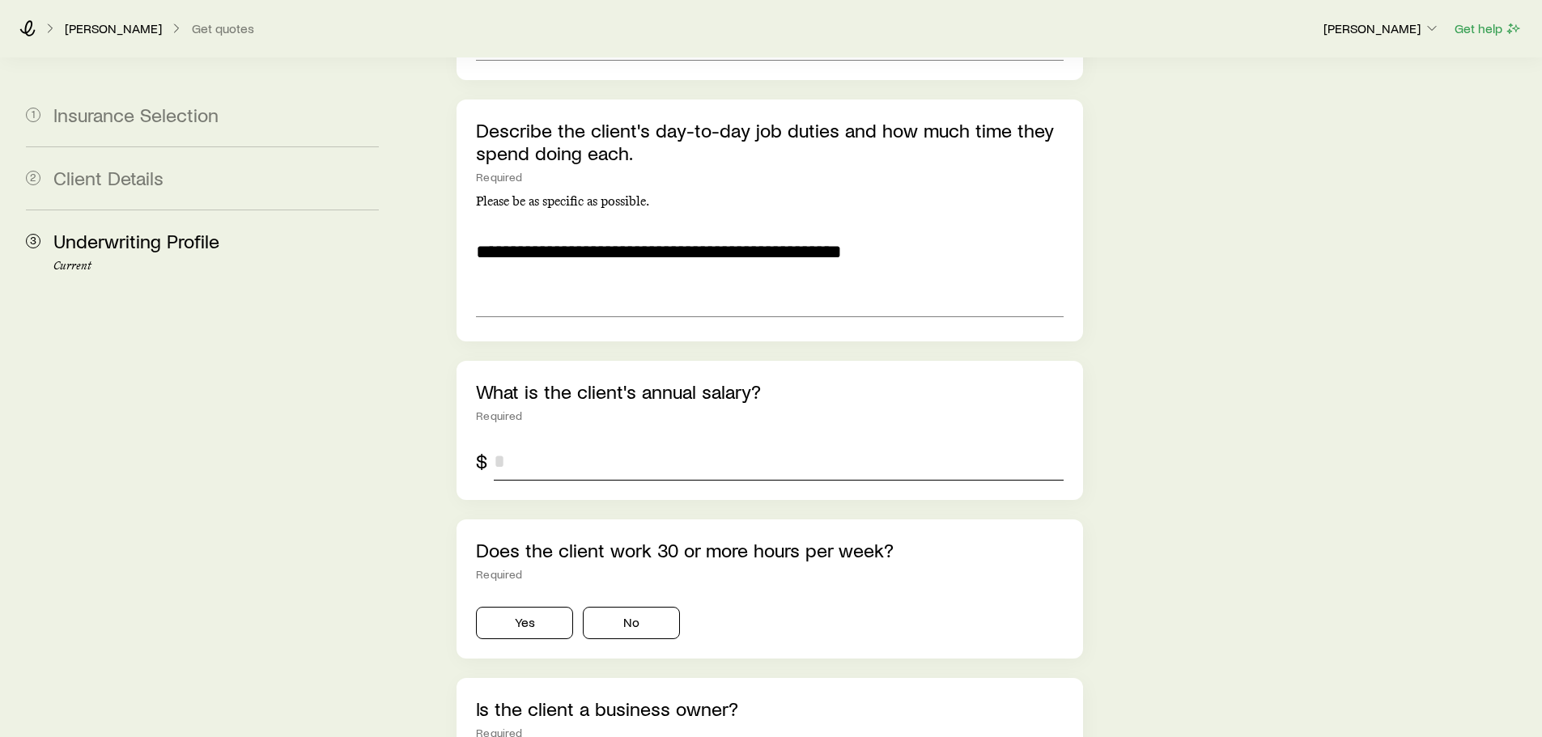
scroll to position [3400, 0]
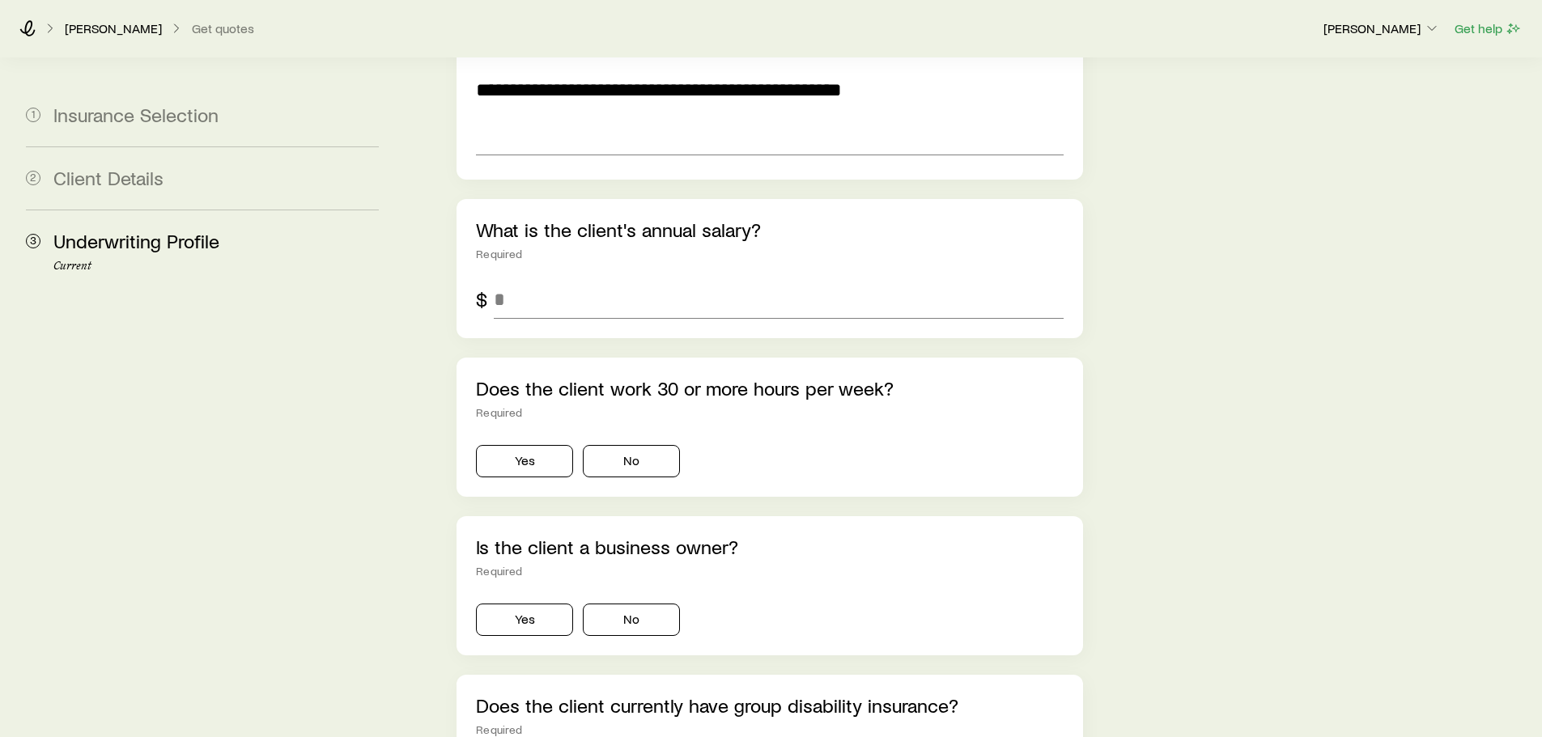
click at [532, 435] on div "Does the client work 30 or more hours per week? Required Yes No" at bounding box center [770, 427] width 626 height 139
click at [529, 445] on button "Yes" at bounding box center [524, 461] width 97 height 32
click at [528, 600] on div "Is the client a business owner? Required Yes No" at bounding box center [770, 585] width 626 height 139
click at [533, 604] on button "Yes" at bounding box center [524, 620] width 97 height 32
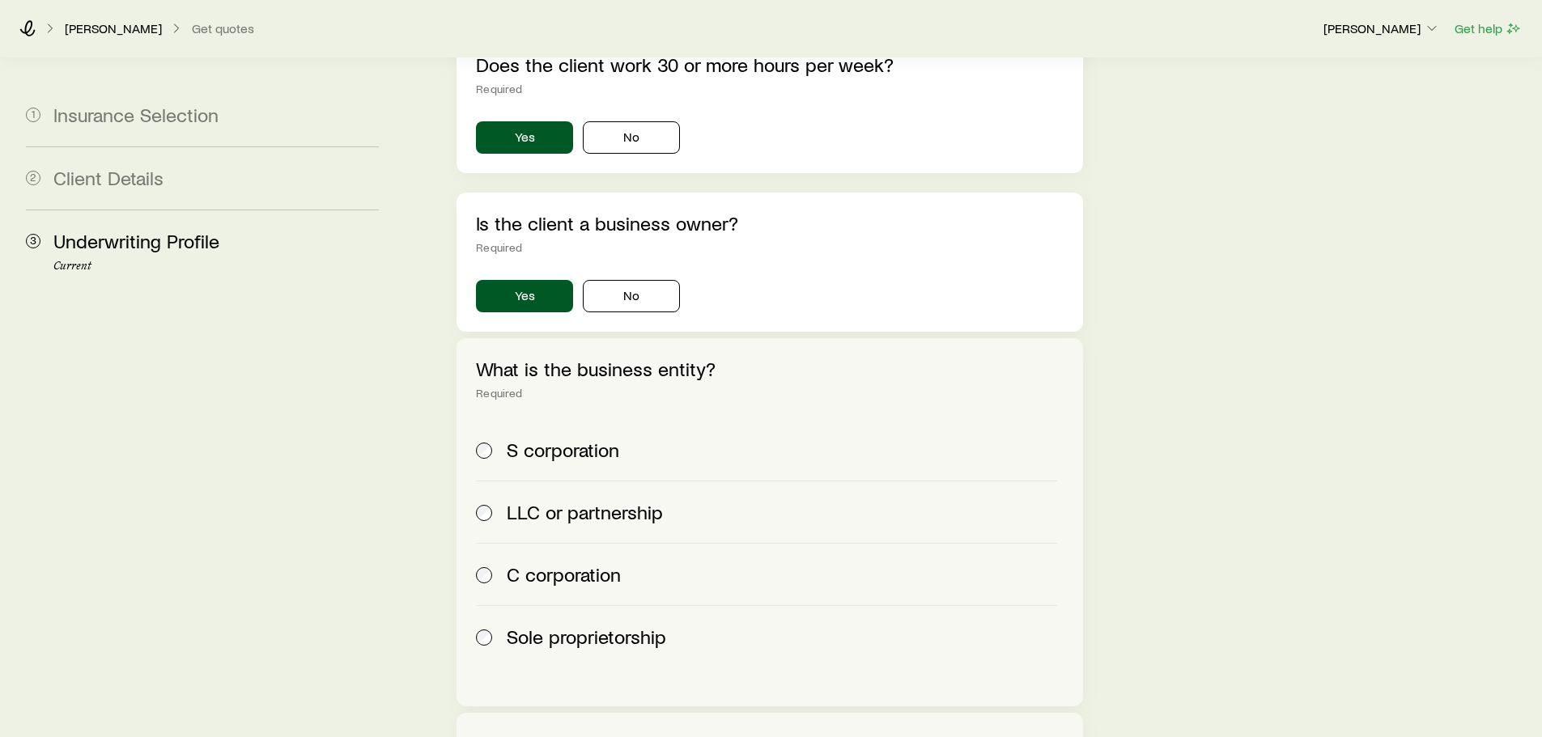
click at [552, 439] on span "S corporation" at bounding box center [563, 450] width 113 height 23
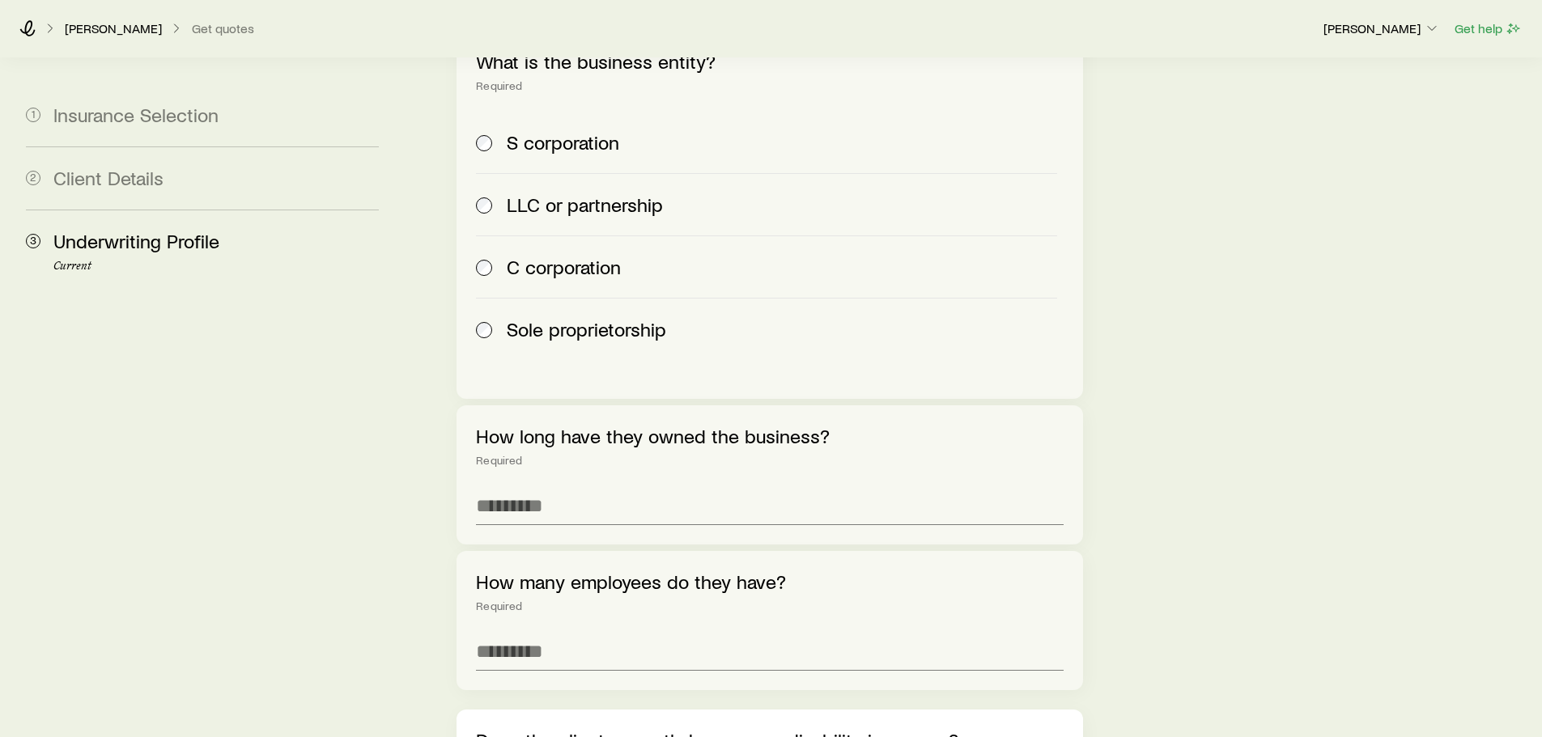
scroll to position [4048, 0]
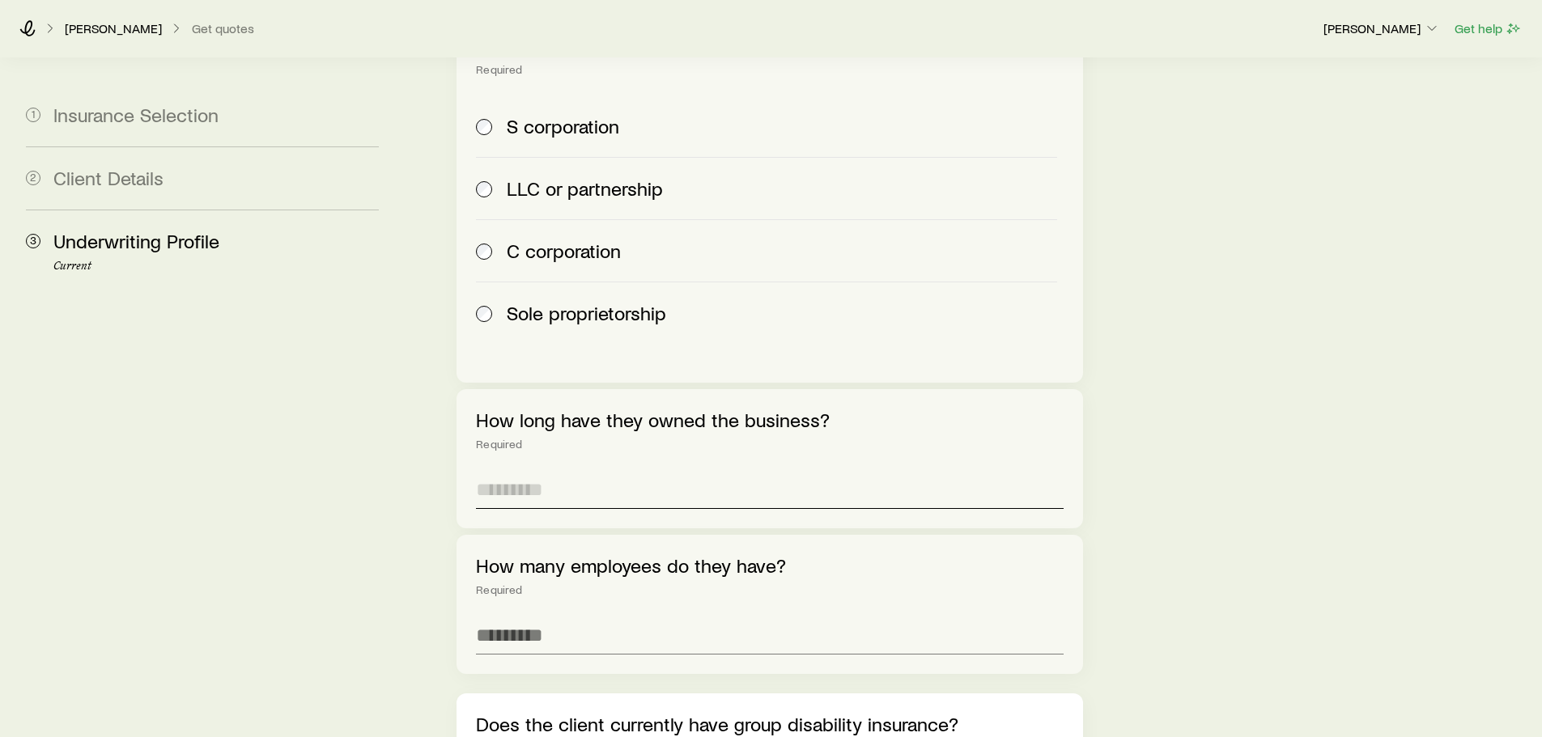
click at [582, 470] on input "text" at bounding box center [769, 489] width 587 height 39
type input "*"
type input "*******"
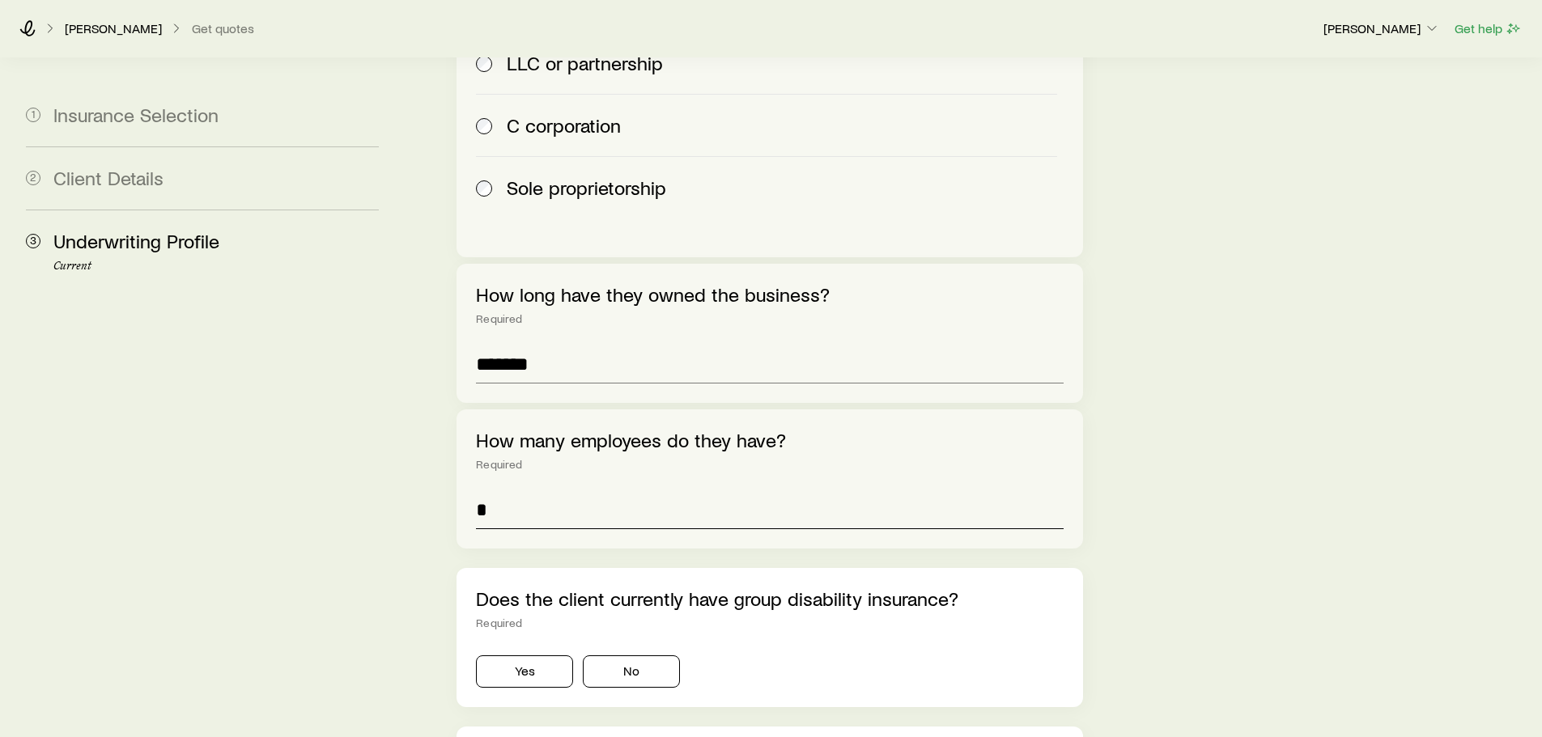
scroll to position [4290, 0]
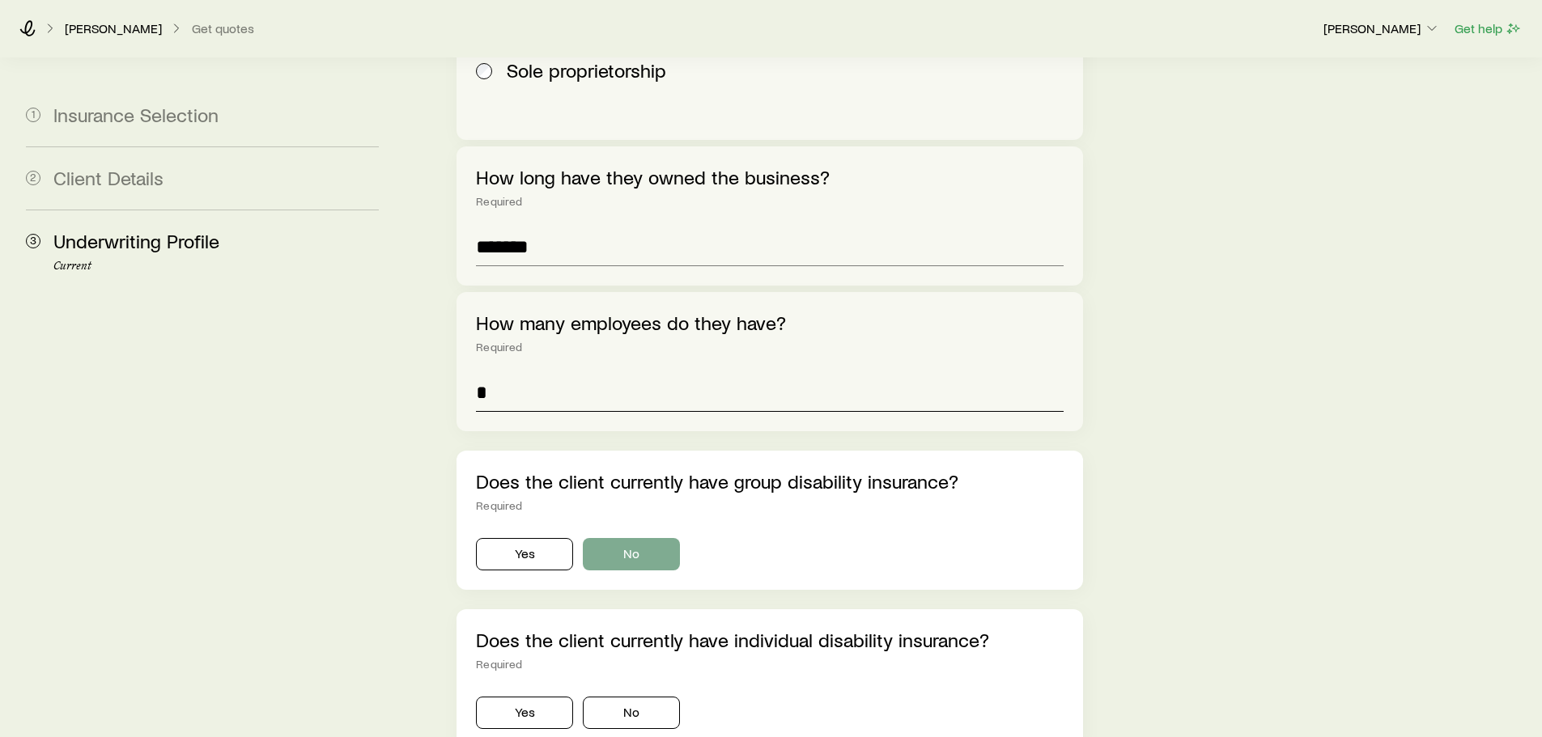
type input "*"
click at [650, 538] on button "No" at bounding box center [631, 554] width 97 height 32
click at [611, 697] on button "No" at bounding box center [631, 713] width 97 height 32
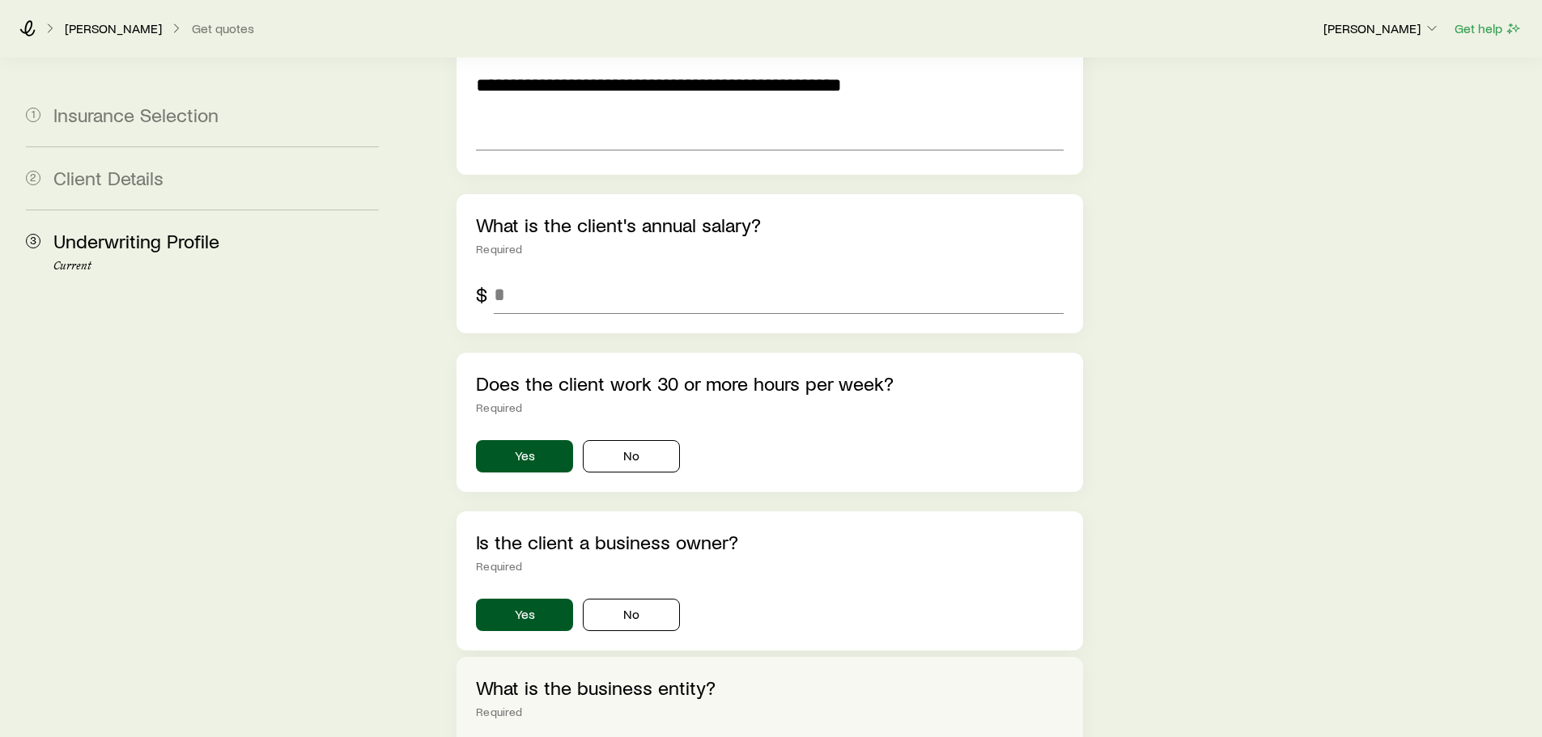
click at [609, 221] on div "What is the client's annual salary? Required $" at bounding box center [770, 263] width 626 height 139
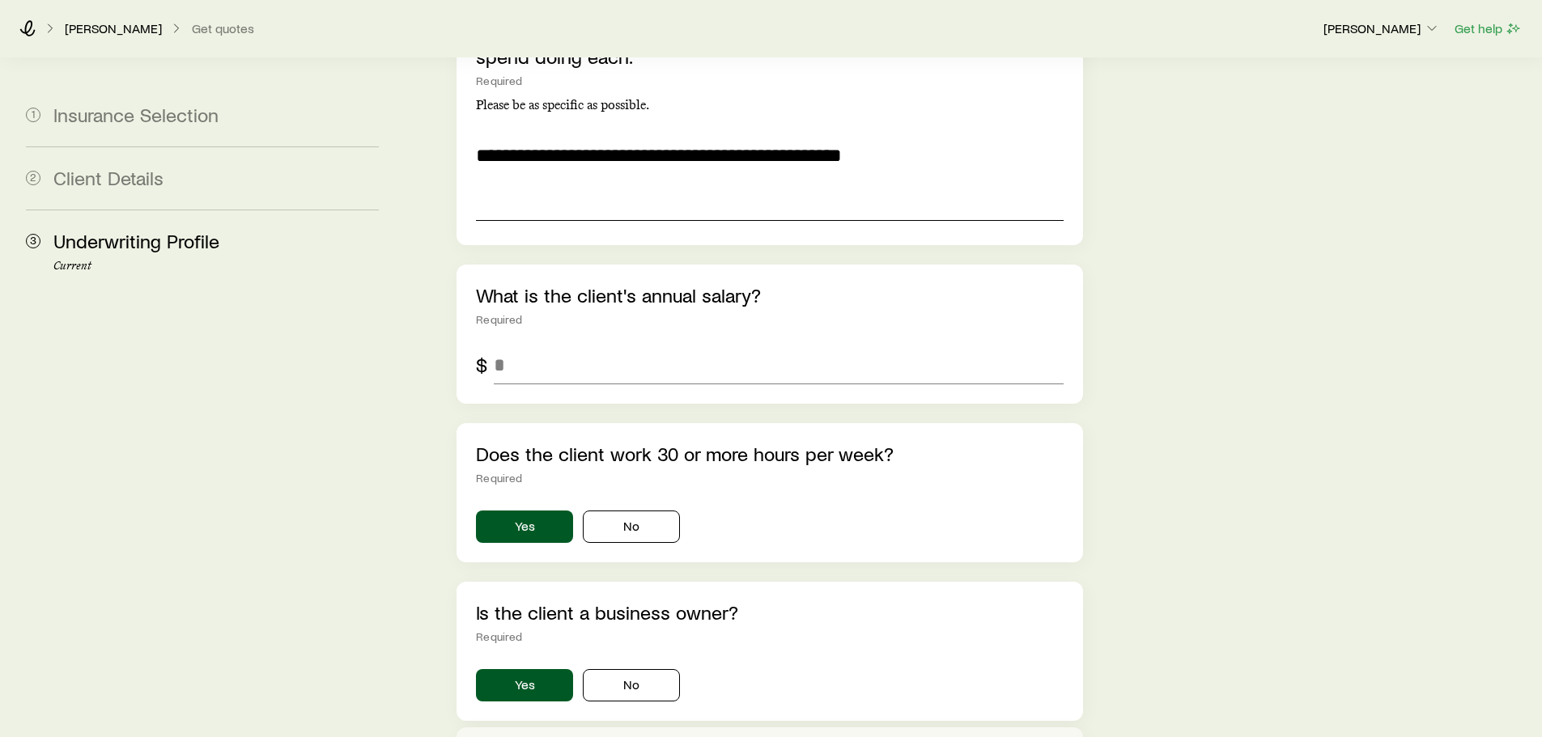
scroll to position [3243, 0]
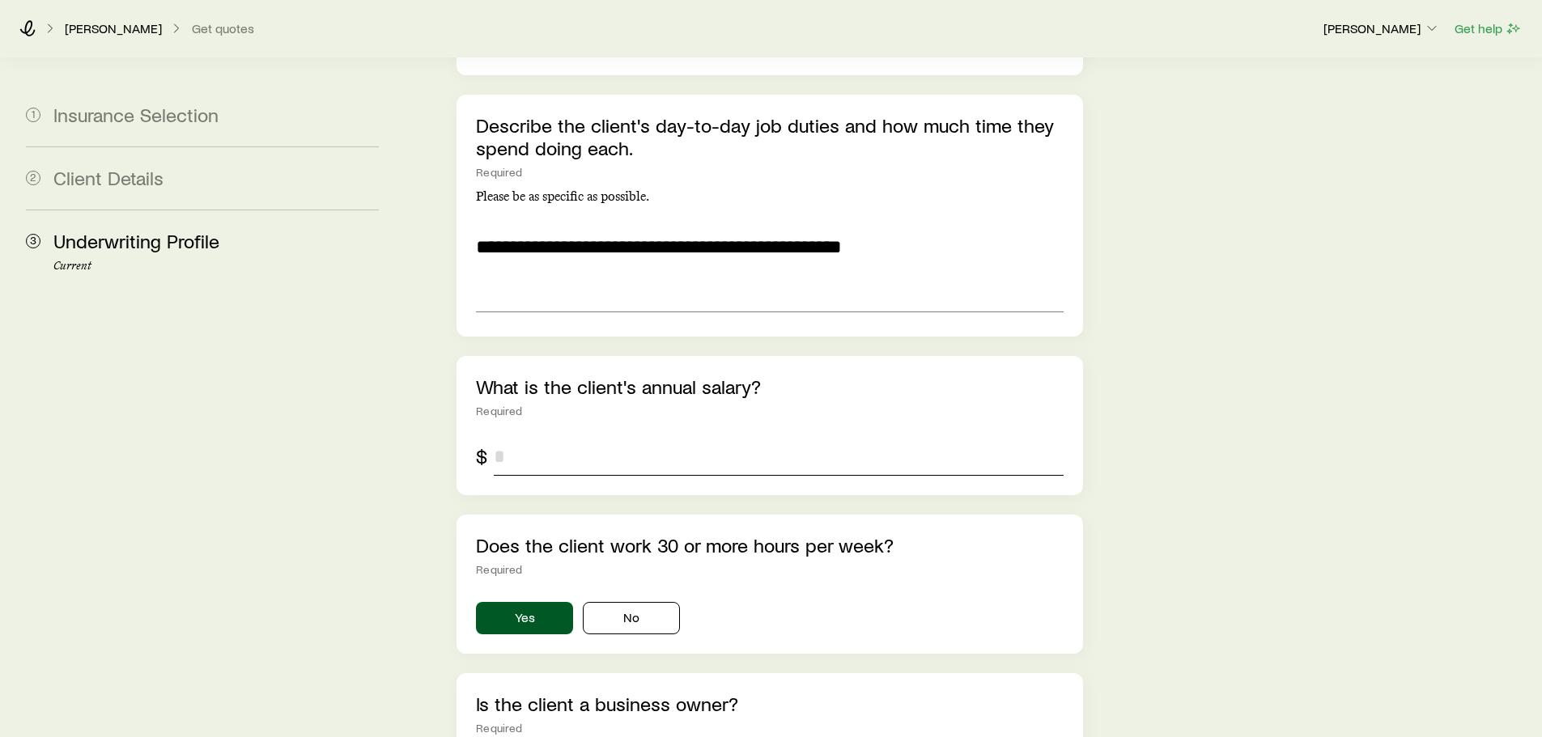
click at [554, 437] on input "tel" at bounding box center [778, 456] width 569 height 39
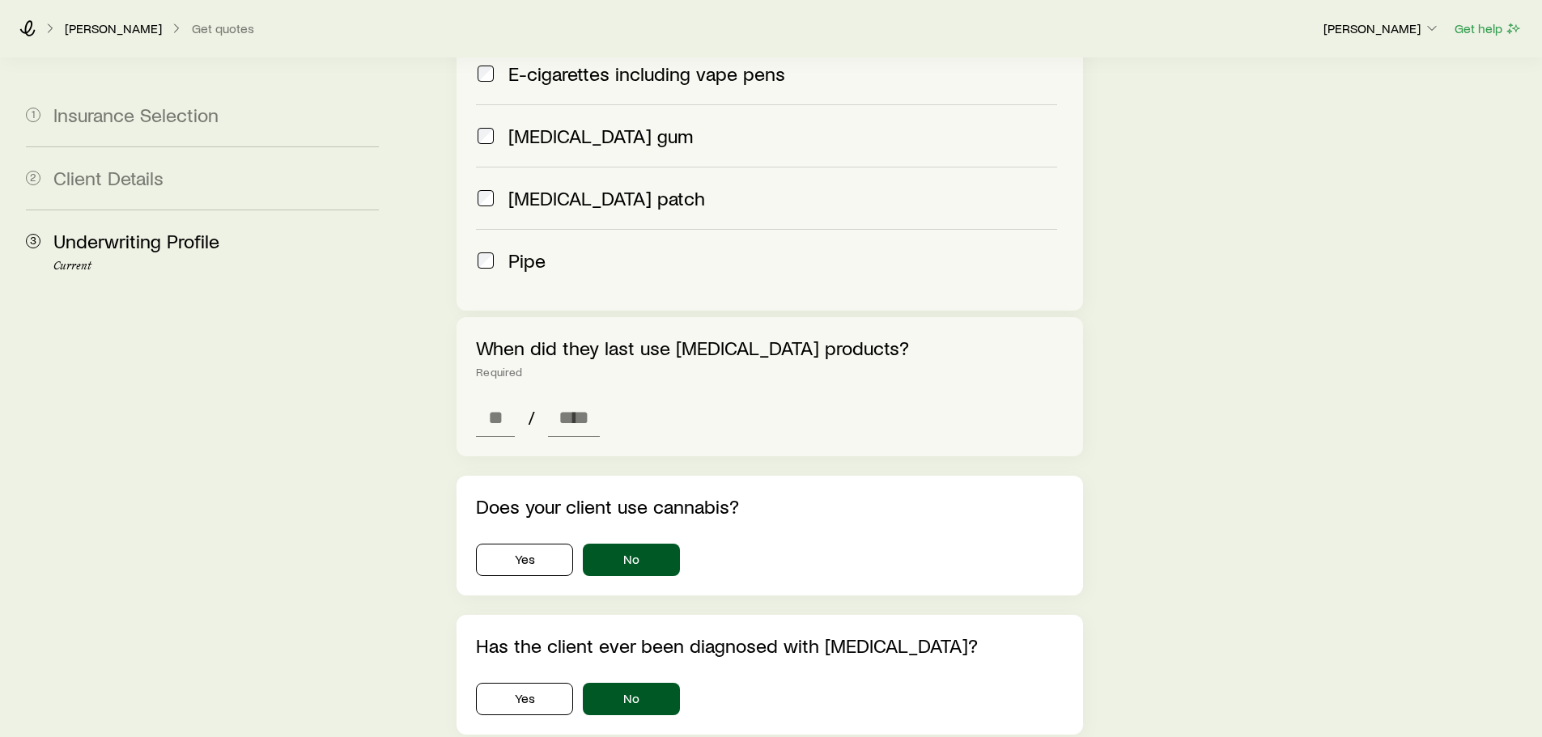
scroll to position [976, 0]
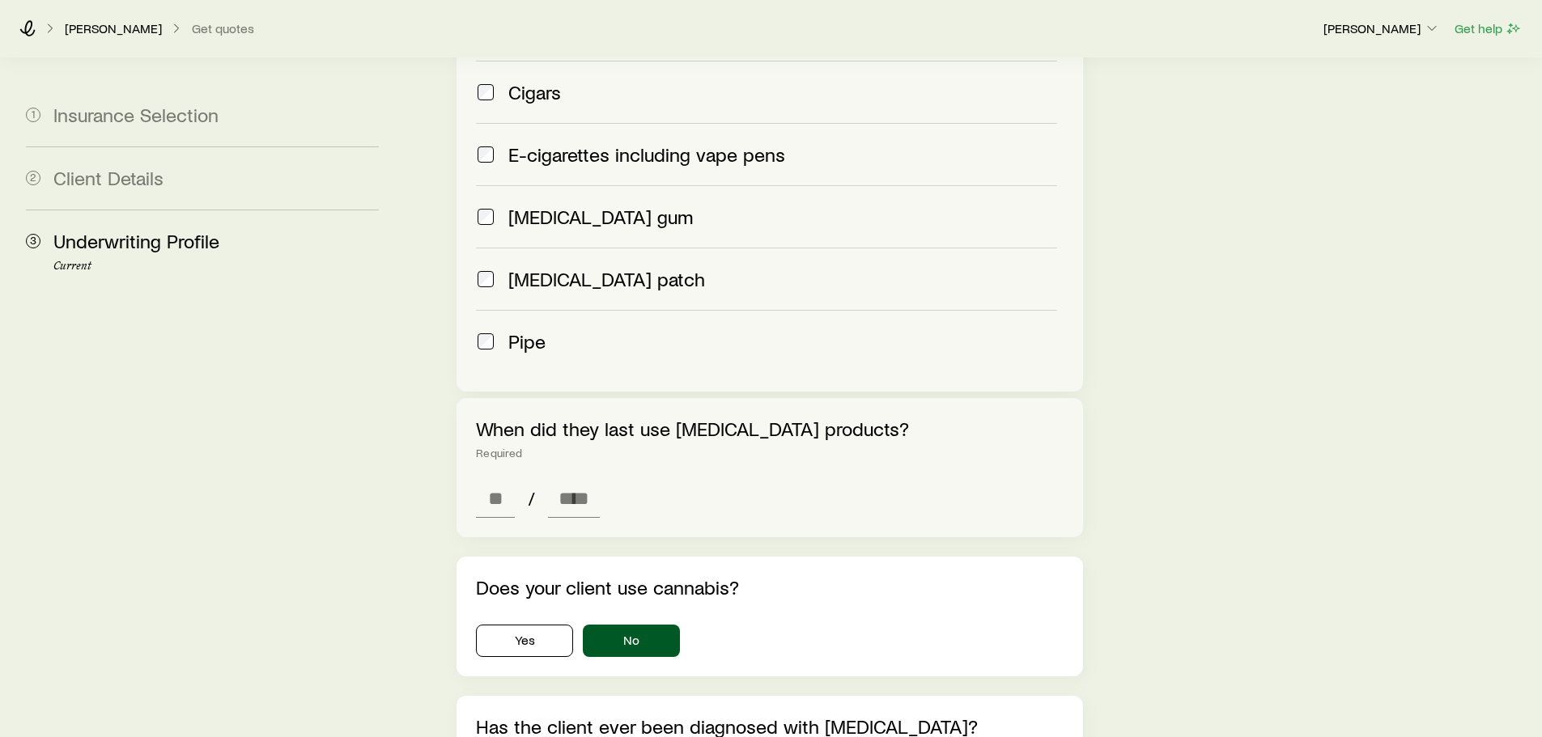
type input "*******"
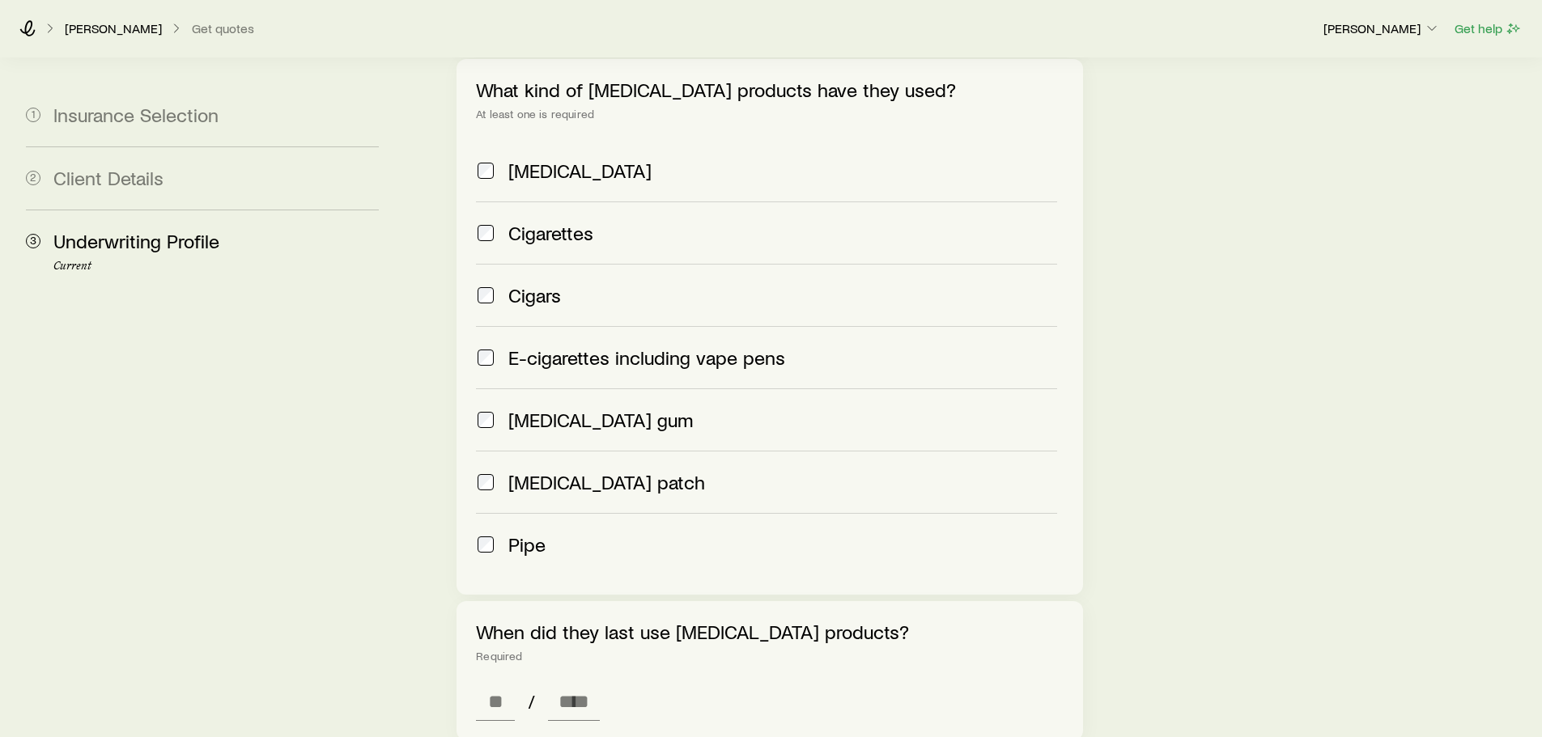
scroll to position [733, 0]
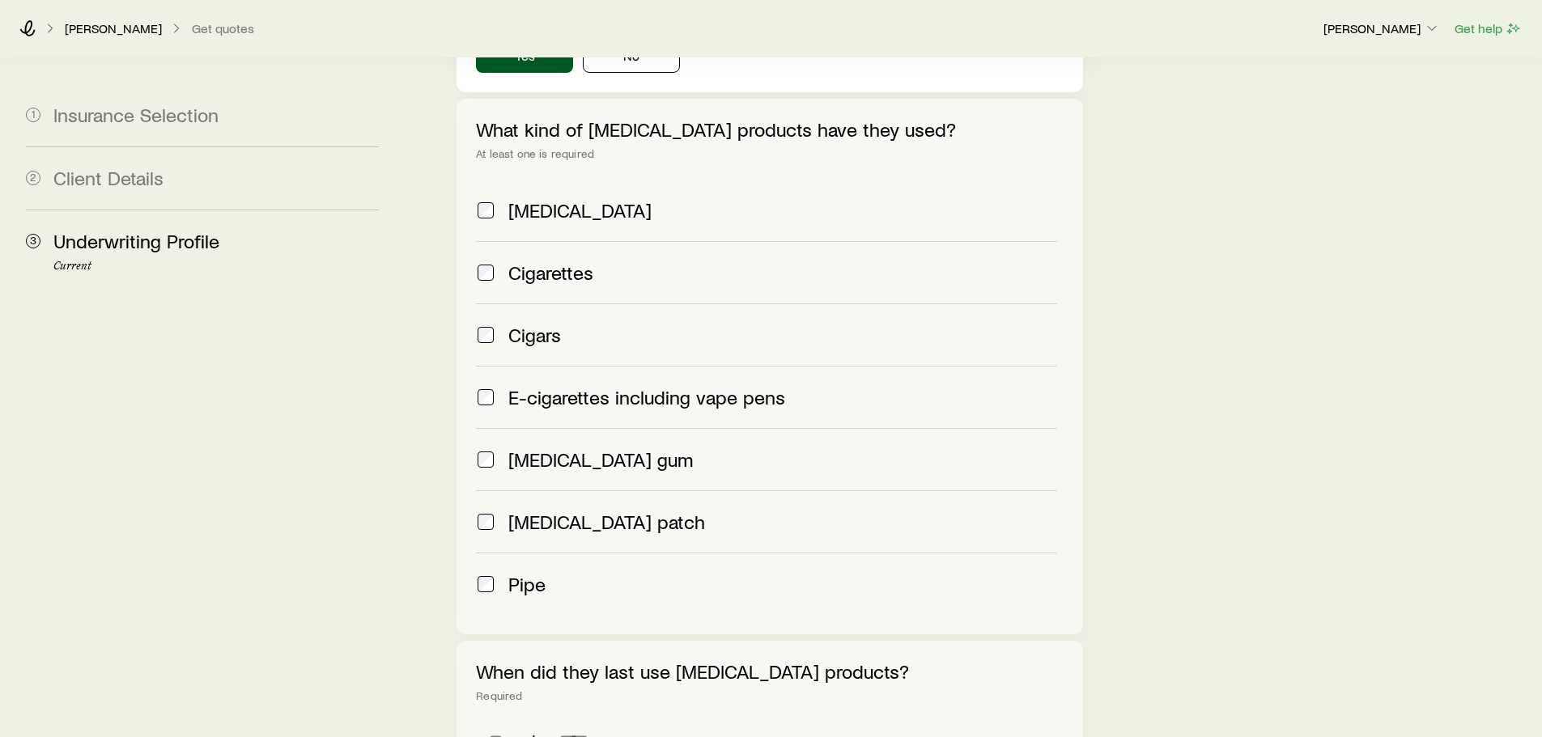
click at [564, 199] on span "[MEDICAL_DATA]" at bounding box center [579, 210] width 143 height 23
click at [561, 448] on span "[MEDICAL_DATA] gum" at bounding box center [600, 459] width 185 height 23
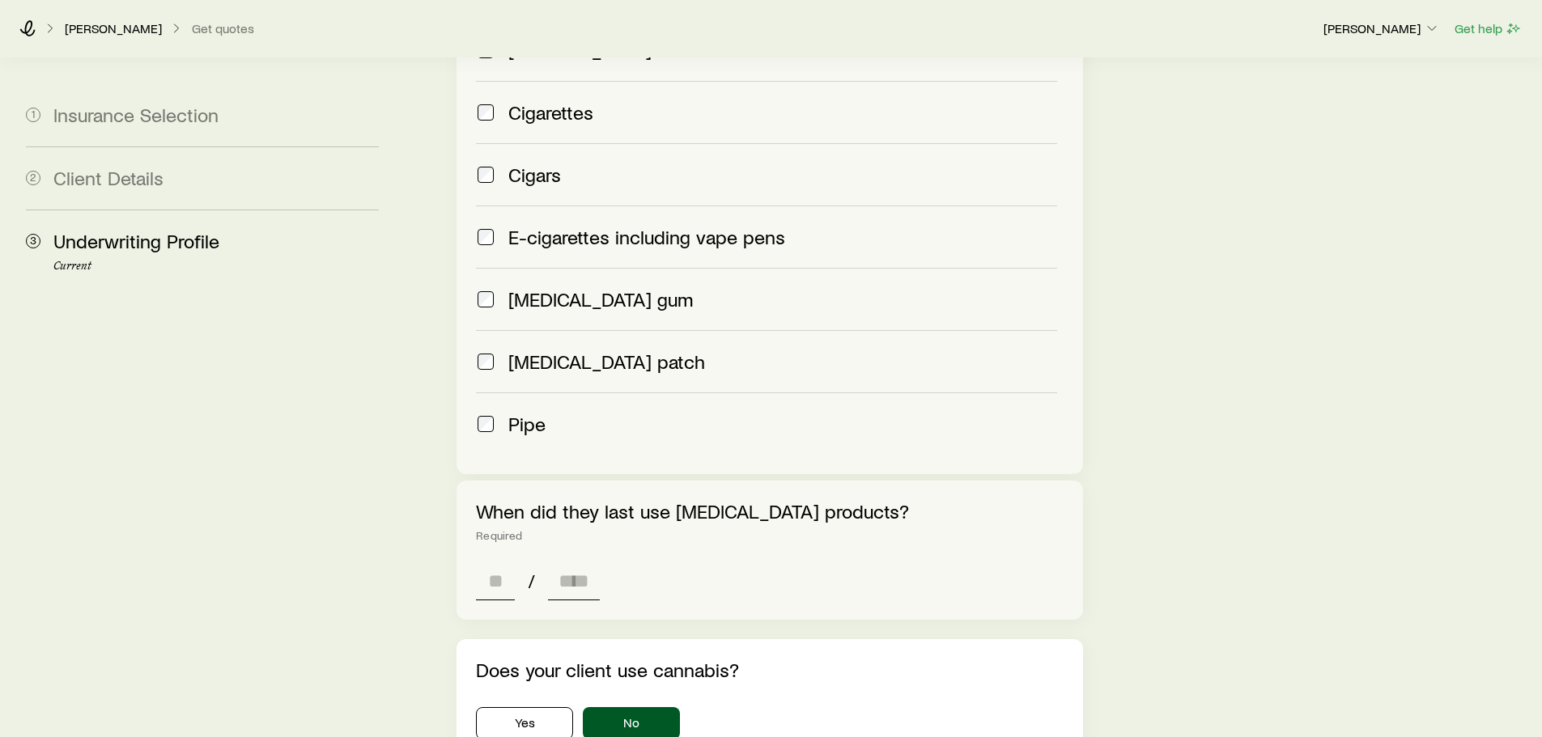
scroll to position [895, 0]
click at [494, 560] on input at bounding box center [495, 579] width 39 height 39
type input "*"
type input "****"
click at [501, 560] on input "*" at bounding box center [495, 579] width 39 height 39
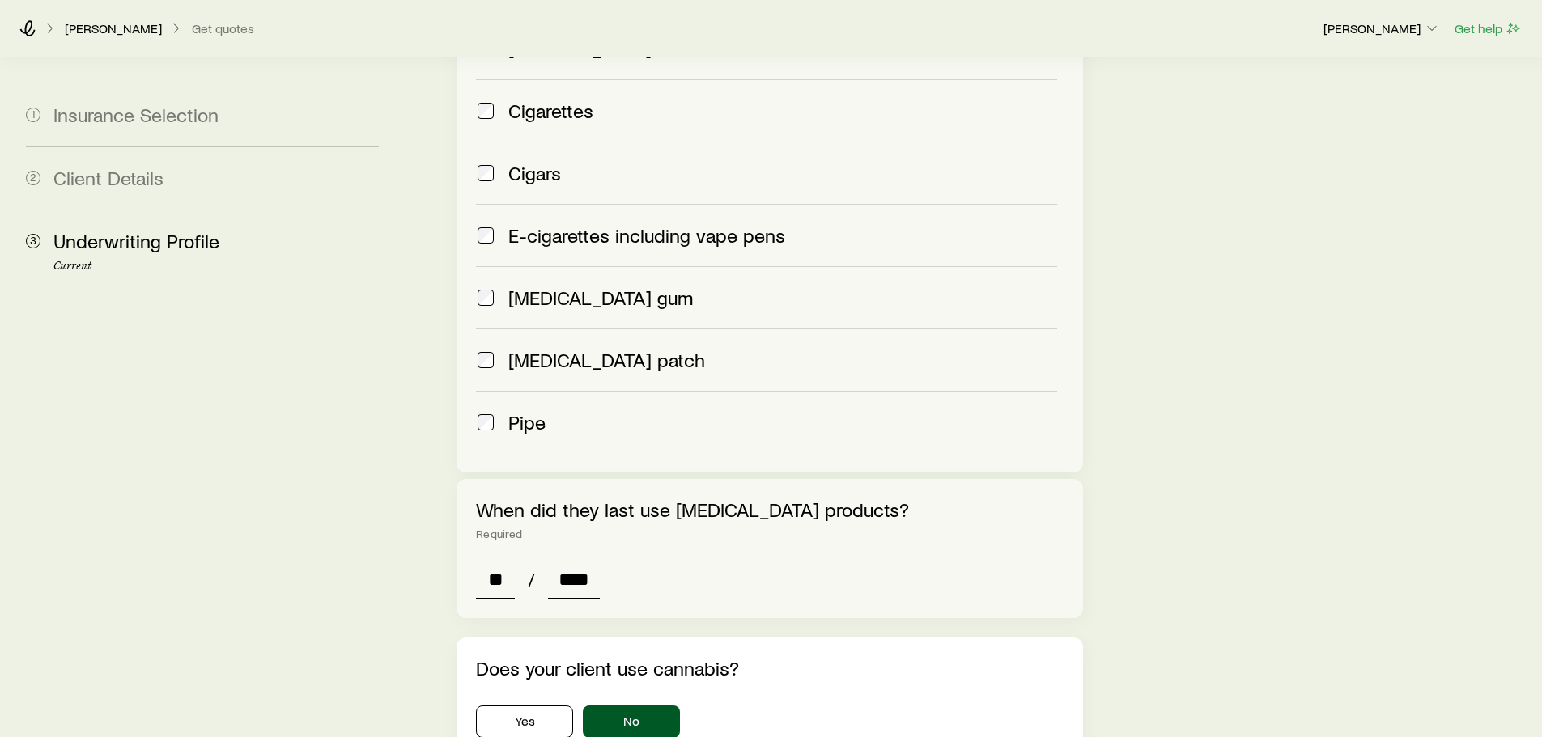
type input "*"
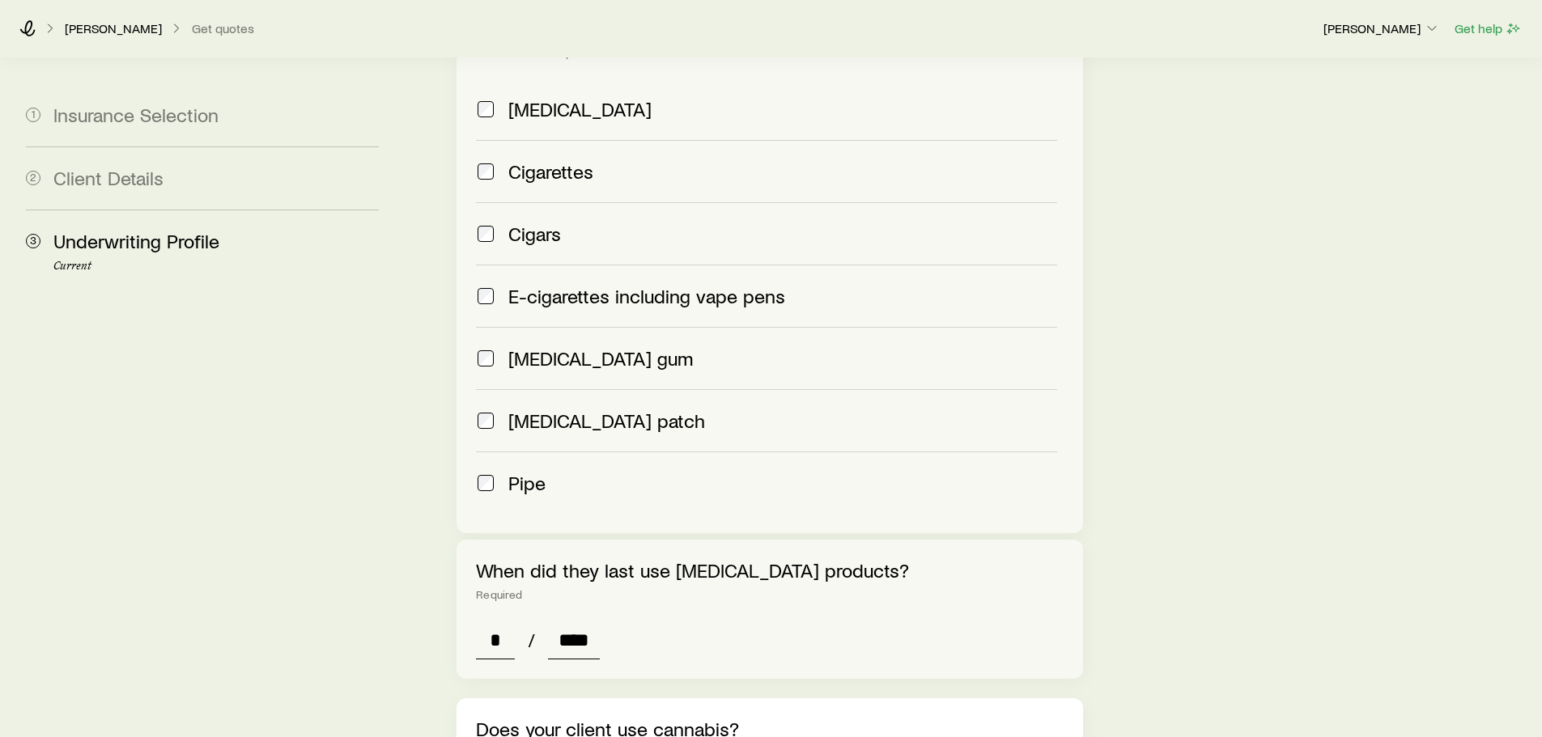
scroll to position [976, 0]
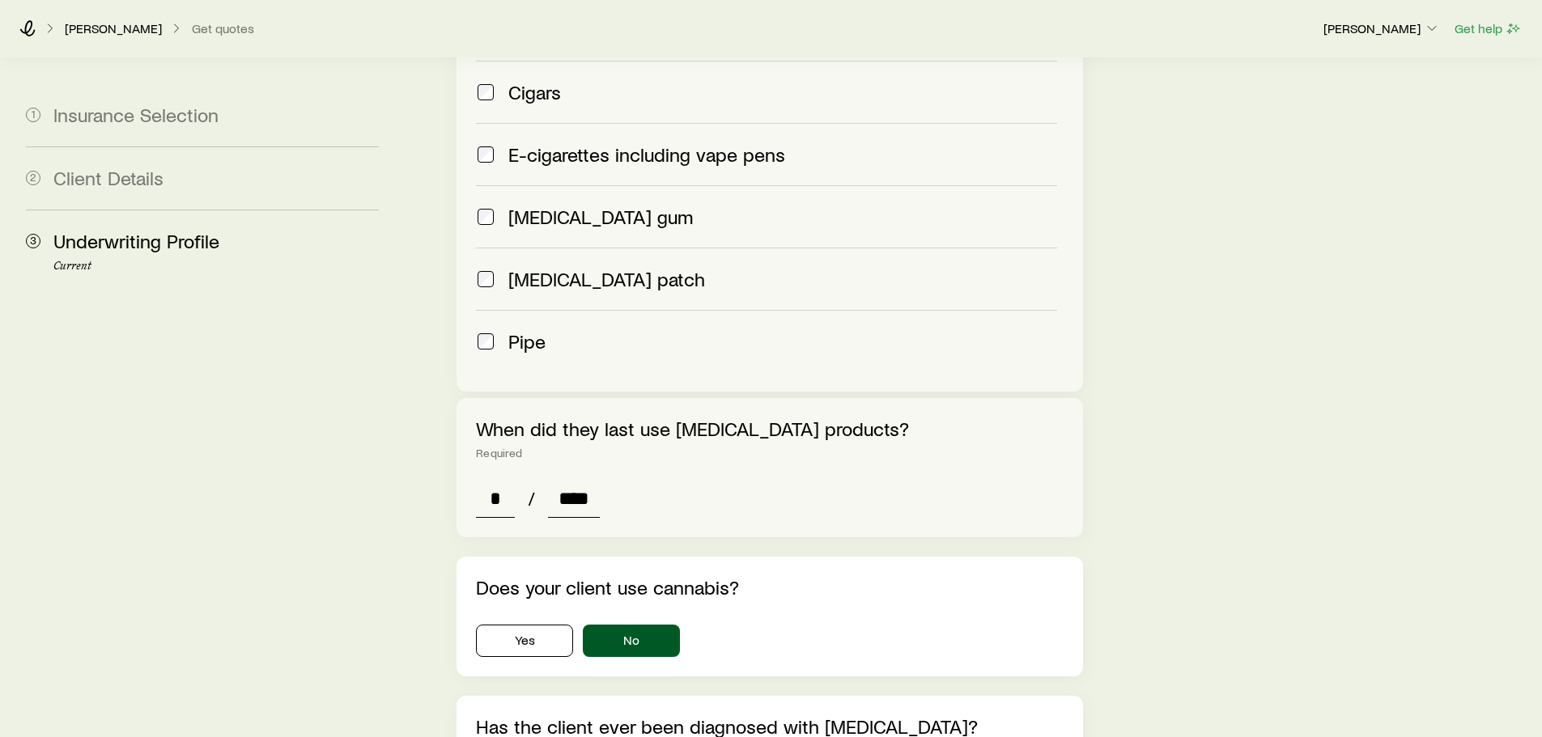
click at [498, 479] on input "*" at bounding box center [495, 498] width 39 height 39
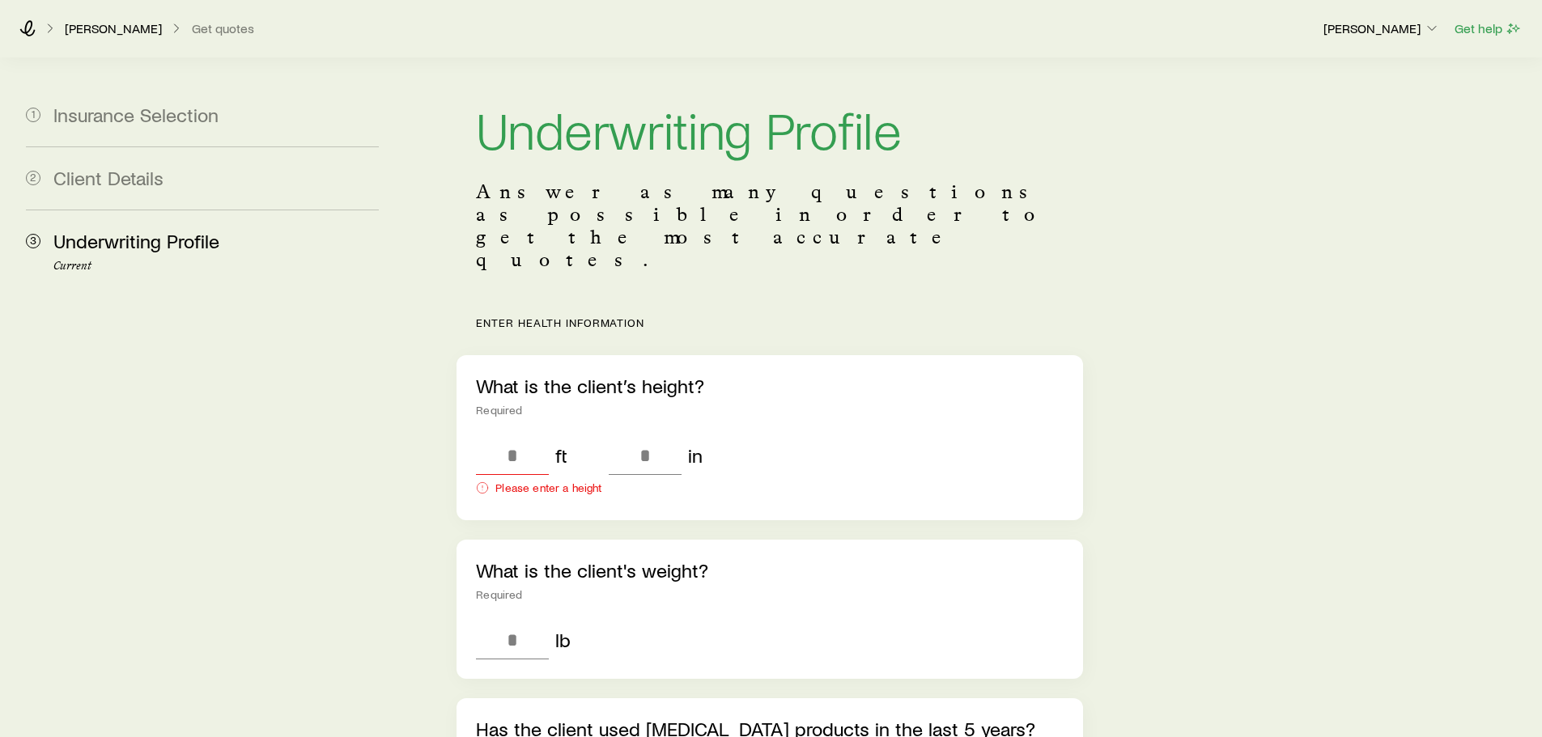
scroll to position [5, 0]
type input "*"
click at [526, 439] on input "tel" at bounding box center [512, 458] width 73 height 39
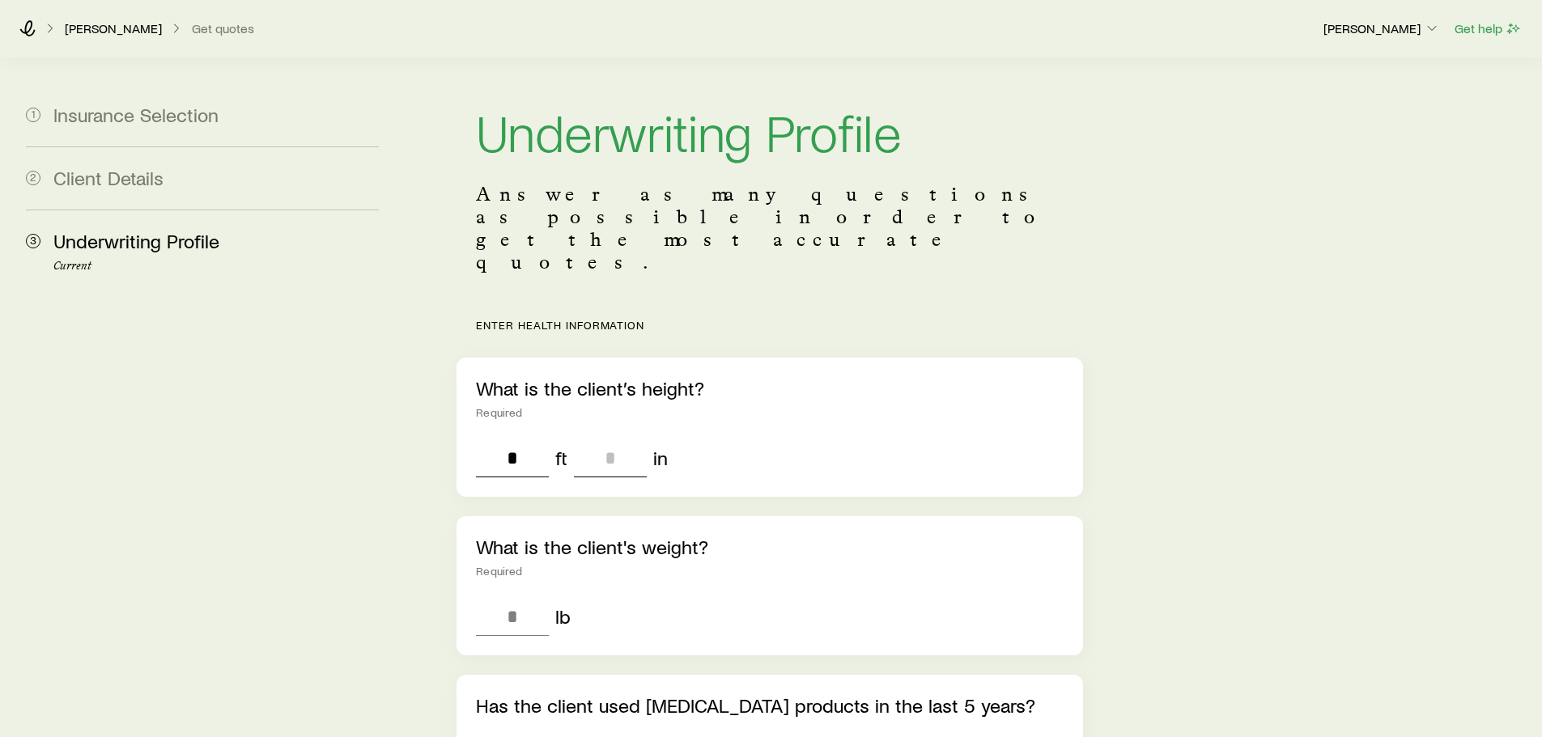
type input "*"
click at [632, 439] on input "tel" at bounding box center [610, 458] width 73 height 39
type input "*"
click at [511, 597] on input "tel" at bounding box center [512, 616] width 73 height 39
click at [522, 597] on input "tel" at bounding box center [512, 616] width 73 height 39
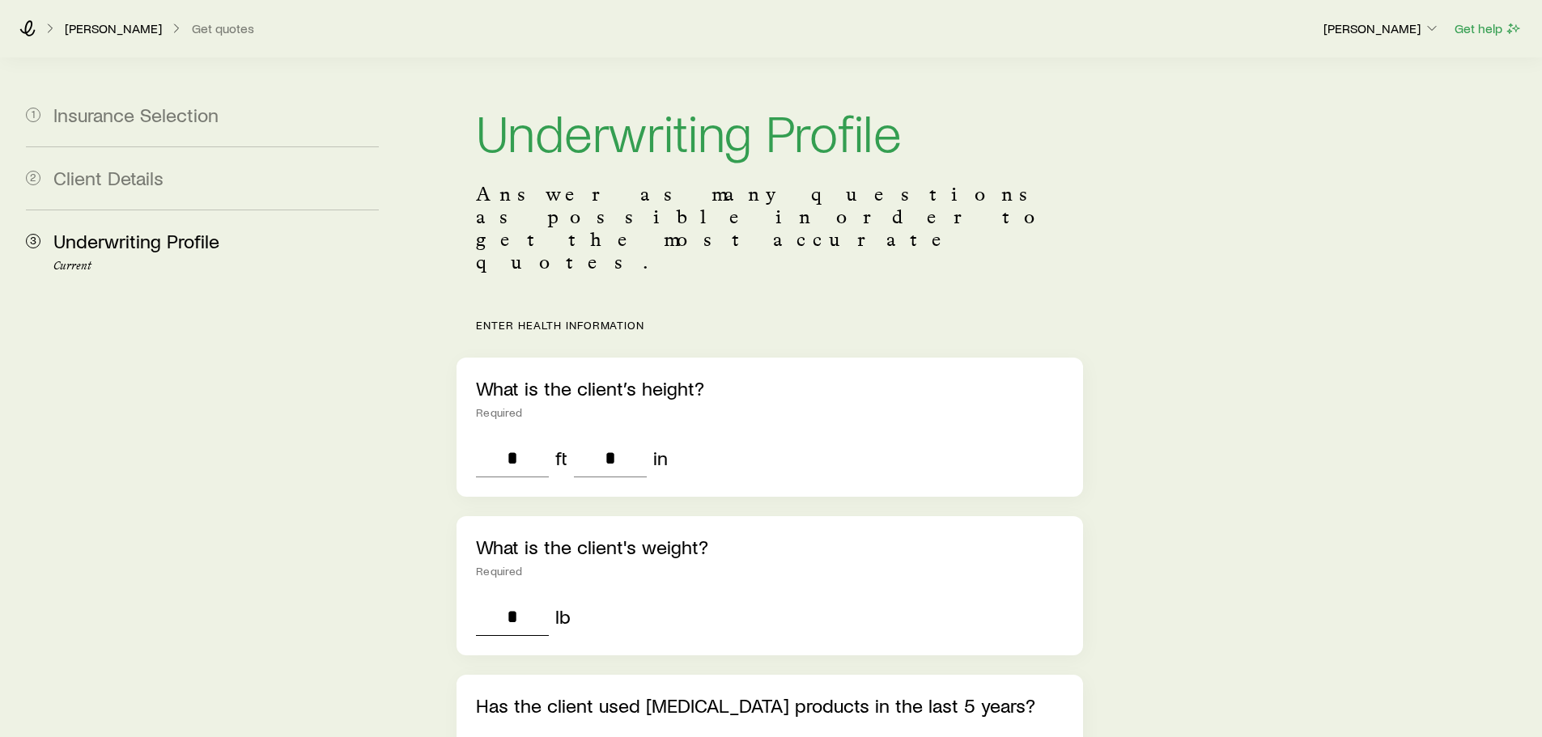
drag, startPoint x: 495, startPoint y: 569, endPoint x: 524, endPoint y: 570, distance: 28.3
click at [524, 597] on input "*" at bounding box center [512, 616] width 73 height 39
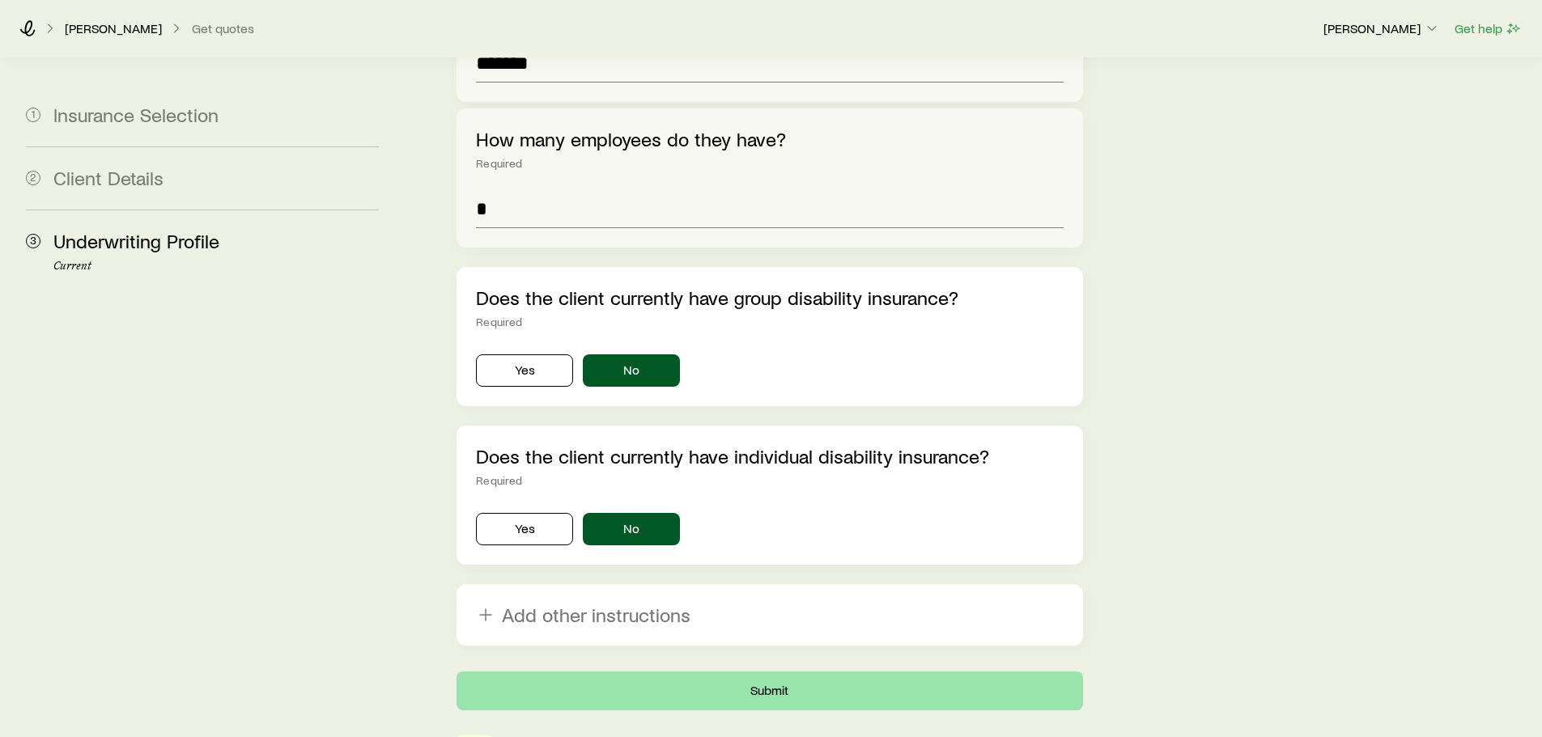
scroll to position [4512, 0]
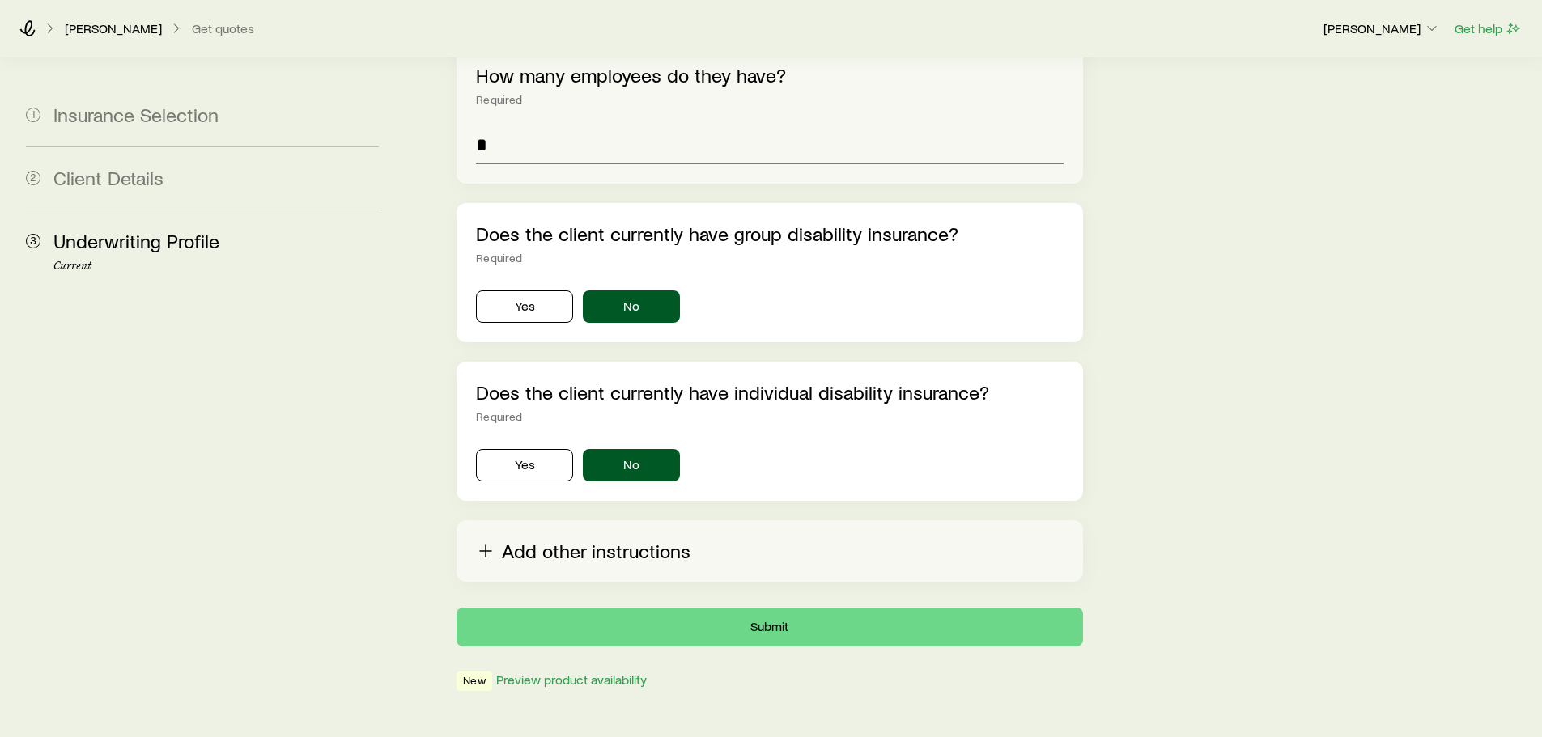
type input "***"
click at [629, 521] on button "Add other instructions" at bounding box center [770, 552] width 626 height 62
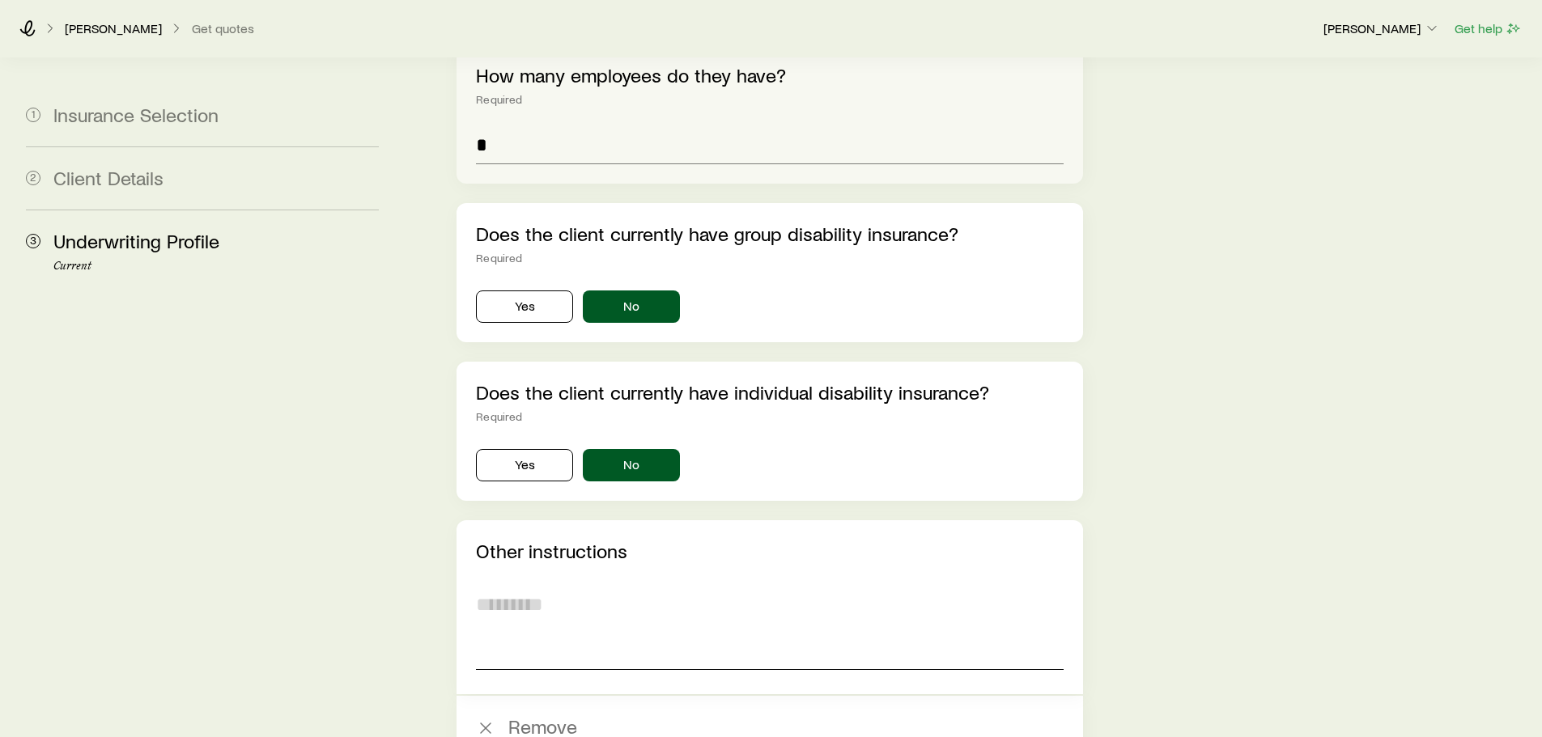
click at [582, 610] on textarea at bounding box center [769, 626] width 587 height 88
type textarea "*"
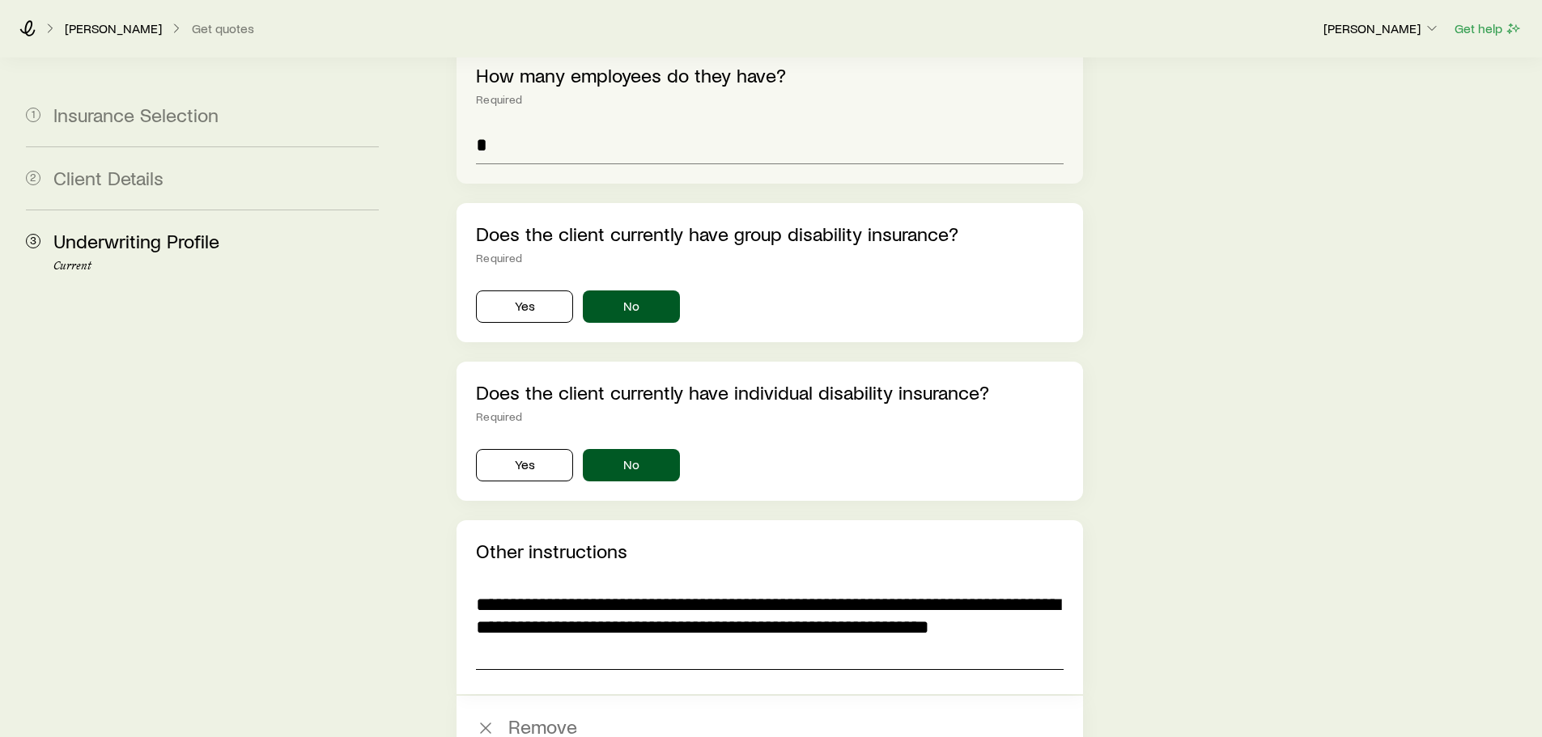
click at [650, 591] on textarea "**********" at bounding box center [769, 626] width 587 height 88
click at [614, 610] on textarea "**********" at bounding box center [769, 626] width 587 height 88
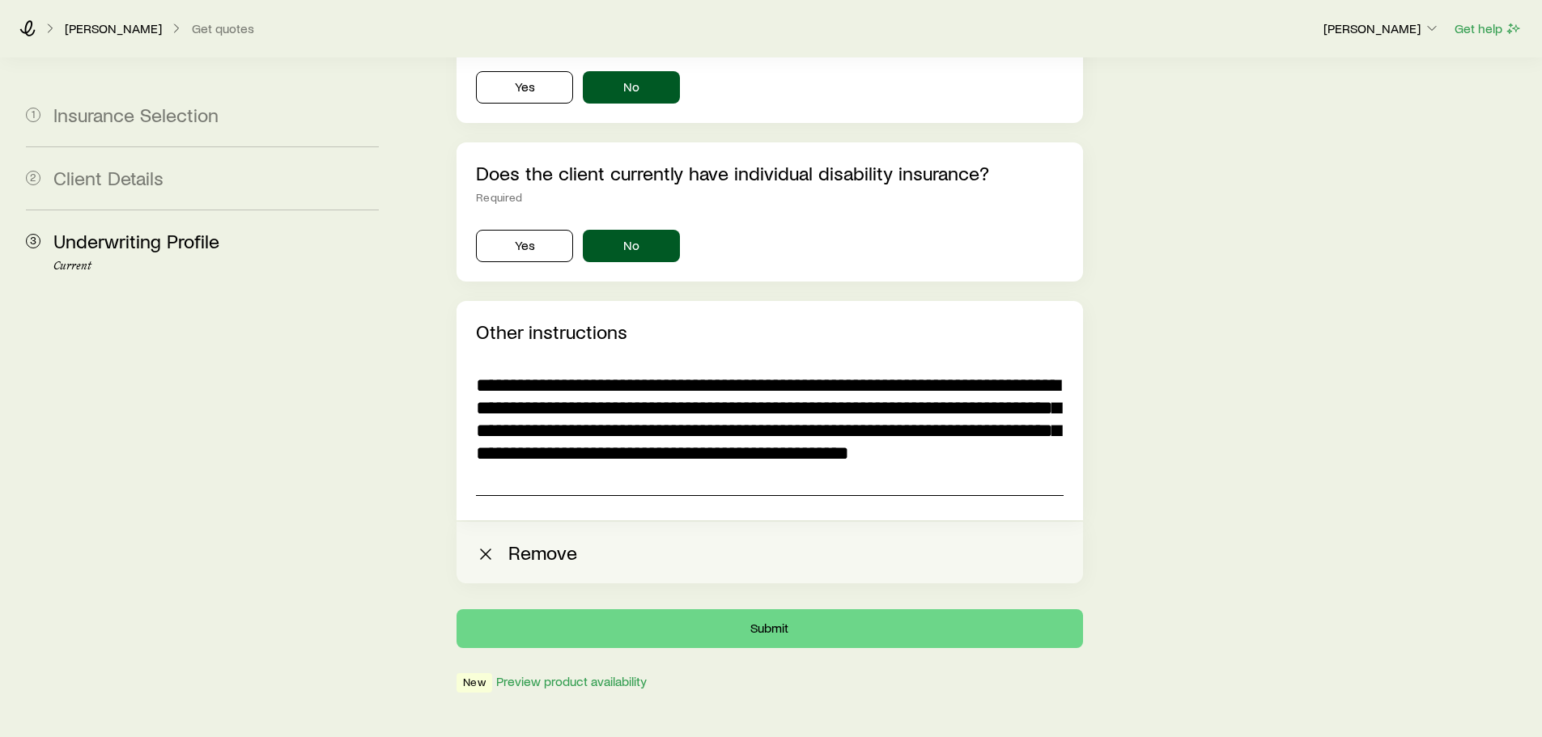
scroll to position [4733, 0]
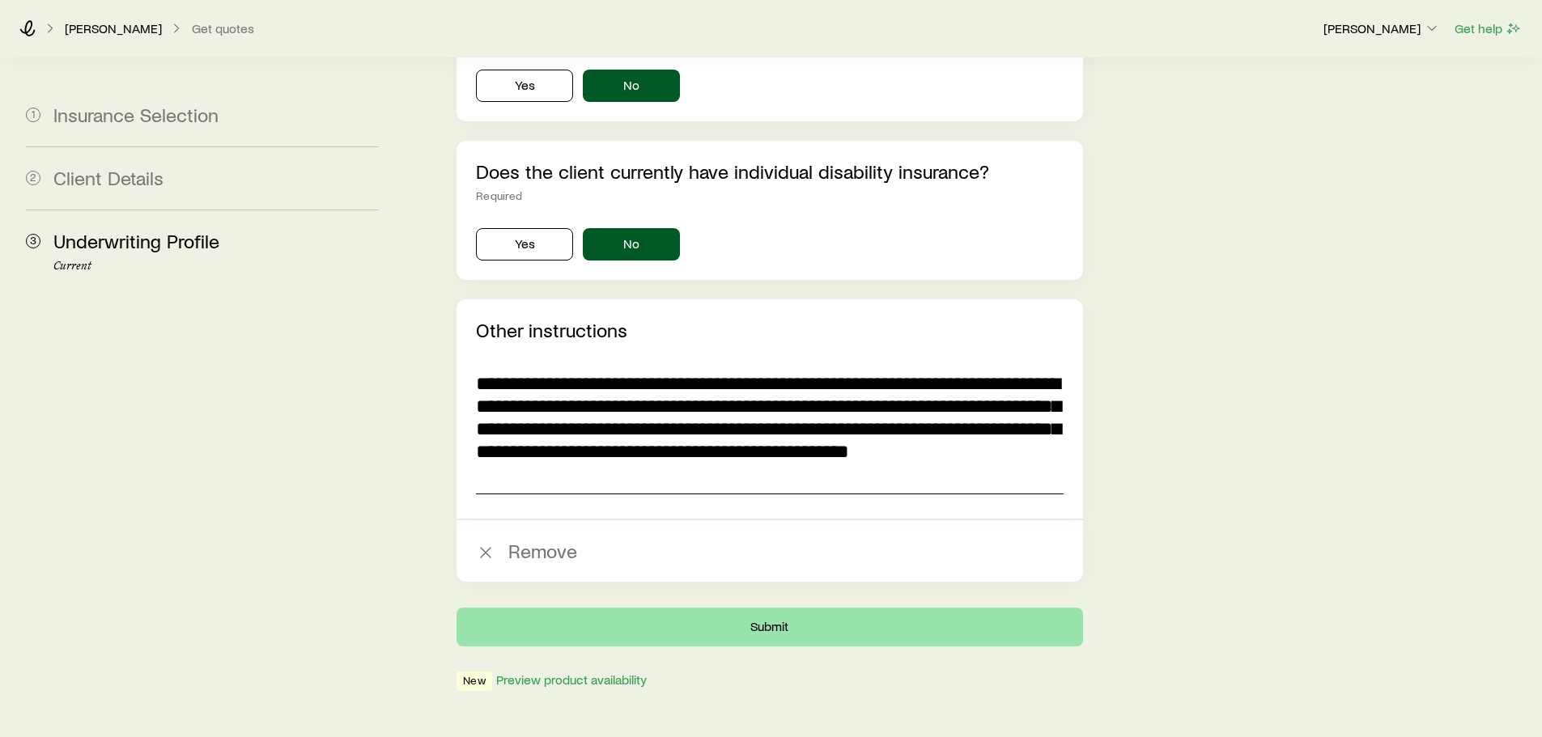
type textarea "**********"
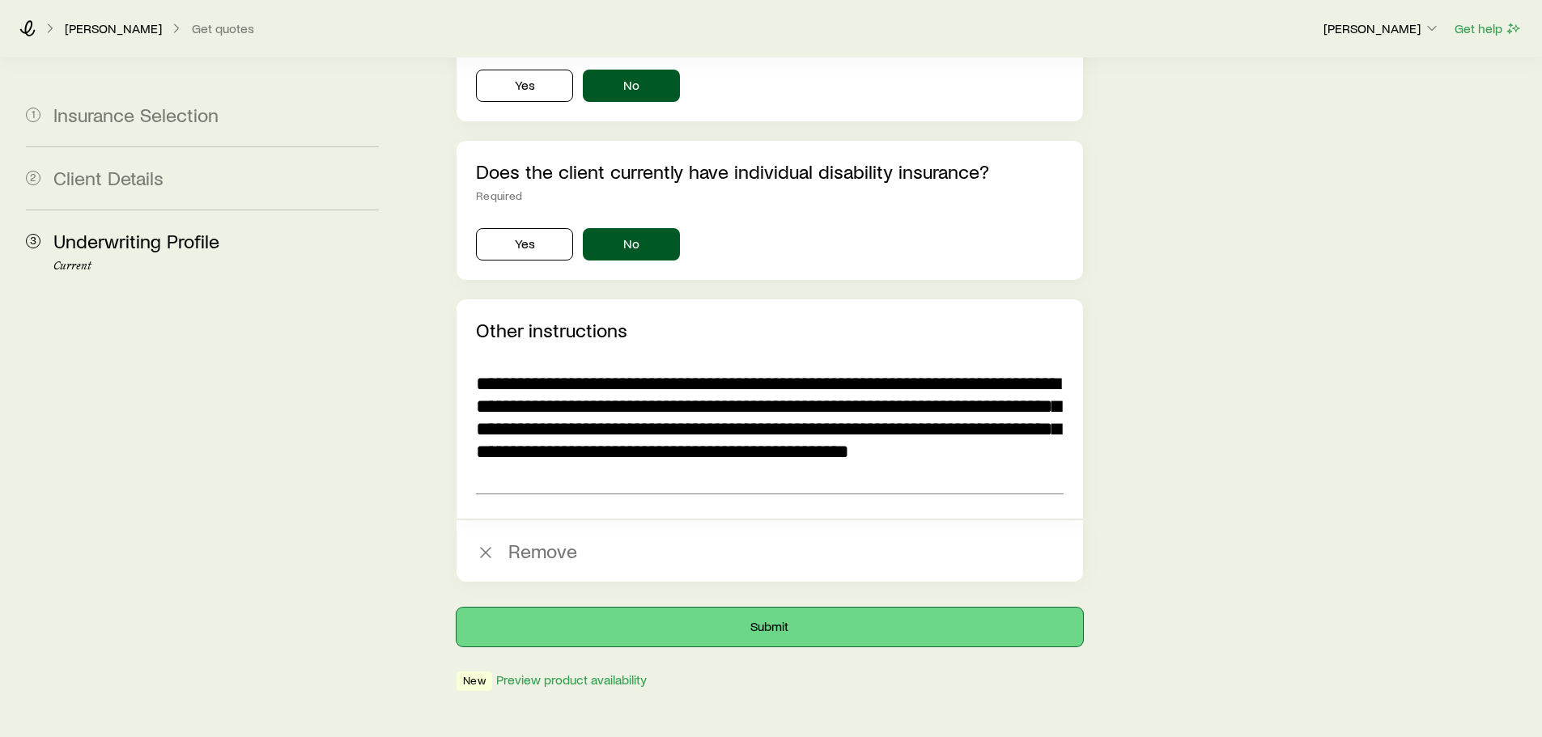
click at [570, 608] on button "Submit" at bounding box center [770, 627] width 626 height 39
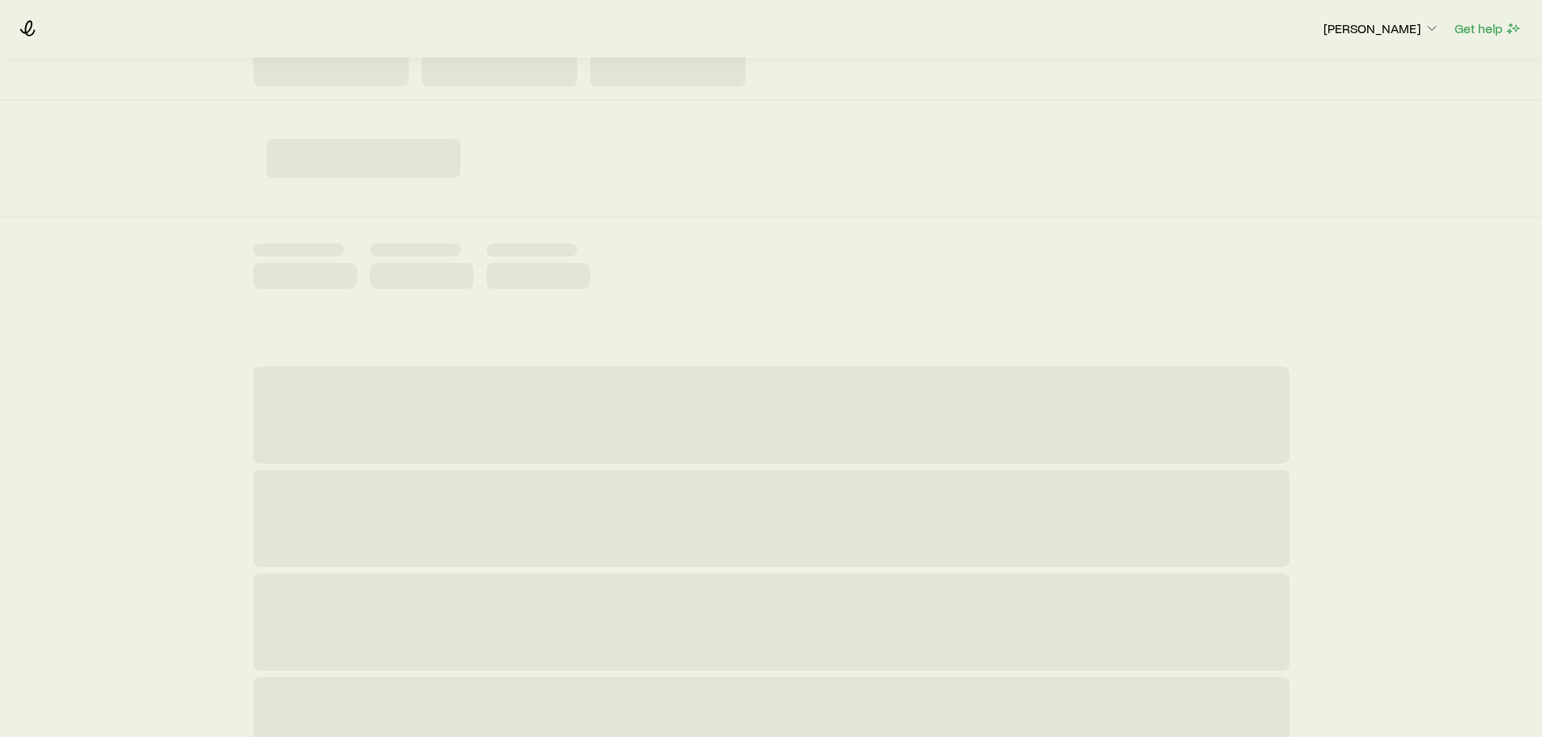
scroll to position [81, 0]
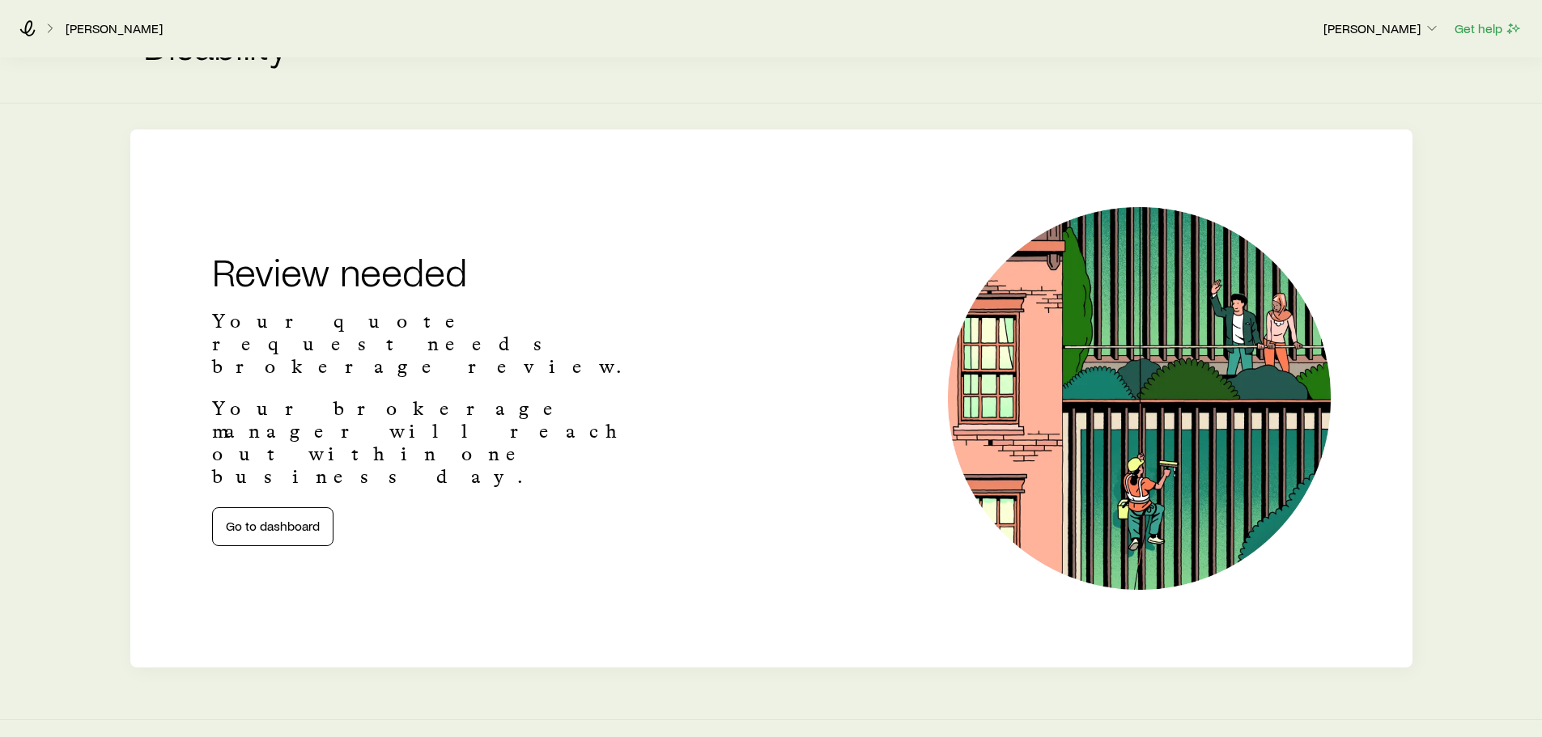
scroll to position [74, 0]
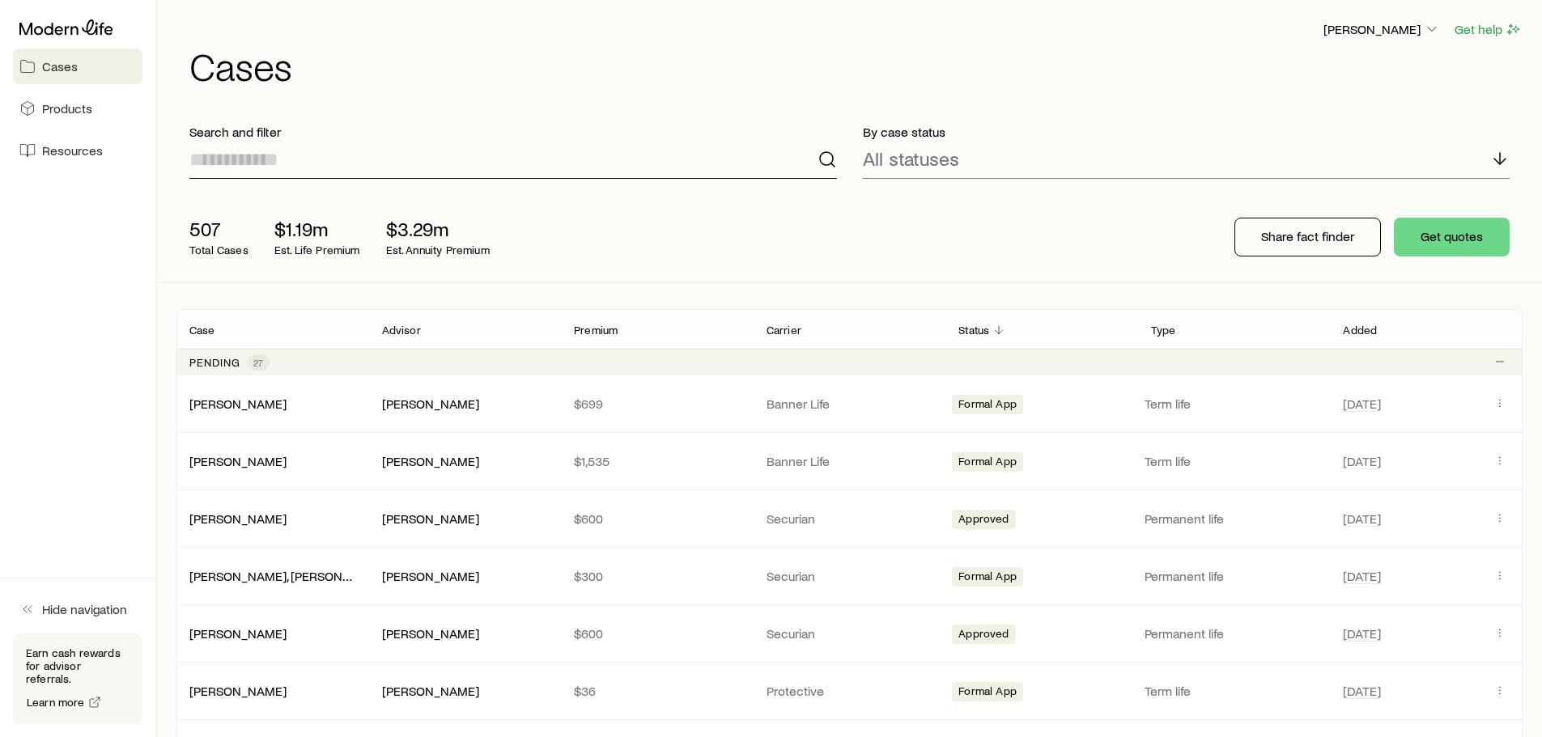
click at [366, 155] on input at bounding box center [513, 159] width 648 height 39
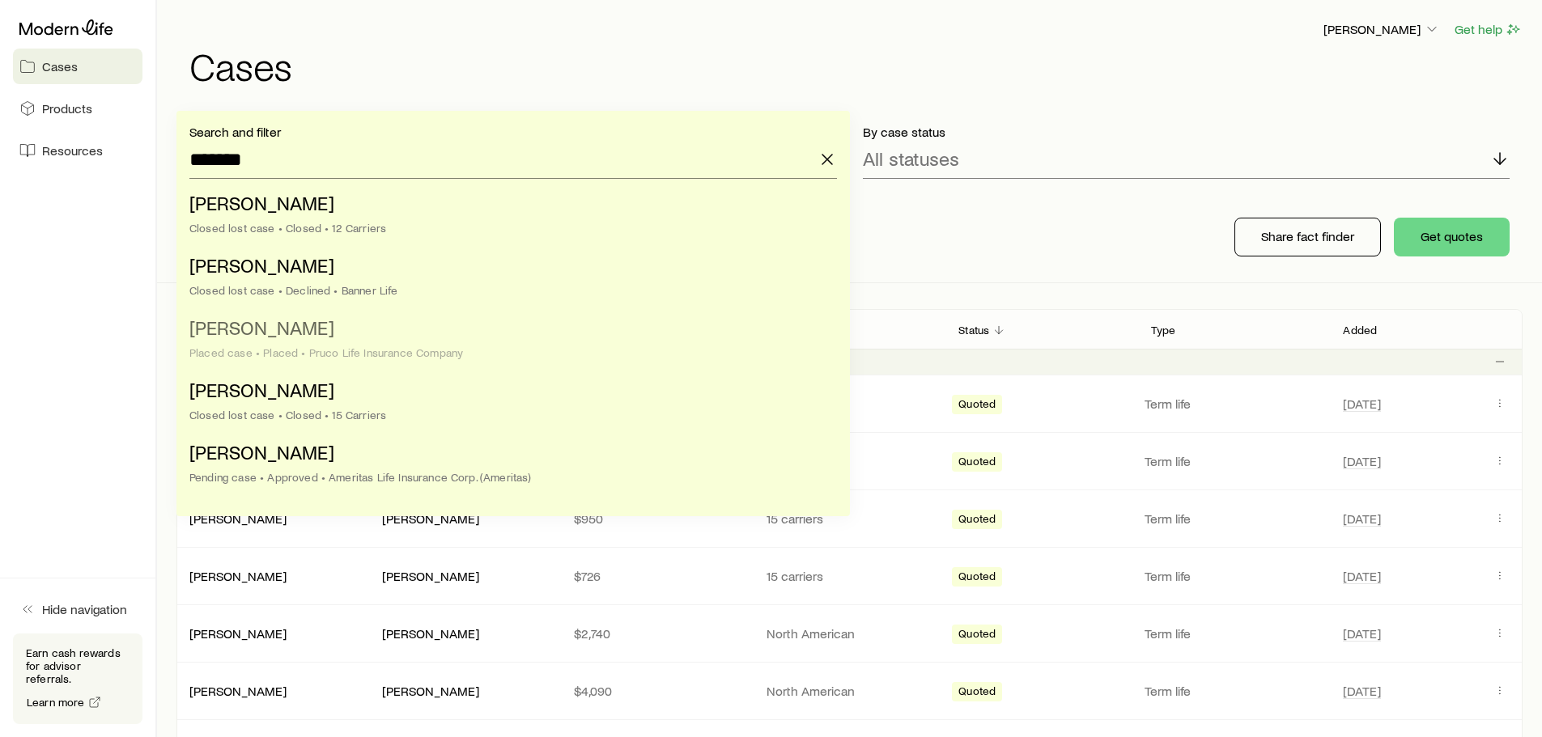
drag, startPoint x: 308, startPoint y: 218, endPoint x: 321, endPoint y: 328, distance: 110.9
click at [321, 328] on ul "[PERSON_NAME] lost case • Closed • 12 Carriers [PERSON_NAME] Closed lost case •…" at bounding box center [508, 341] width 638 height 312
click at [321, 328] on span "[PERSON_NAME]" at bounding box center [261, 327] width 145 height 23
type input "**********"
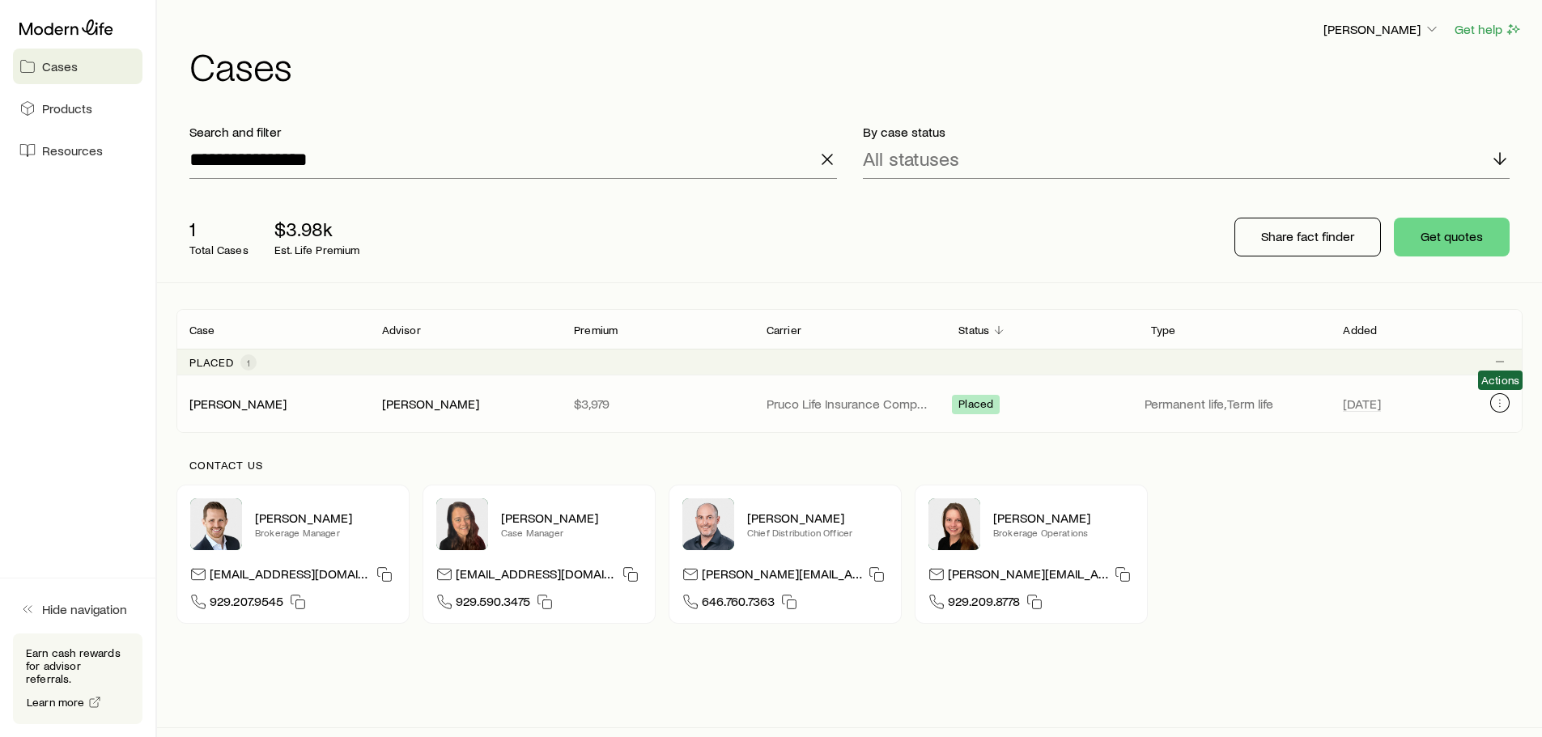
click at [1501, 399] on icon "Client cases" at bounding box center [1500, 403] width 13 height 13
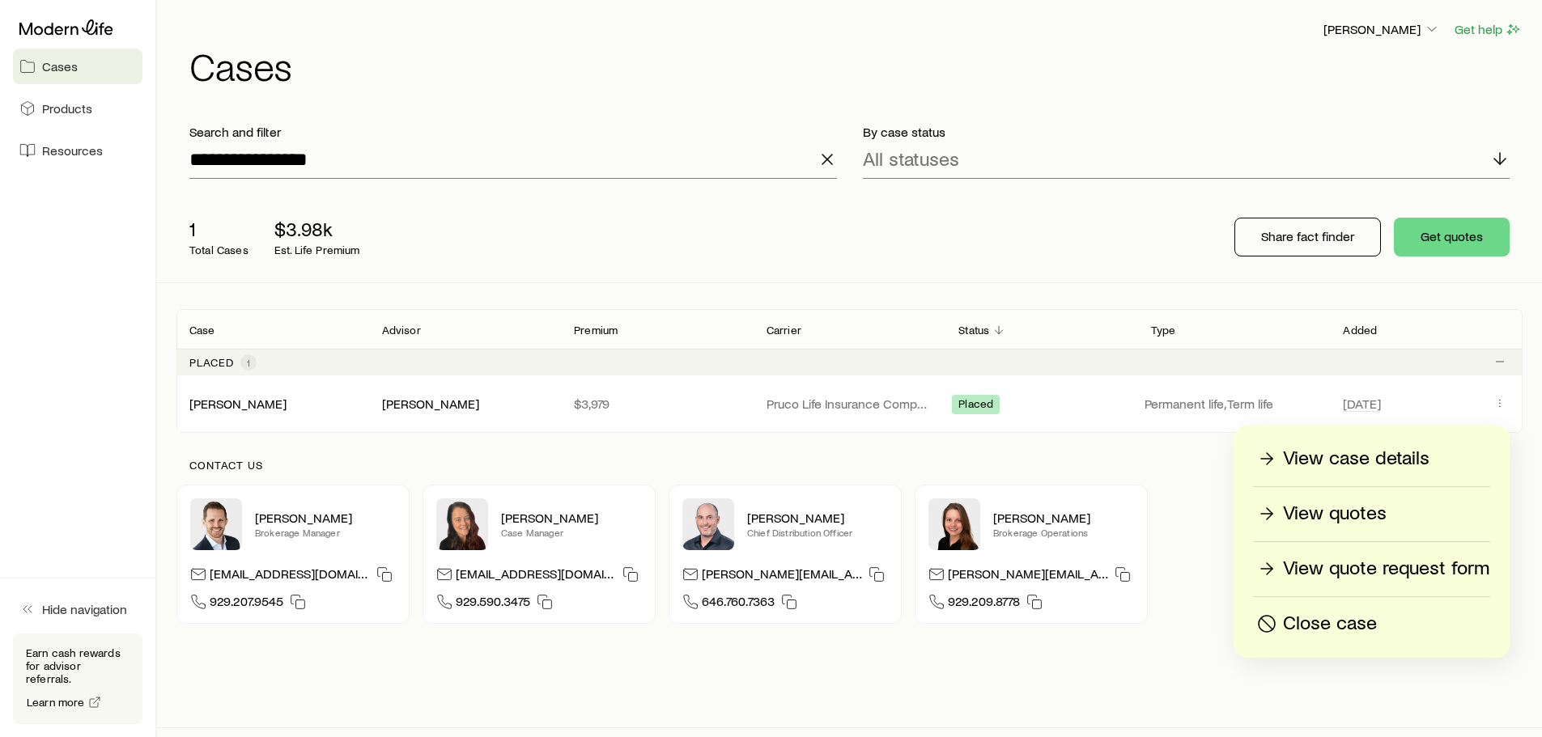
click at [1371, 573] on p "View quote request form" at bounding box center [1386, 569] width 206 height 26
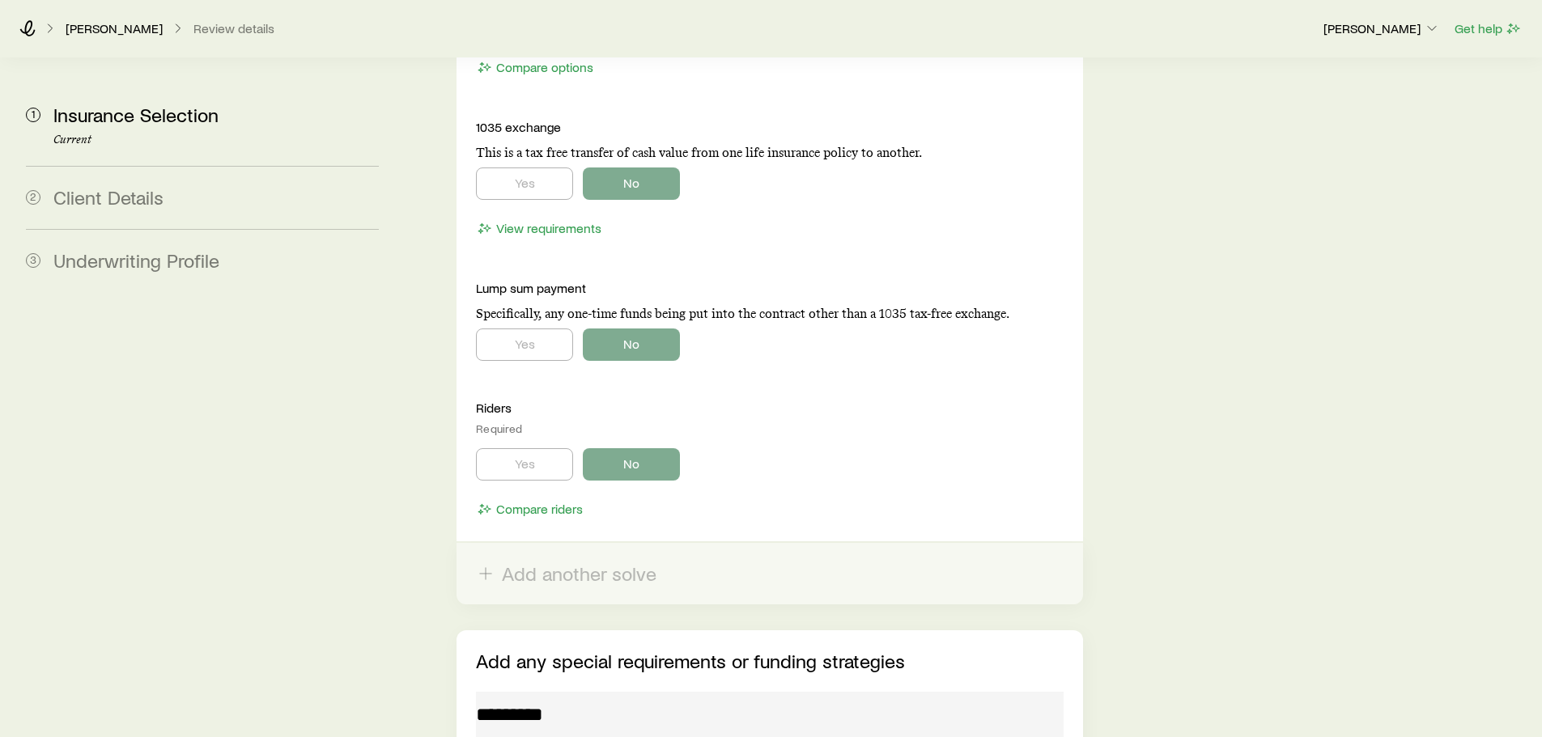
scroll to position [3046, 0]
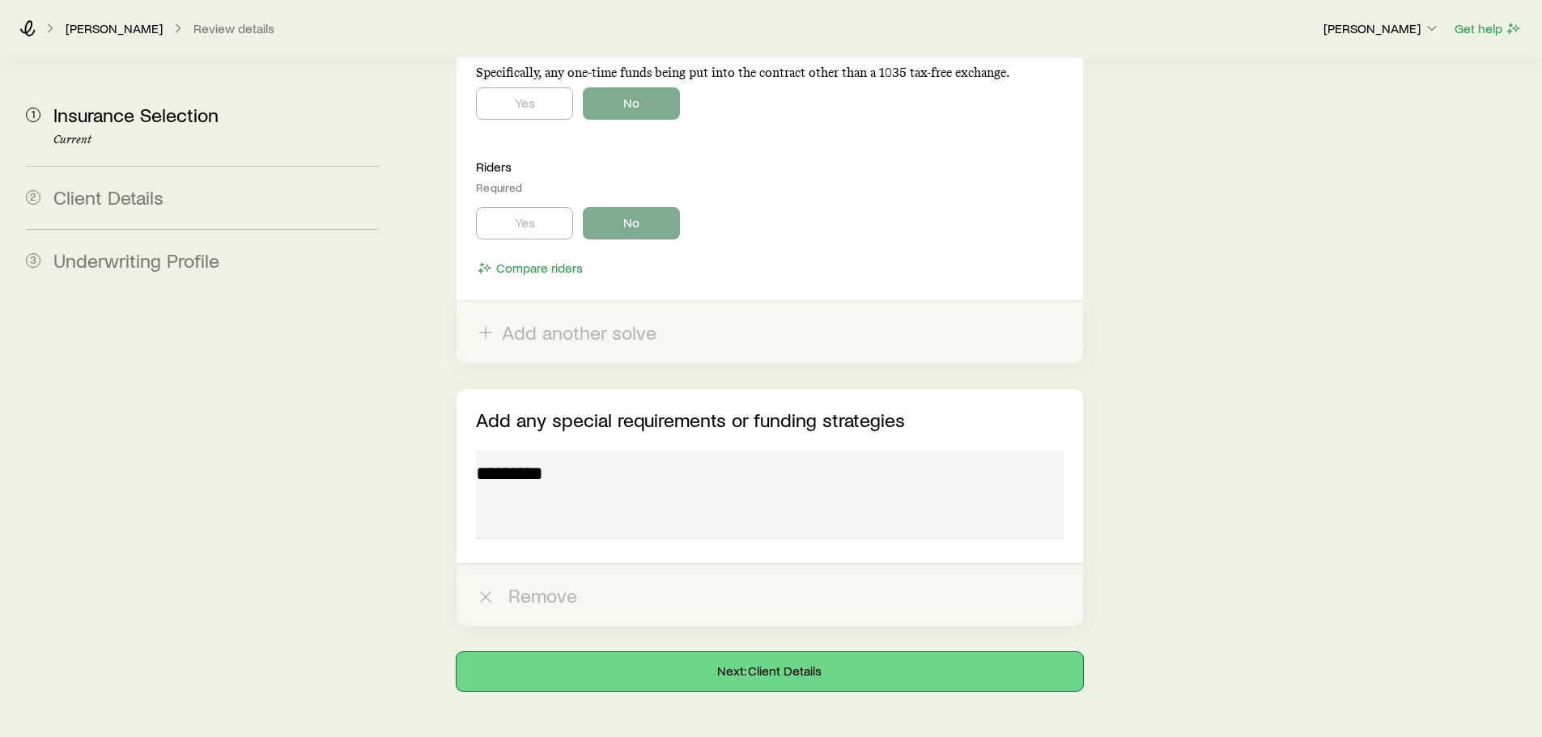
click at [789, 652] on button "Next: Client Details" at bounding box center [770, 671] width 626 height 39
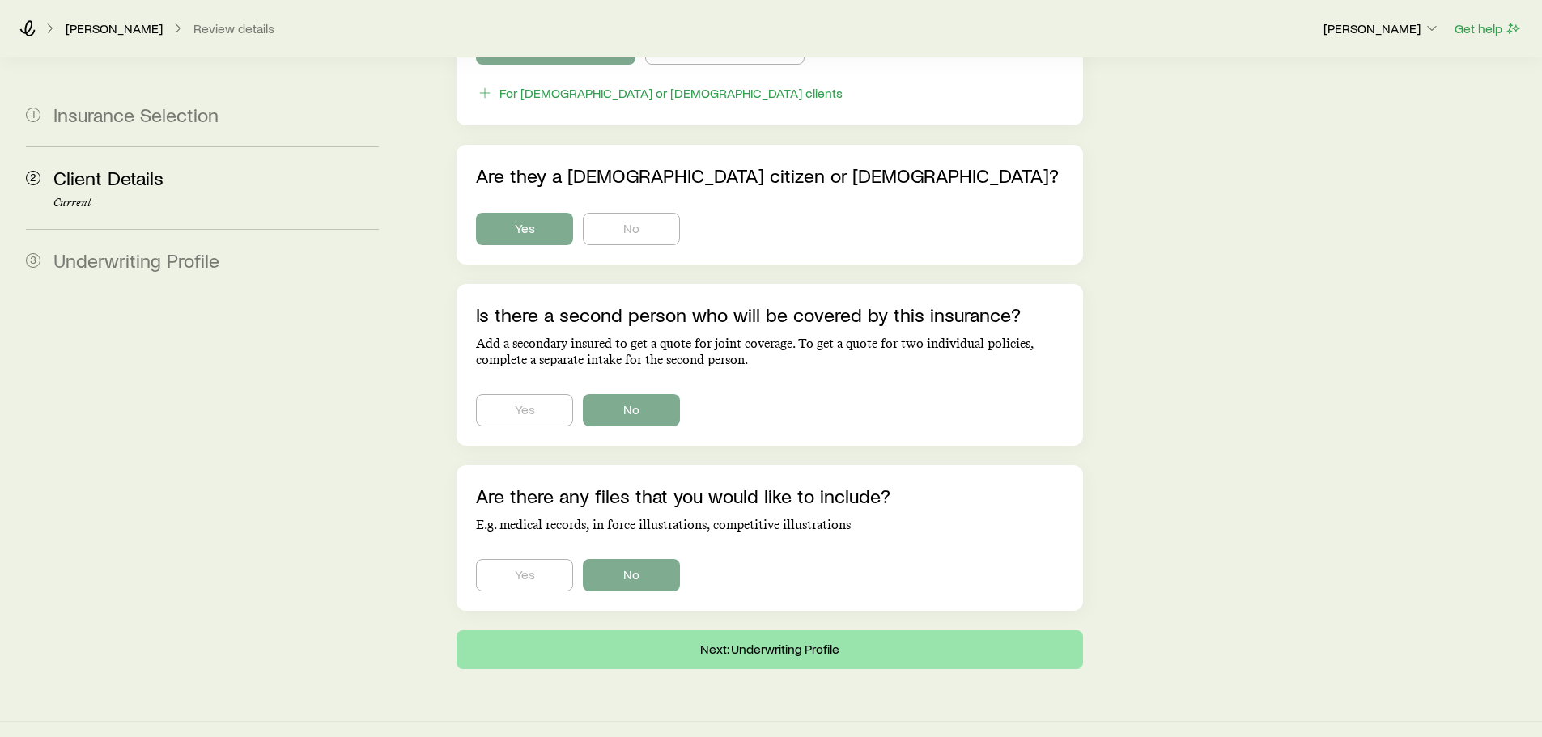
scroll to position [943, 0]
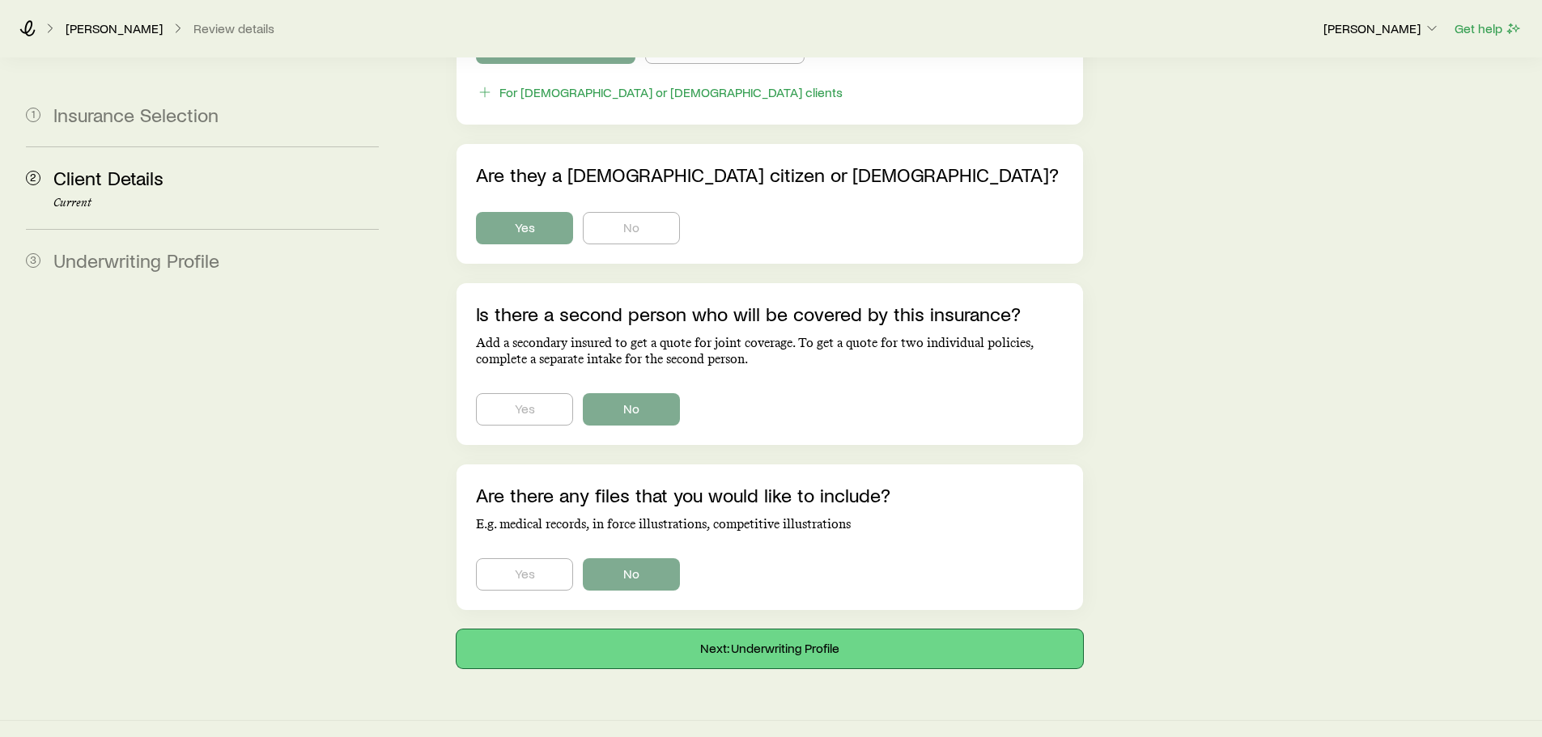
click at [795, 630] on button "Next: Underwriting Profile" at bounding box center [770, 649] width 626 height 39
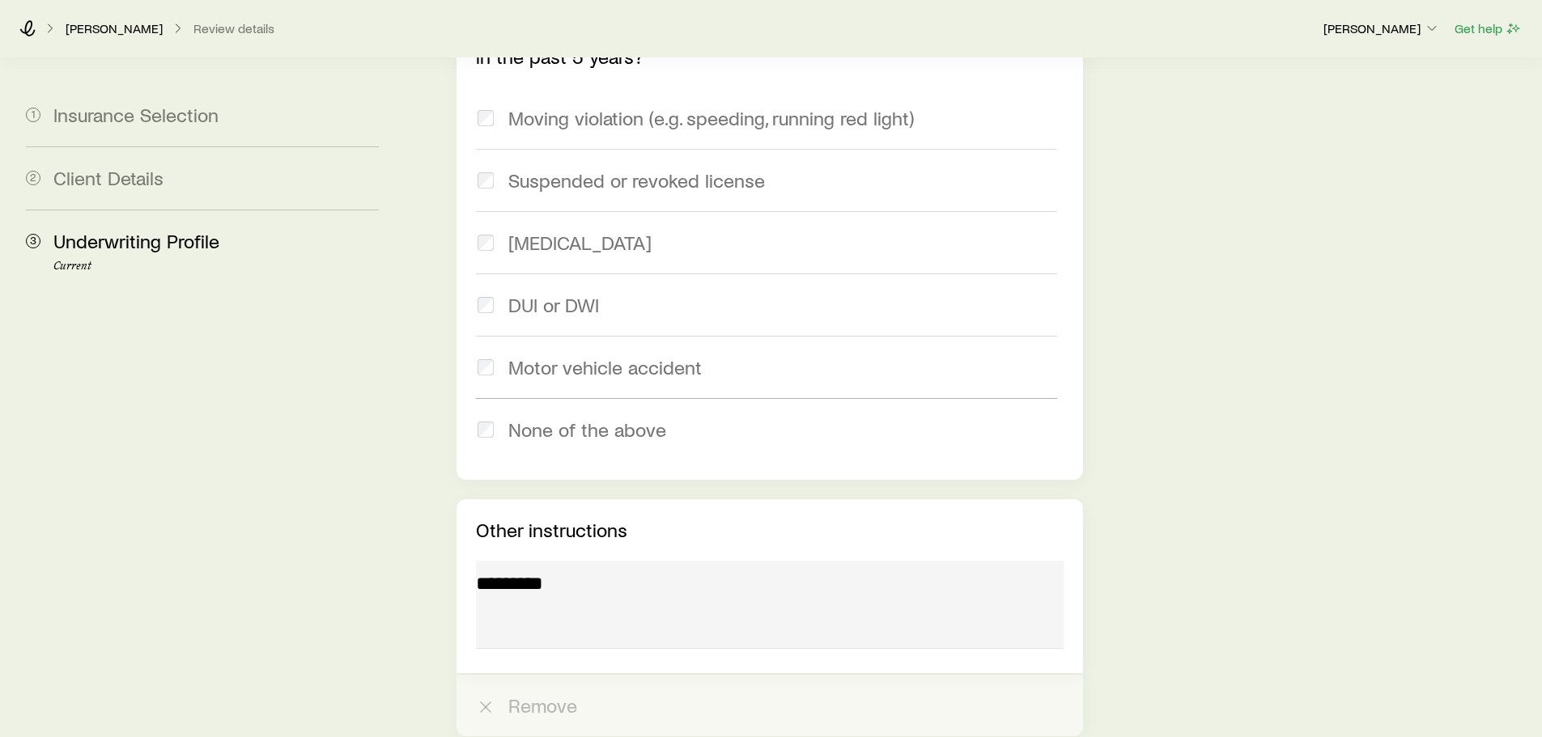
scroll to position [2338, 0]
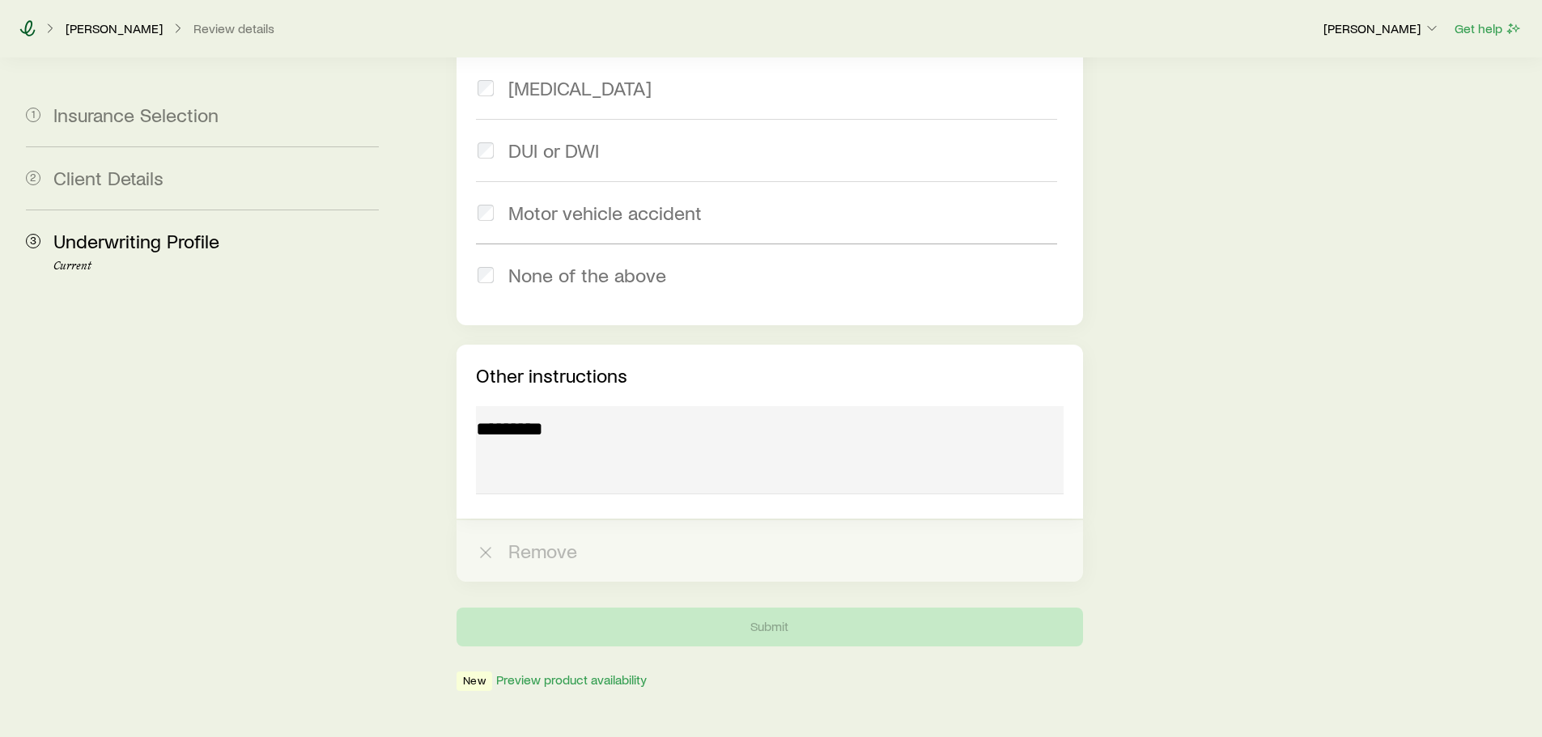
click at [26, 26] on icon at bounding box center [27, 28] width 15 height 16
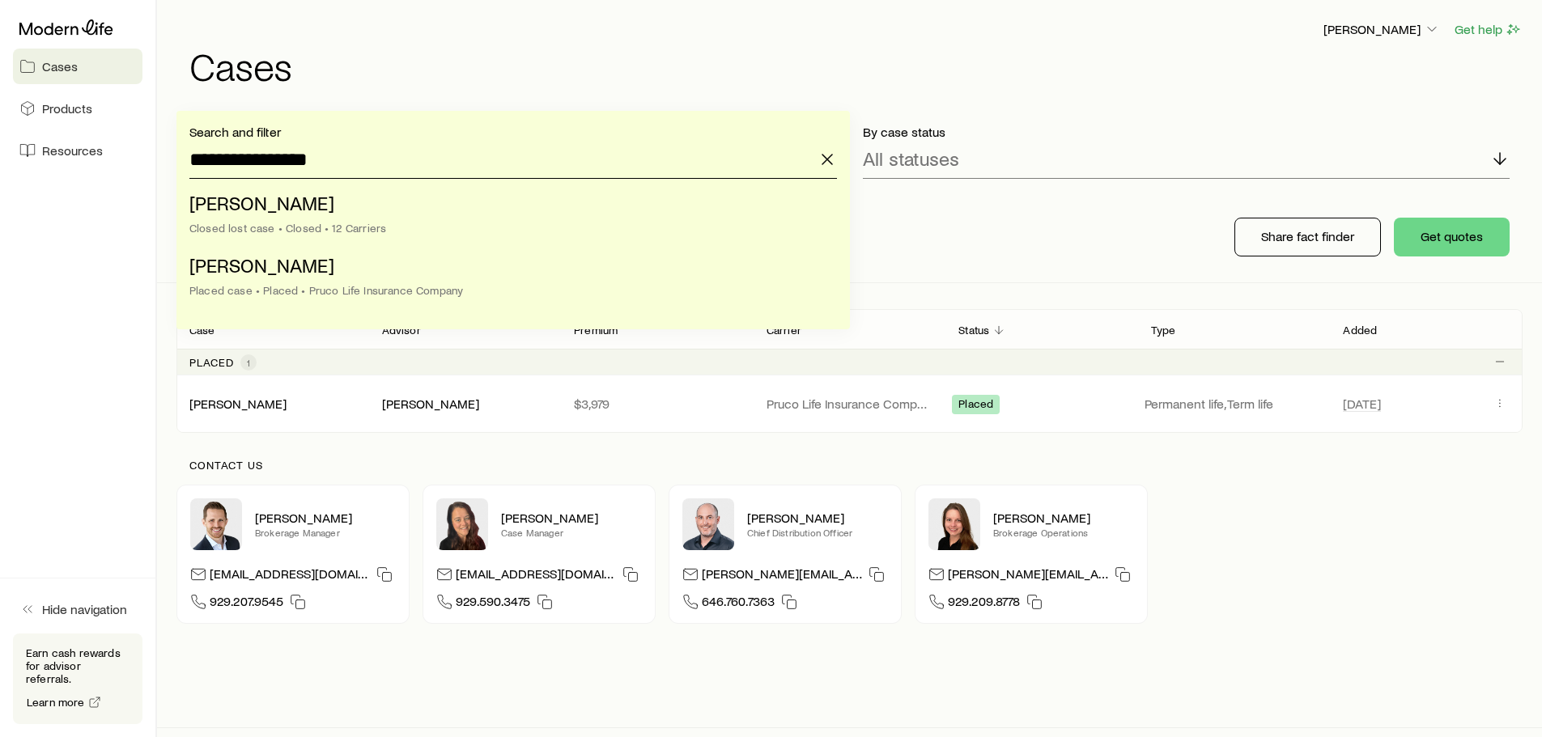
click at [391, 159] on input "**********" at bounding box center [513, 159] width 648 height 39
click at [396, 217] on li "[PERSON_NAME] lost case • Closed • 12 Carriers" at bounding box center [508, 216] width 638 height 62
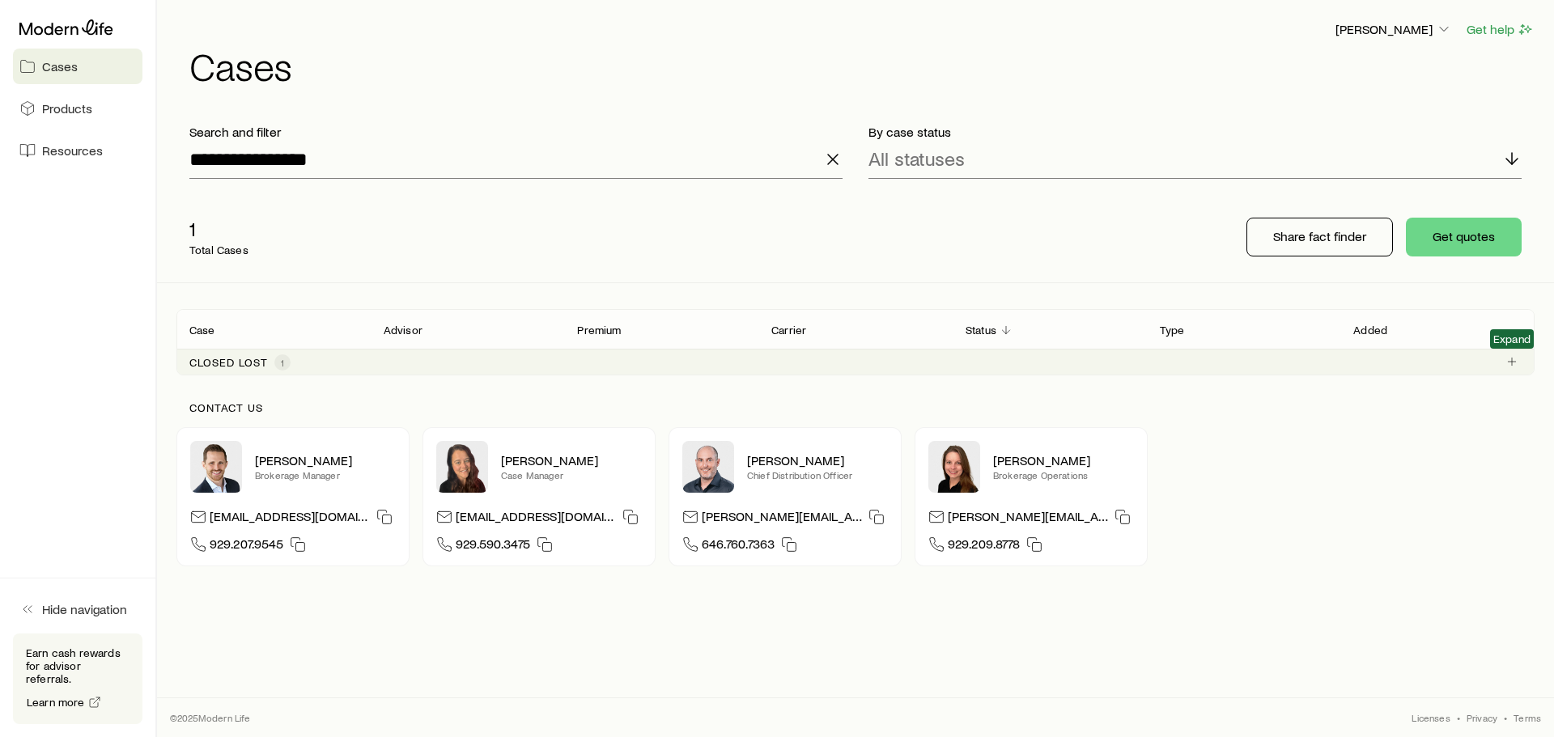
click at [1519, 368] on span "Client cases" at bounding box center [1511, 362] width 19 height 15
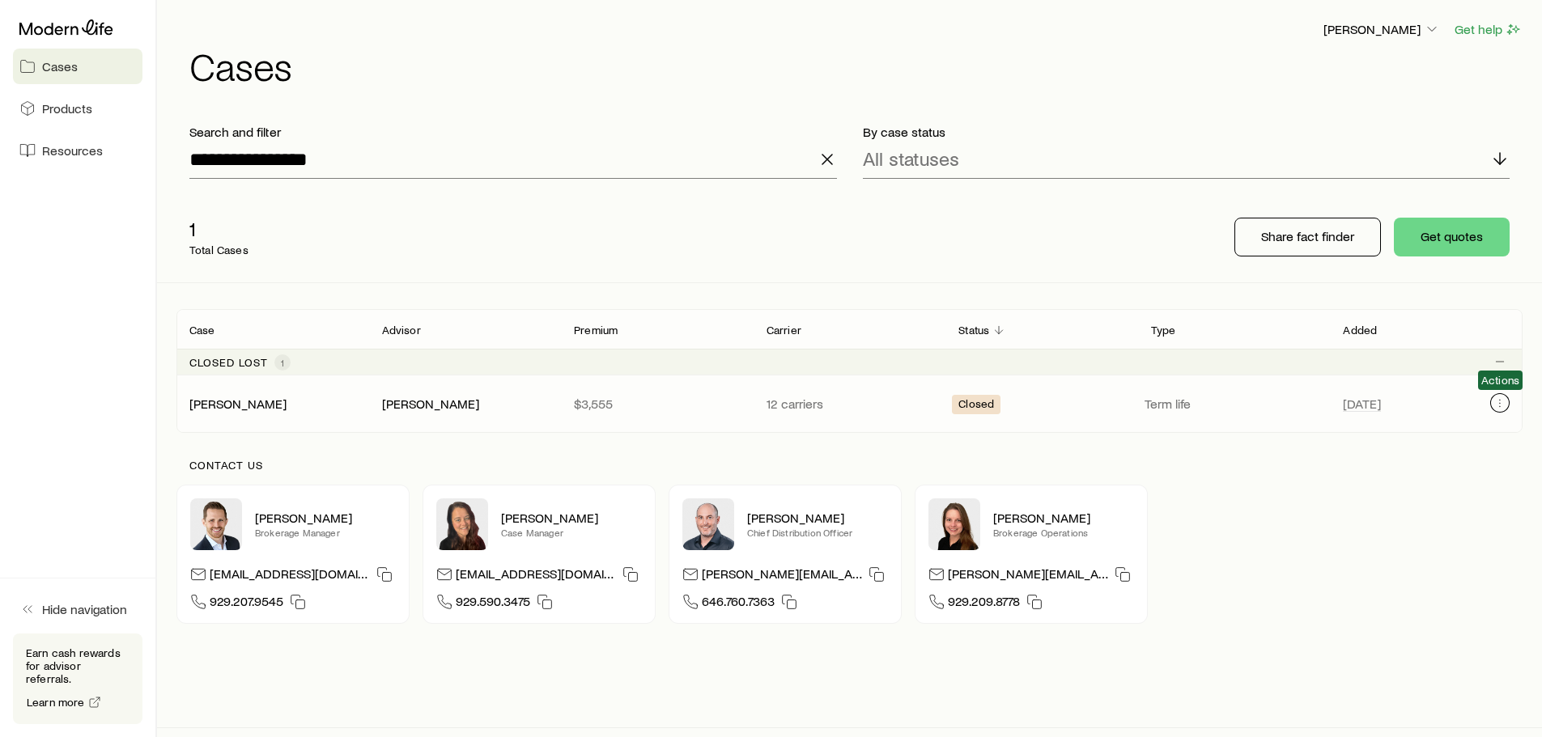
click at [1497, 399] on icon "Client cases" at bounding box center [1500, 403] width 13 height 13
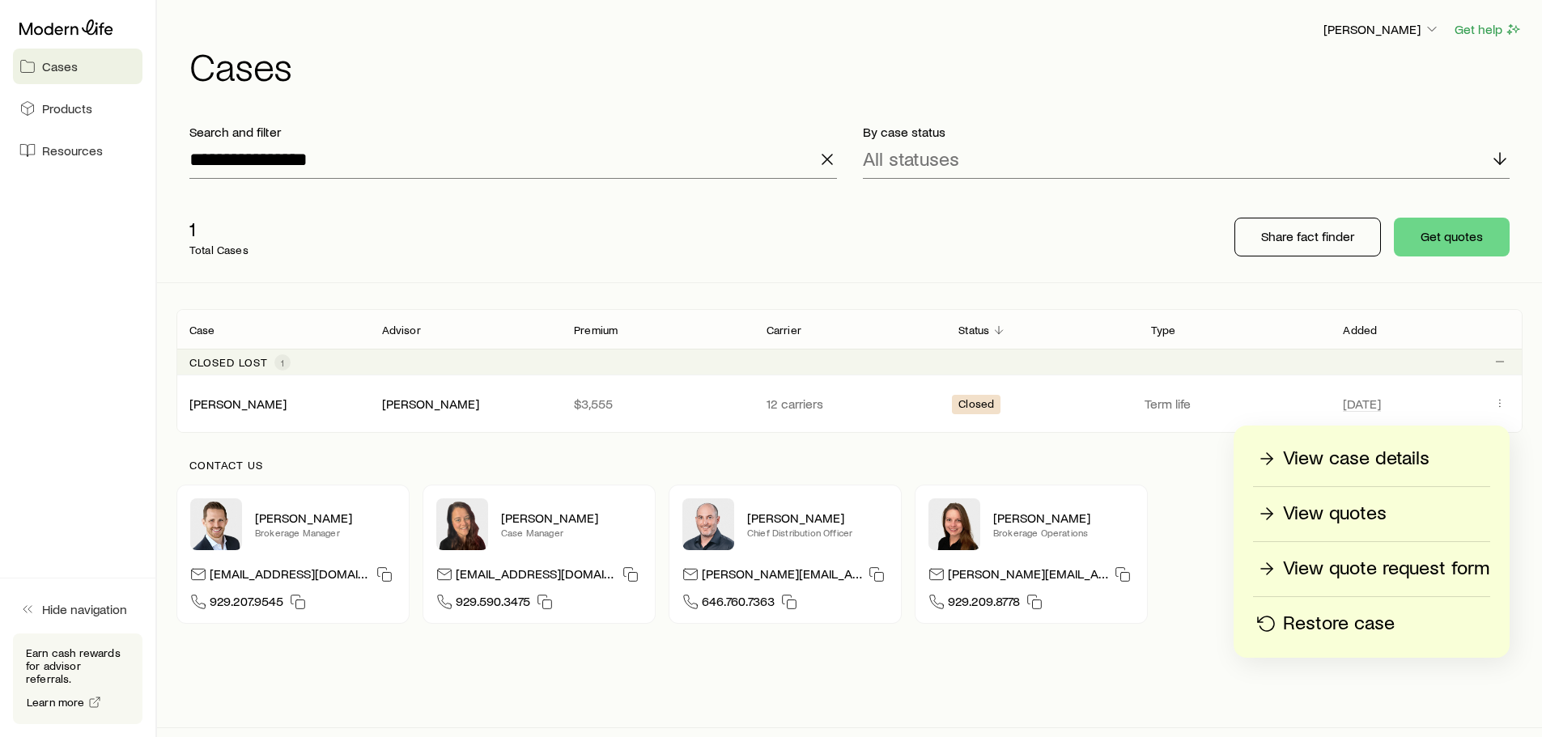
click at [1400, 571] on p "View quote request form" at bounding box center [1386, 569] width 206 height 26
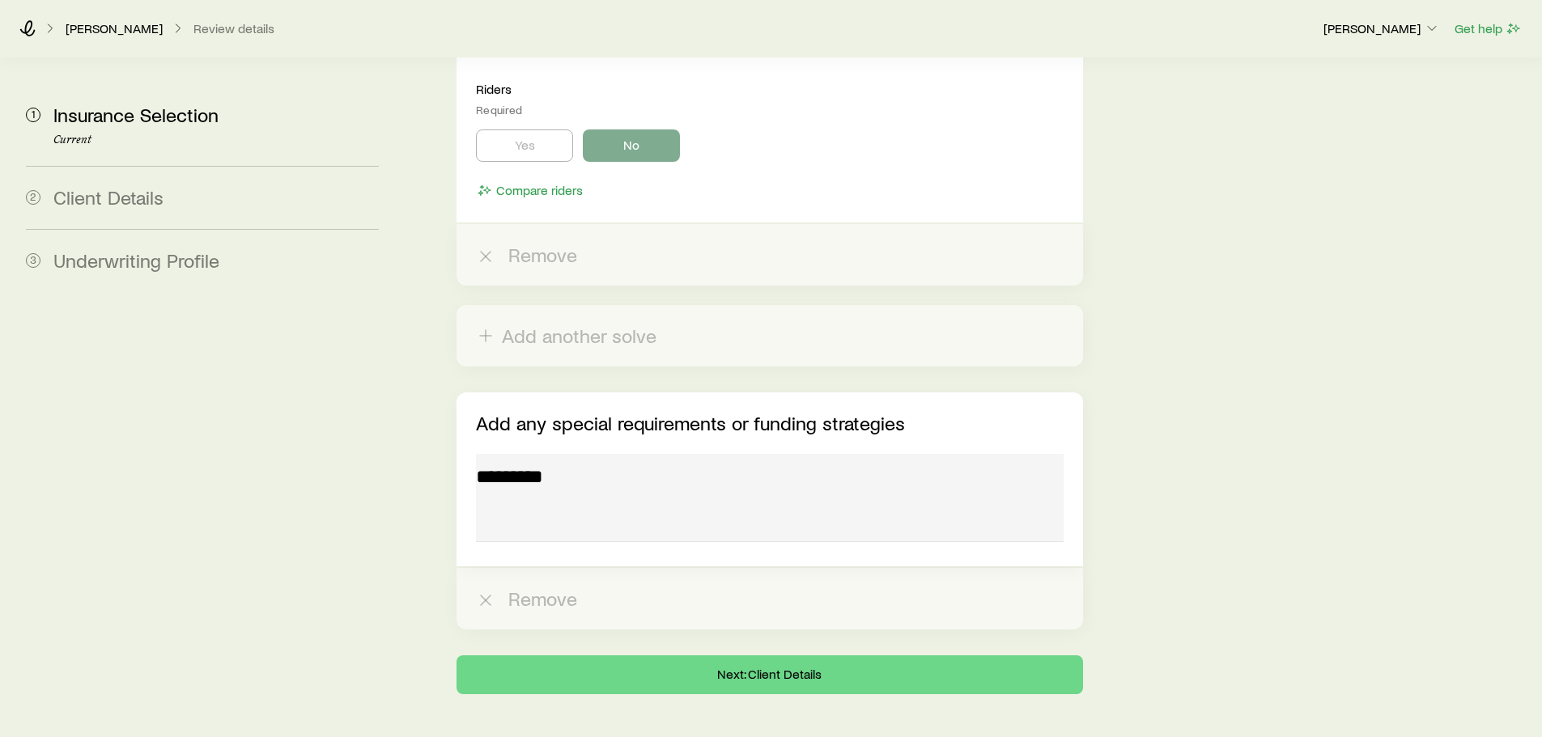
scroll to position [6762, 0]
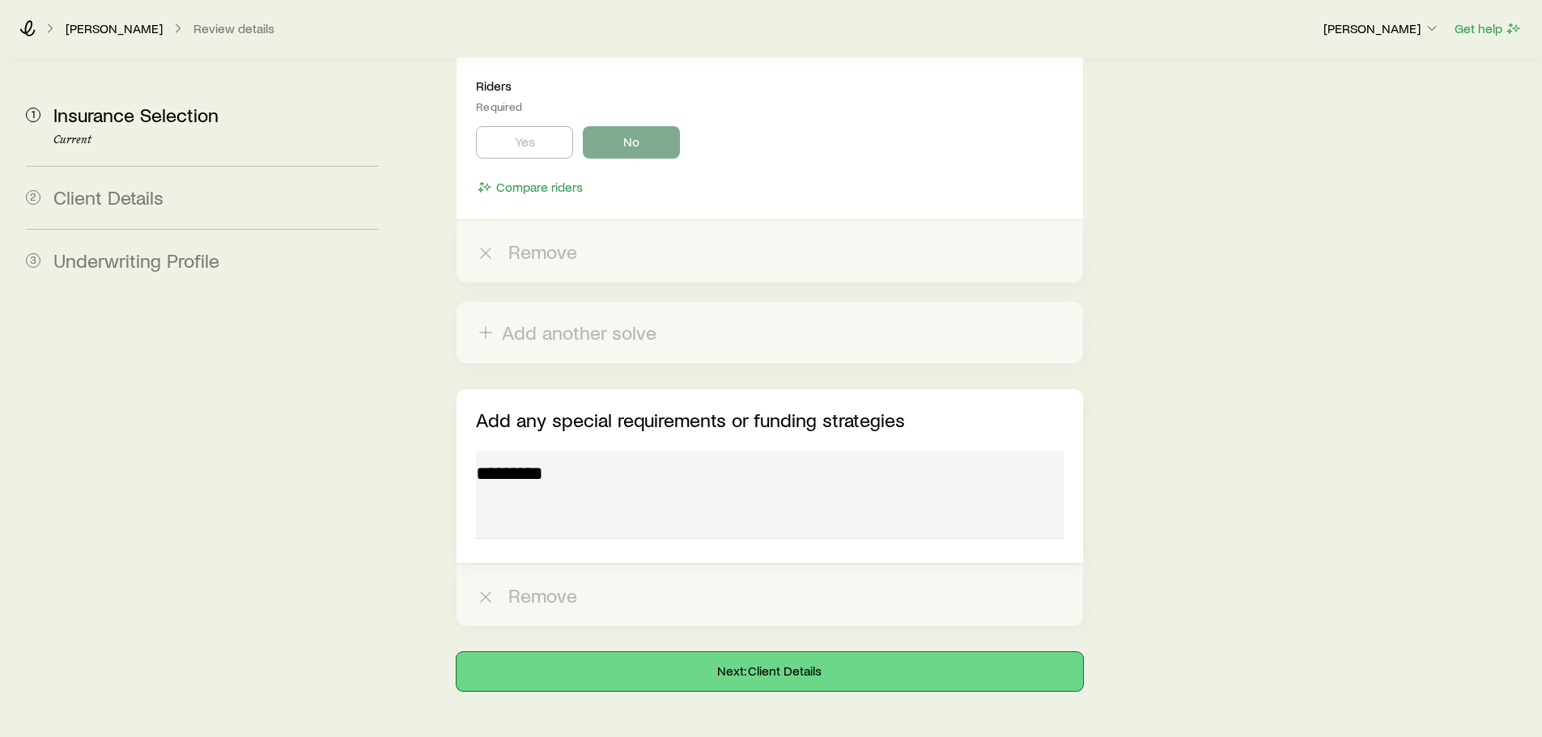
click at [634, 652] on button "Next: Client Details" at bounding box center [770, 671] width 626 height 39
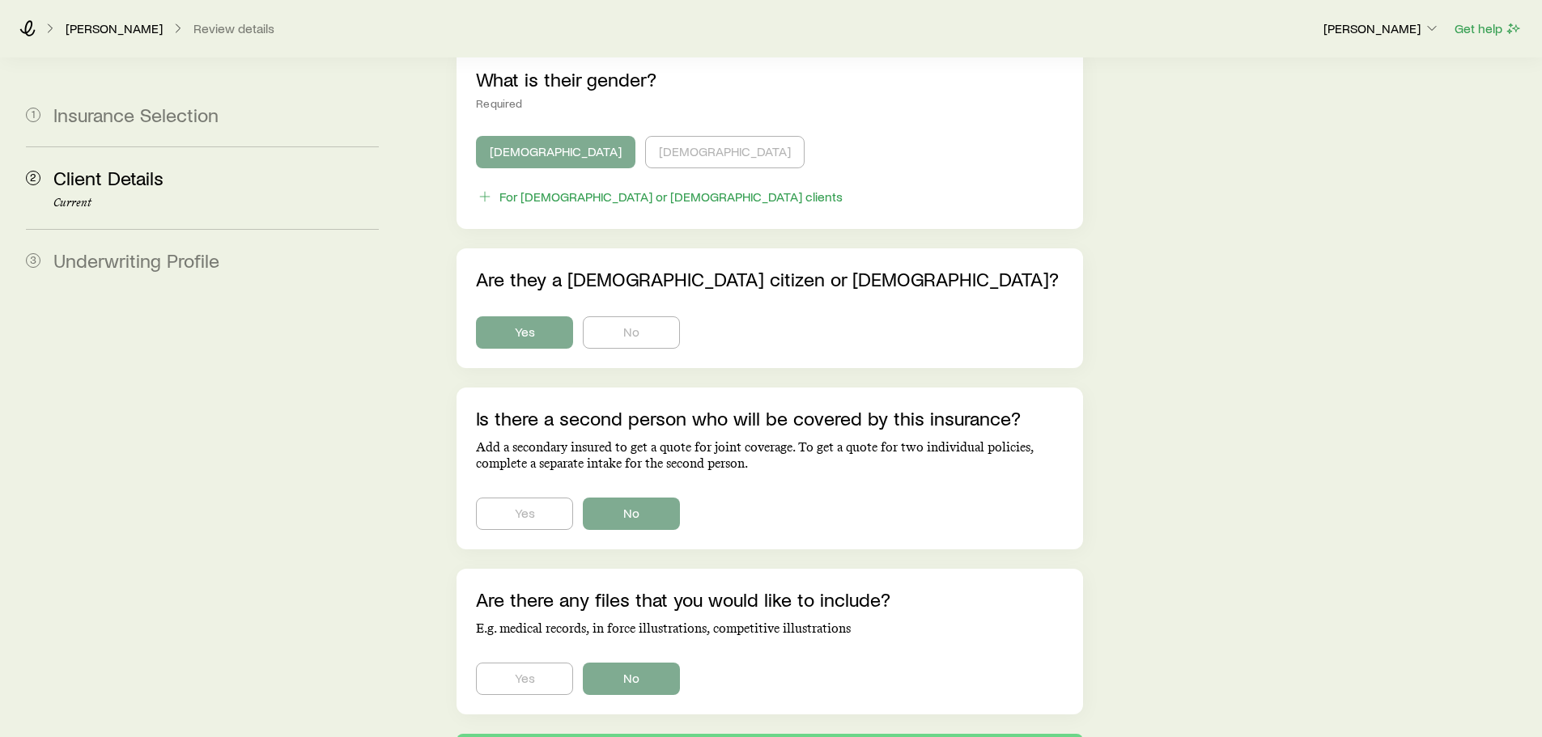
scroll to position [943, 0]
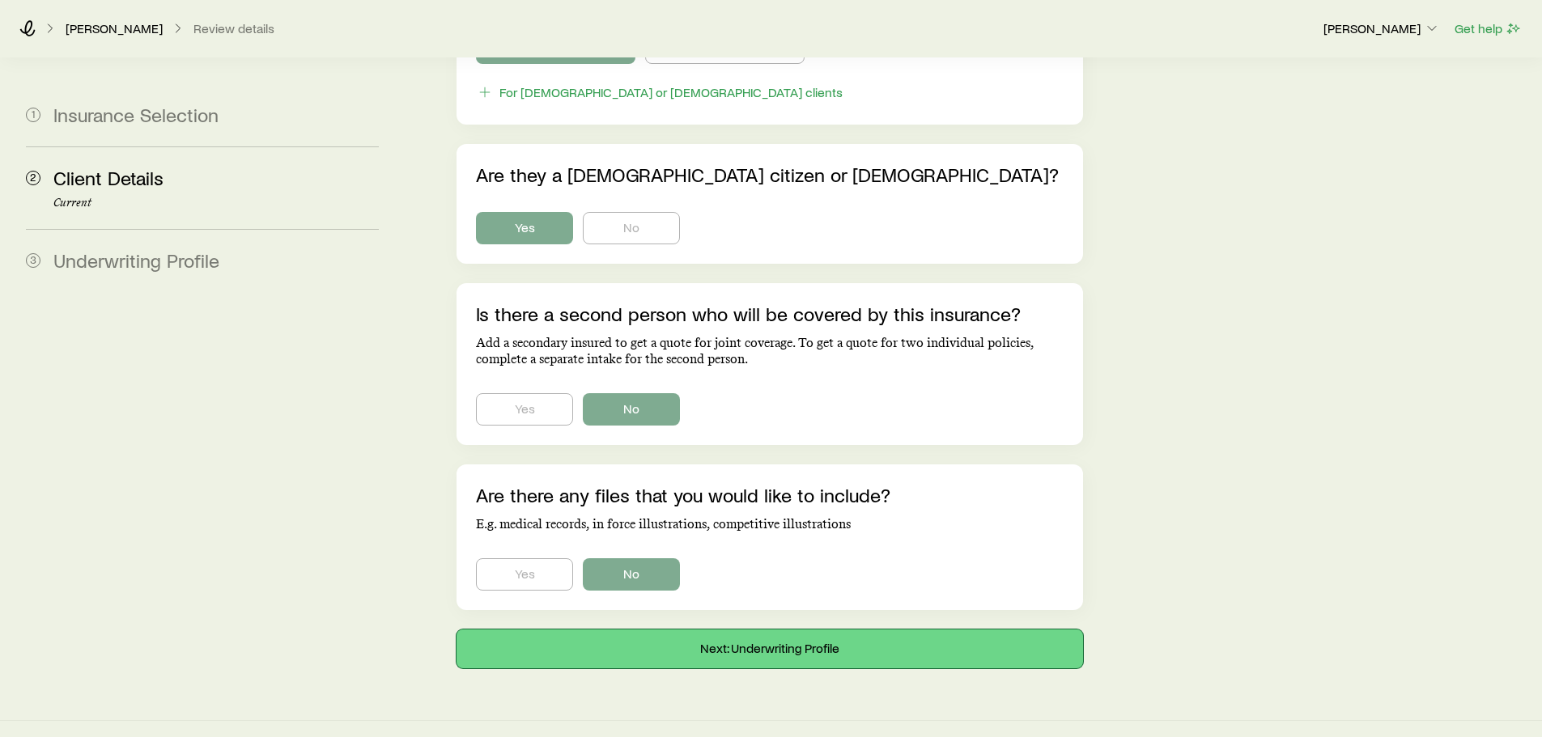
click at [644, 634] on button "Next: Underwriting Profile" at bounding box center [770, 649] width 626 height 39
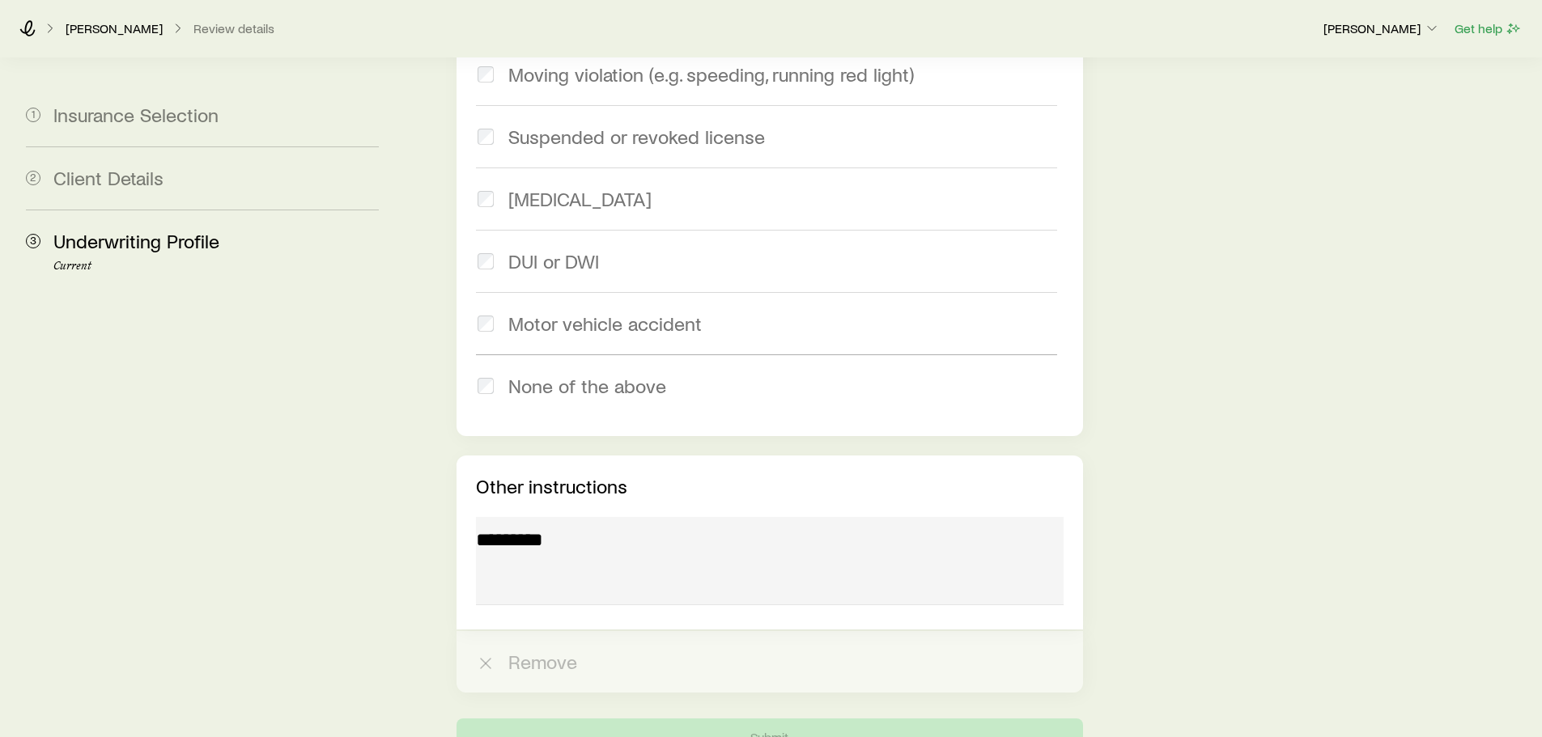
scroll to position [2338, 0]
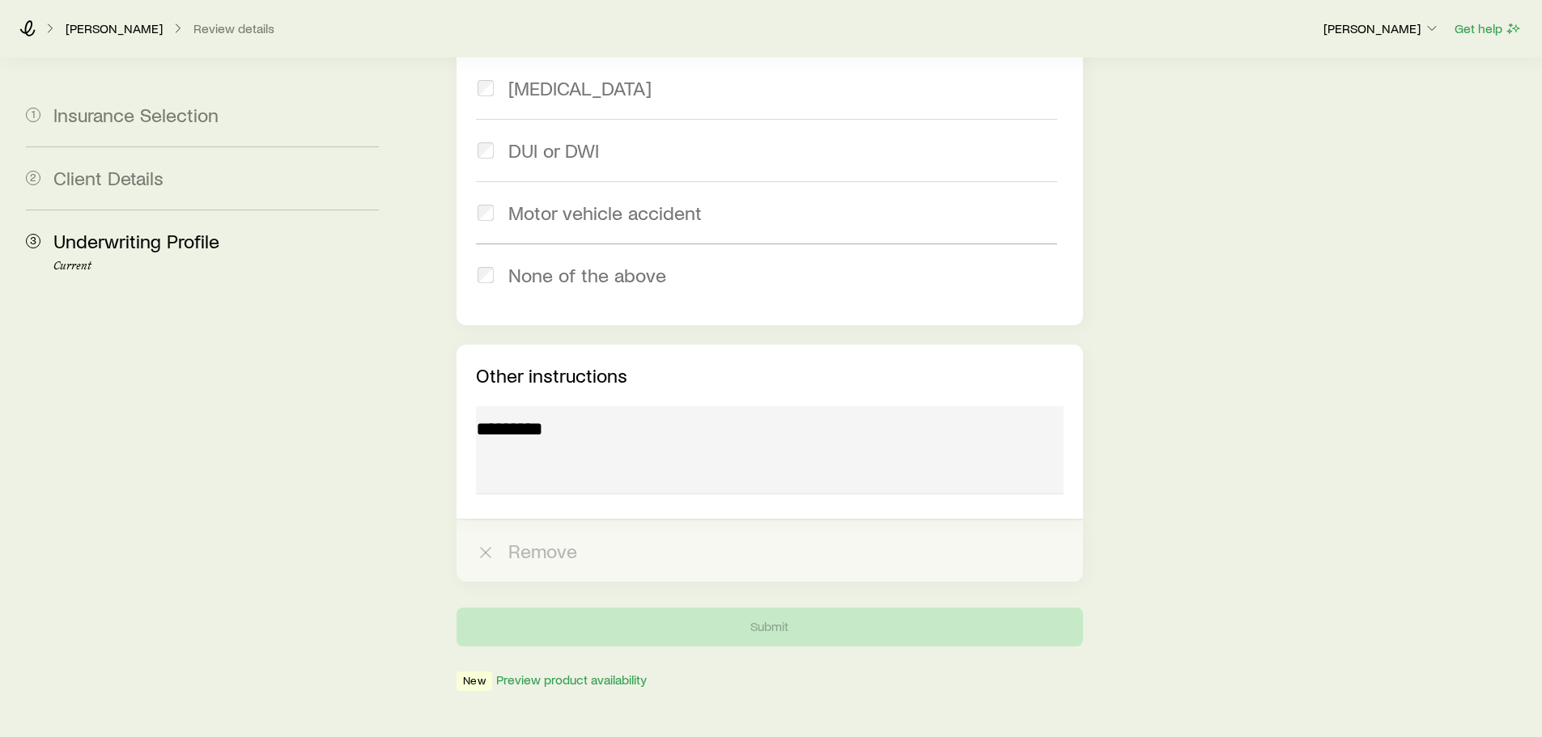
click at [11, 15] on div "Lambach, William Review details Aaron Brandt Get help" at bounding box center [771, 28] width 1542 height 58
click at [24, 29] on icon at bounding box center [27, 28] width 16 height 16
